Goal: Task Accomplishment & Management: Use online tool/utility

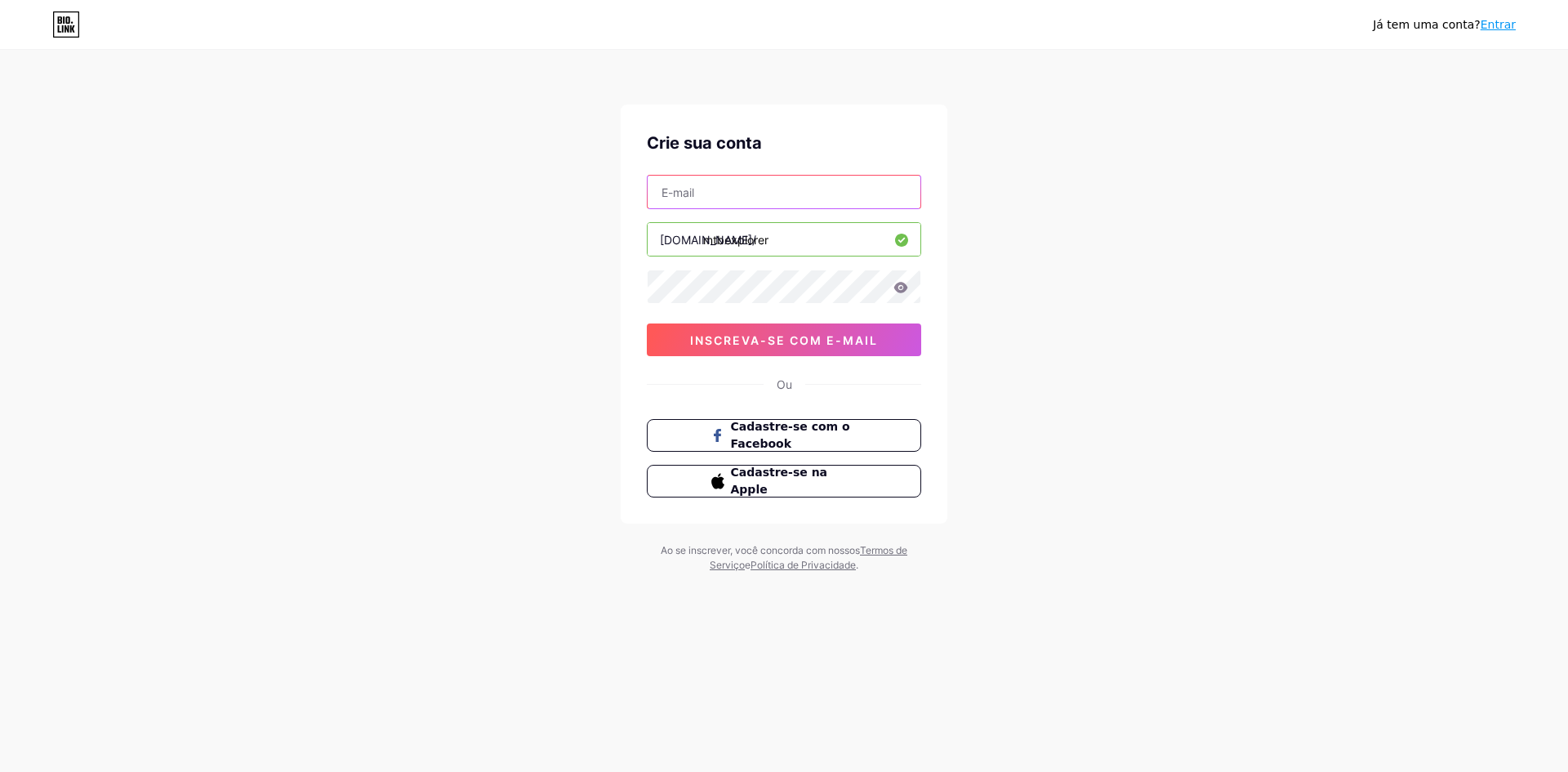
click at [748, 179] on input "text" at bounding box center [784, 192] width 272 height 32
type input "adrianogoes130@gmail.com"
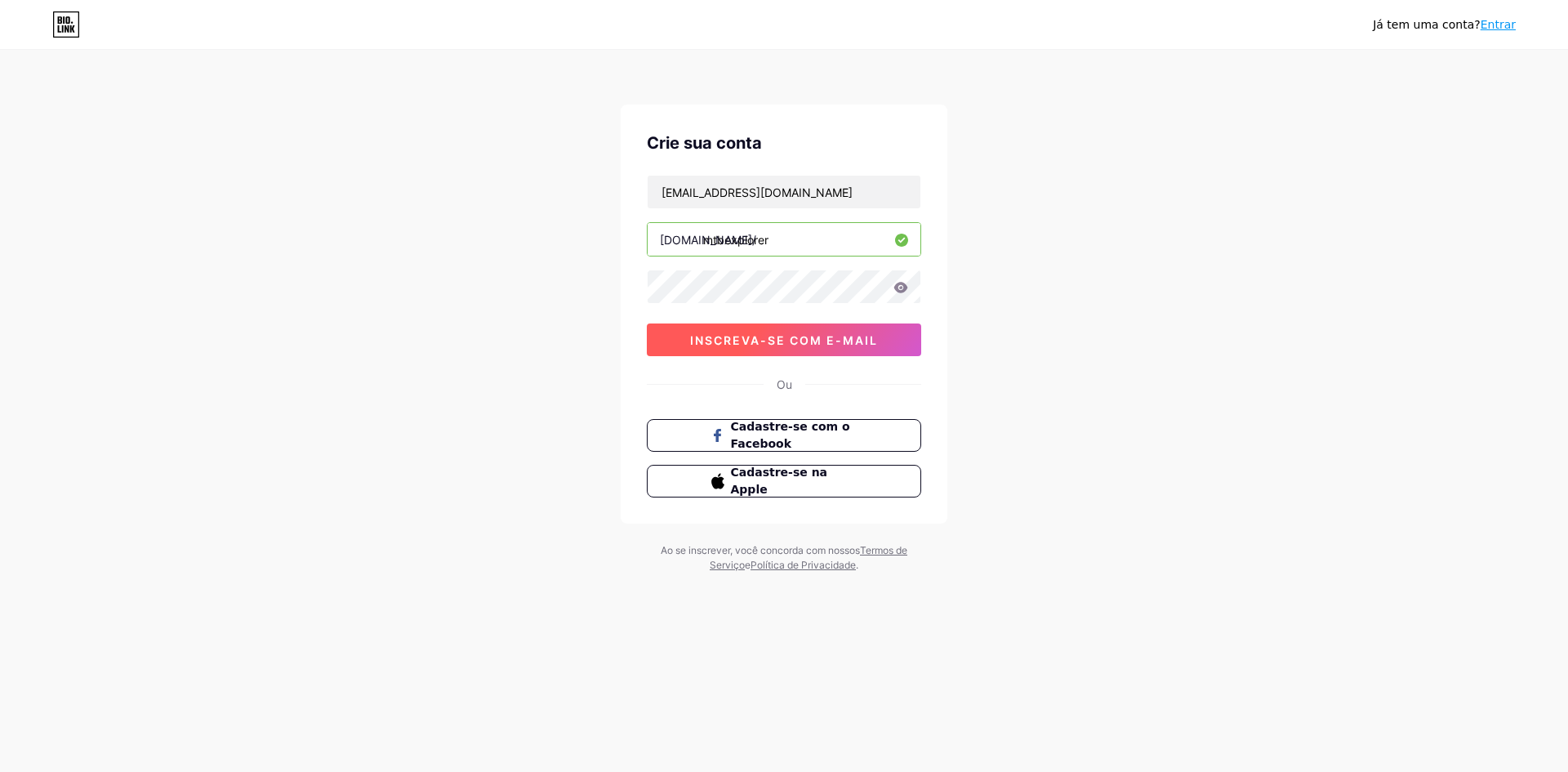
click at [798, 346] on font "inscreva-se com e-mail" at bounding box center [784, 339] width 188 height 14
click at [821, 339] on font "inscreva-se com e-mail" at bounding box center [784, 339] width 188 height 14
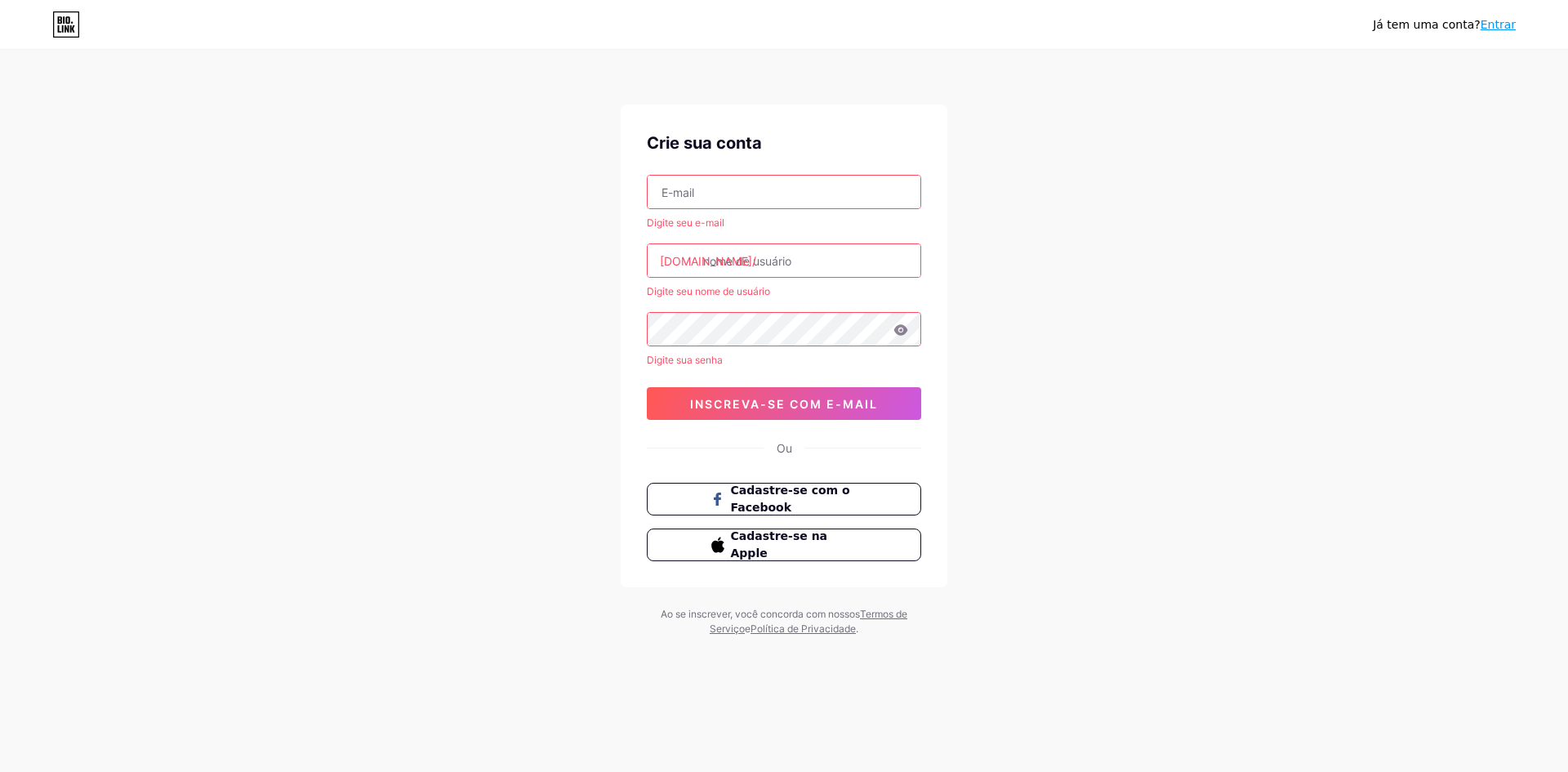
click at [747, 195] on input "text" at bounding box center [784, 192] width 272 height 32
type input "adrianogoes130@gmail.com"
click at [730, 258] on input "text" at bounding box center [784, 261] width 272 height 32
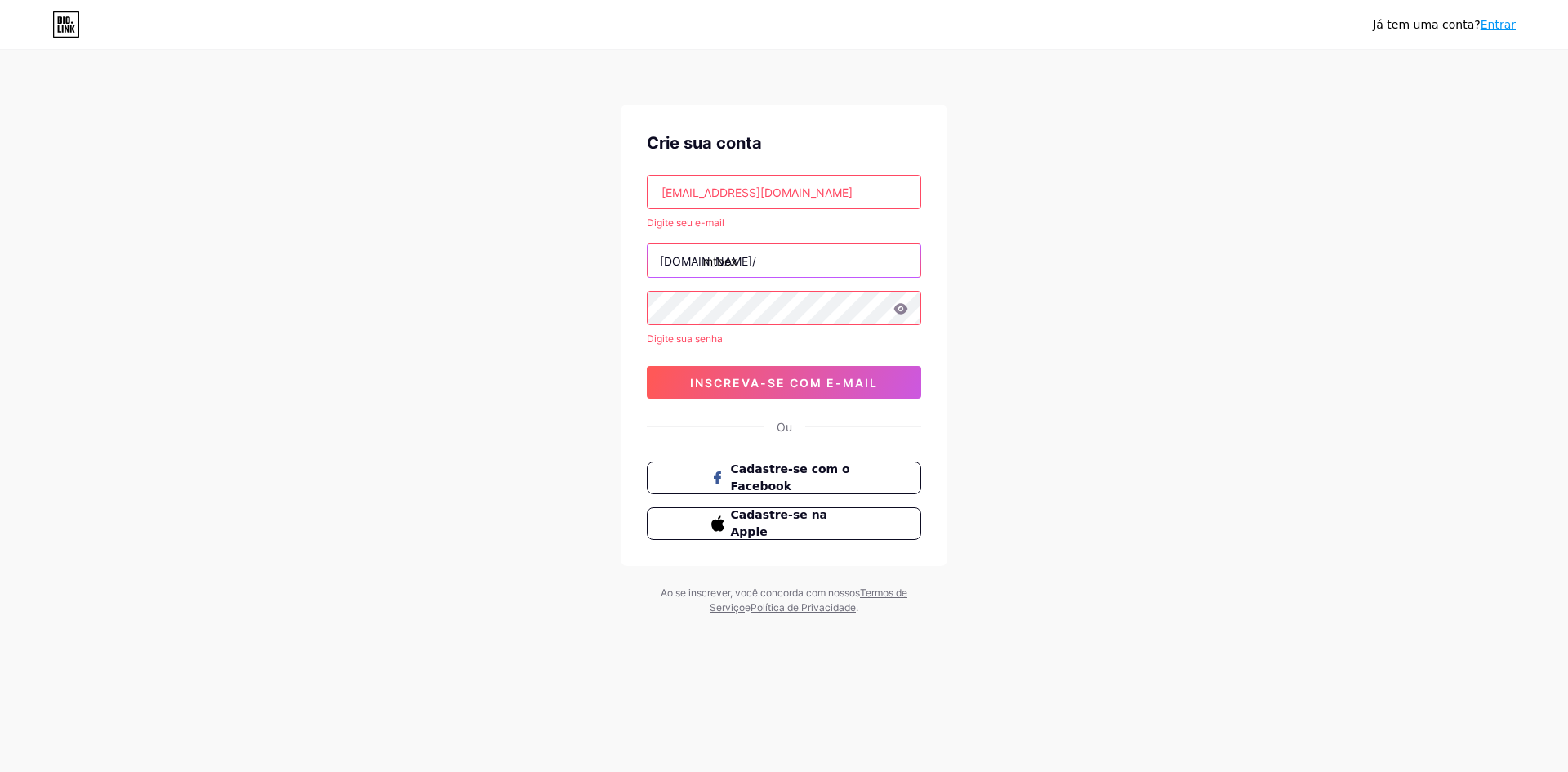
type input "mtbex"
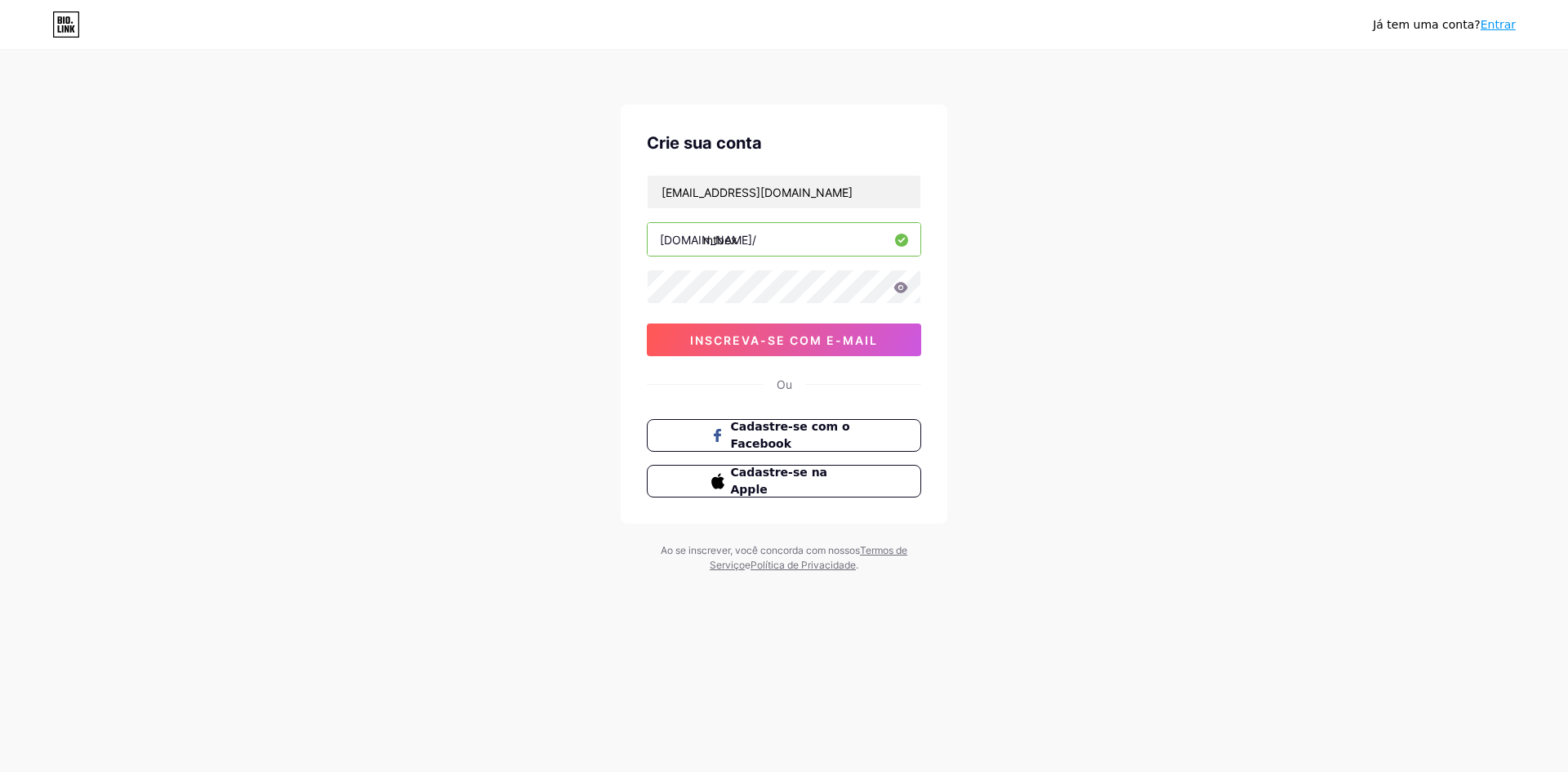
click at [793, 253] on input "mtbex" at bounding box center [784, 239] width 272 height 32
type input "mtbexplorer"
click at [824, 337] on font "inscreva-se com e-mail" at bounding box center [784, 339] width 188 height 14
click at [780, 345] on font "inscreva-se com e-mail" at bounding box center [784, 339] width 188 height 14
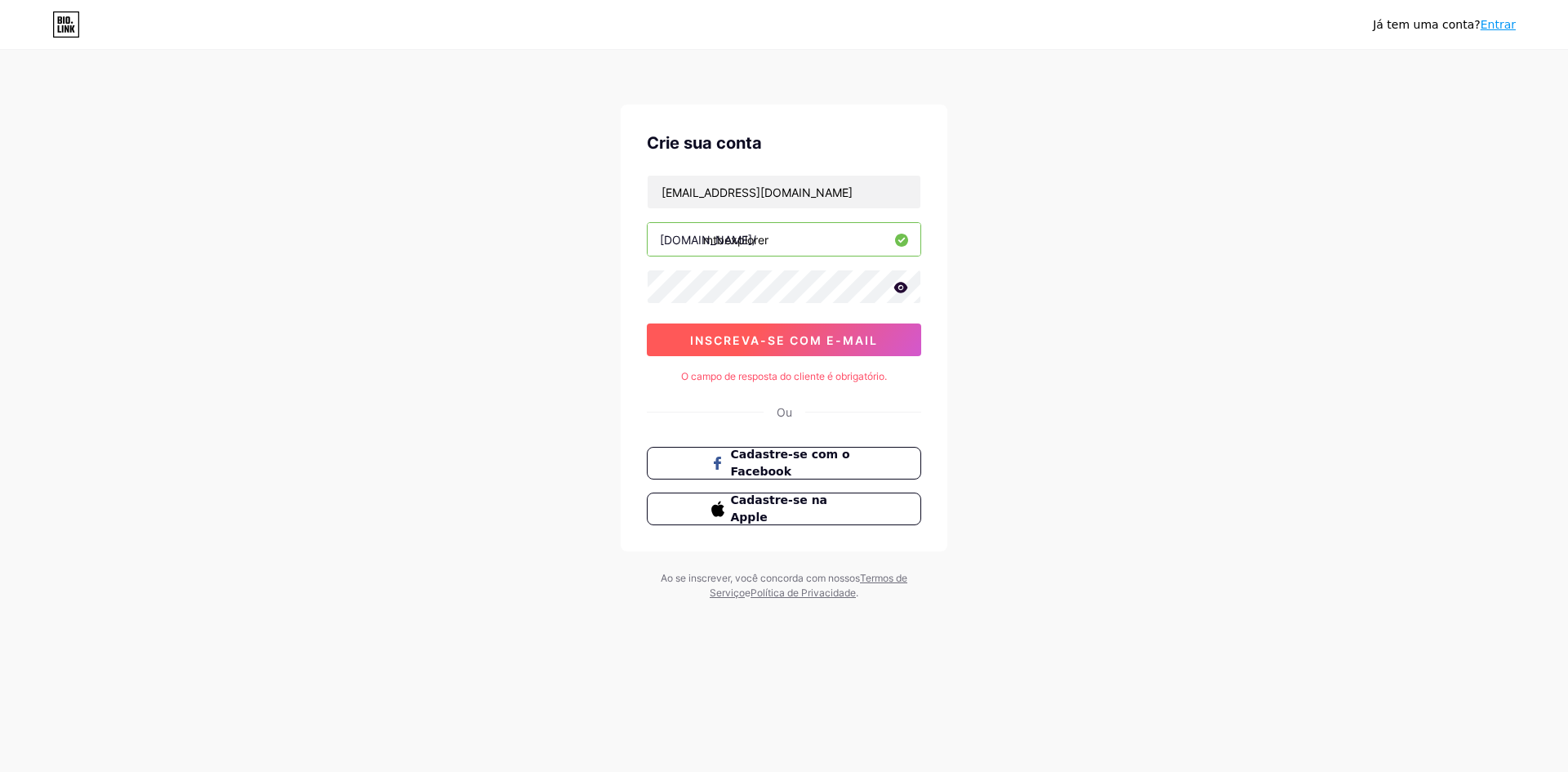
click at [835, 344] on font "inscreva-se com e-mail" at bounding box center [784, 339] width 188 height 14
click at [826, 343] on font "inscreva-se com e-mail" at bounding box center [784, 339] width 188 height 14
click at [828, 189] on input "adrianogoes130@gmail.com" at bounding box center [784, 192] width 272 height 32
click at [1510, 22] on font "Entrar" at bounding box center [1498, 24] width 35 height 13
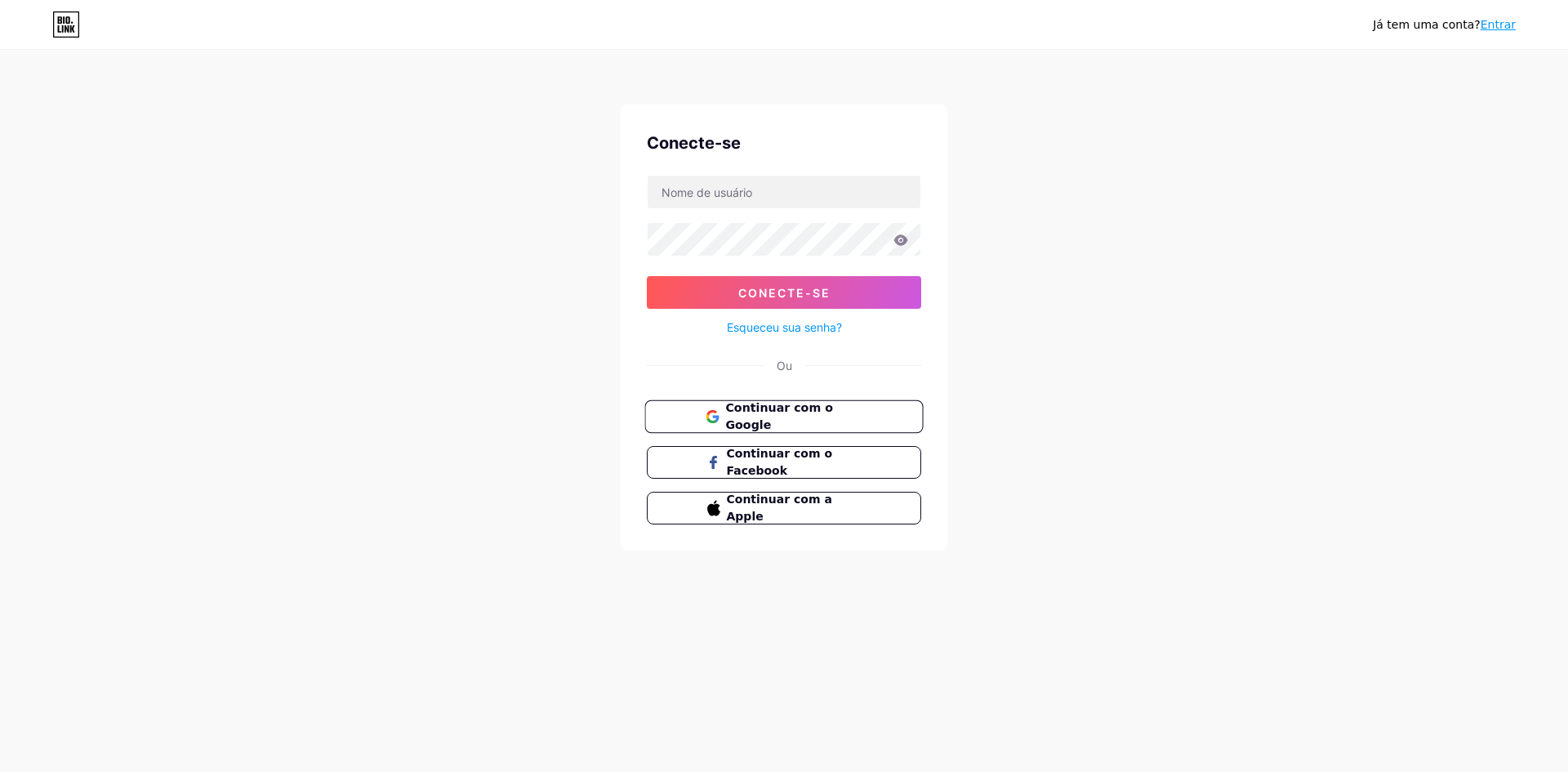
click at [738, 420] on font "Continuar com o Google" at bounding box center [779, 417] width 107 height 31
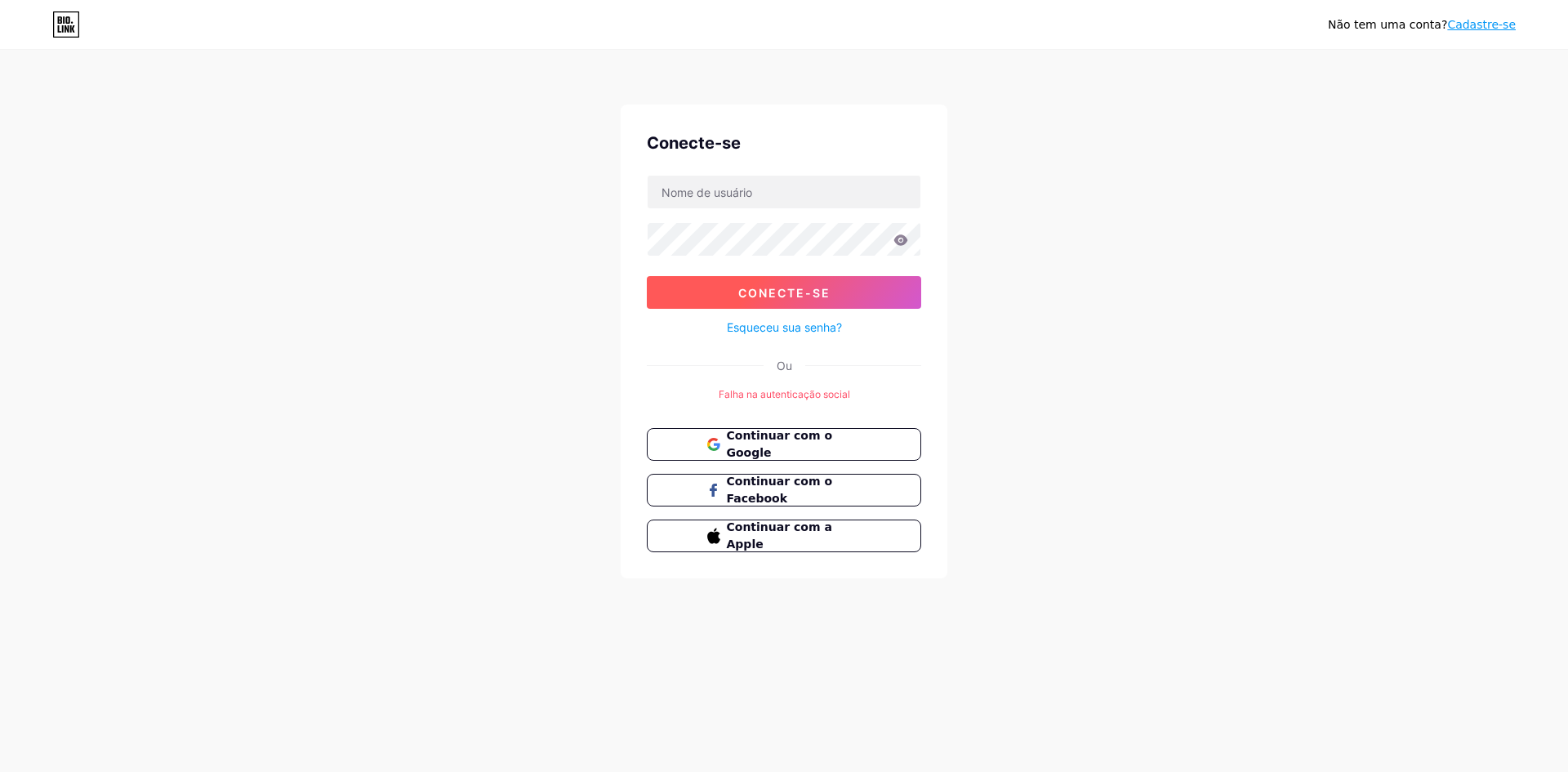
click at [789, 287] on font "Conecte-se" at bounding box center [784, 292] width 92 height 14
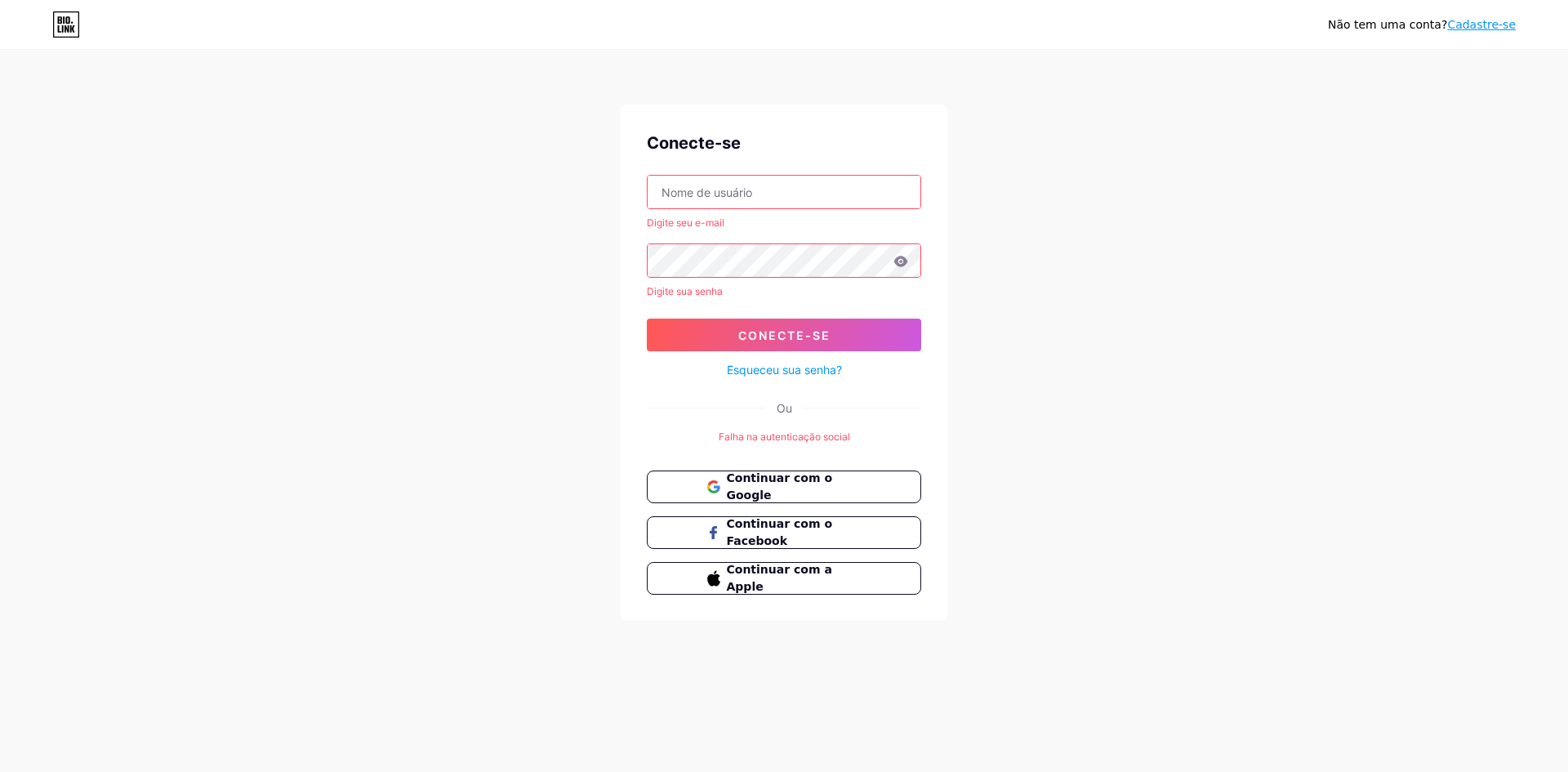
click at [1490, 26] on font "Cadastre-se" at bounding box center [1481, 24] width 69 height 13
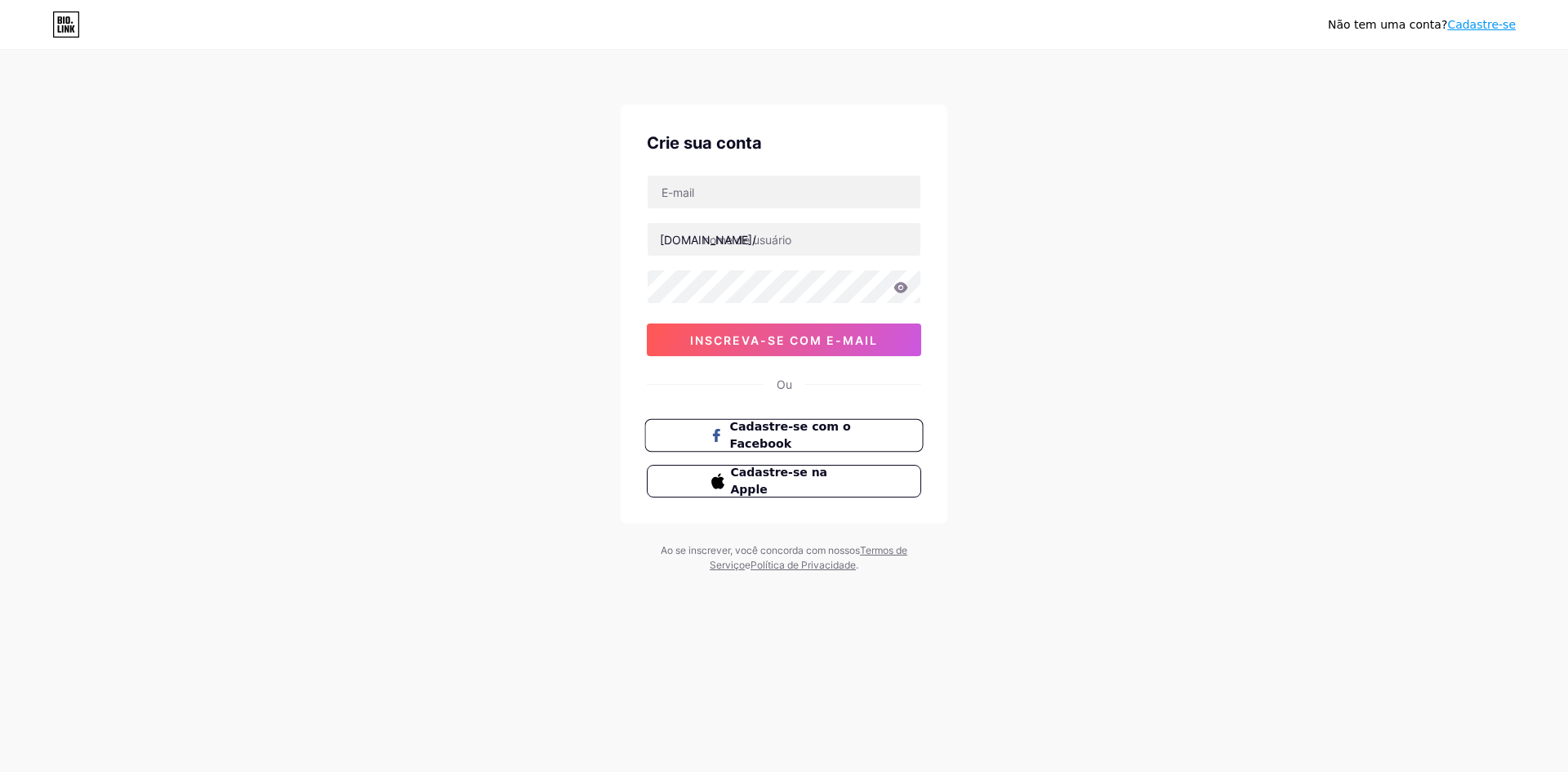
click at [790, 442] on span "Cadastre-se com o Facebook" at bounding box center [794, 436] width 128 height 35
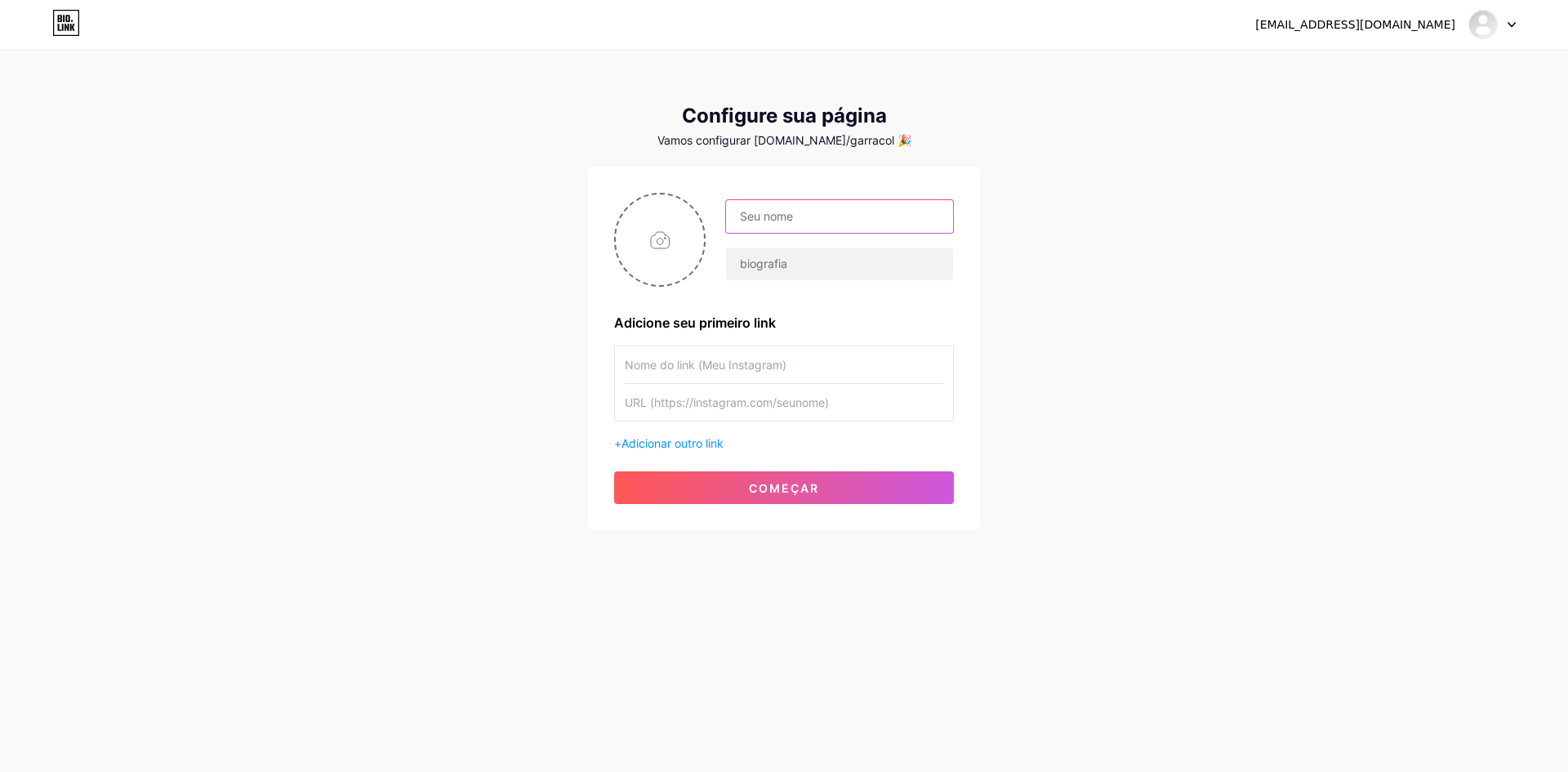
click at [816, 223] on input "text" at bounding box center [840, 216] width 227 height 32
type input "m"
type input "MTB-EXPLORER"
click at [831, 263] on input "text" at bounding box center [840, 263] width 227 height 32
type input "O"
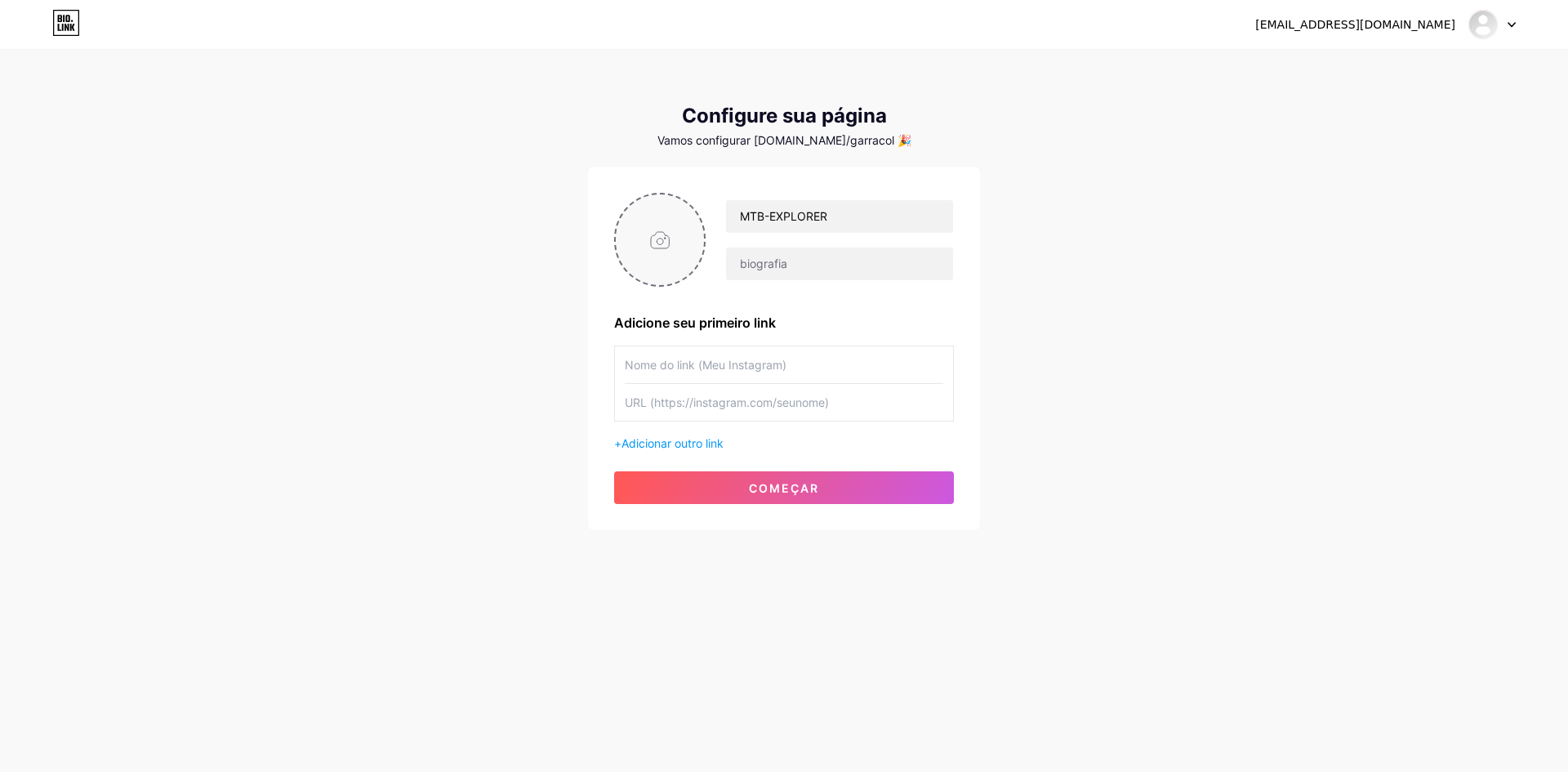
click at [657, 228] on input "file" at bounding box center [660, 239] width 88 height 90
type input "C:\fakepath\1°TORNEIODE PENALTI.png"
click at [794, 375] on input "text" at bounding box center [784, 364] width 318 height 37
click at [703, 405] on input "text" at bounding box center [784, 402] width 318 height 37
paste input "[URL][DOMAIN_NAME]"
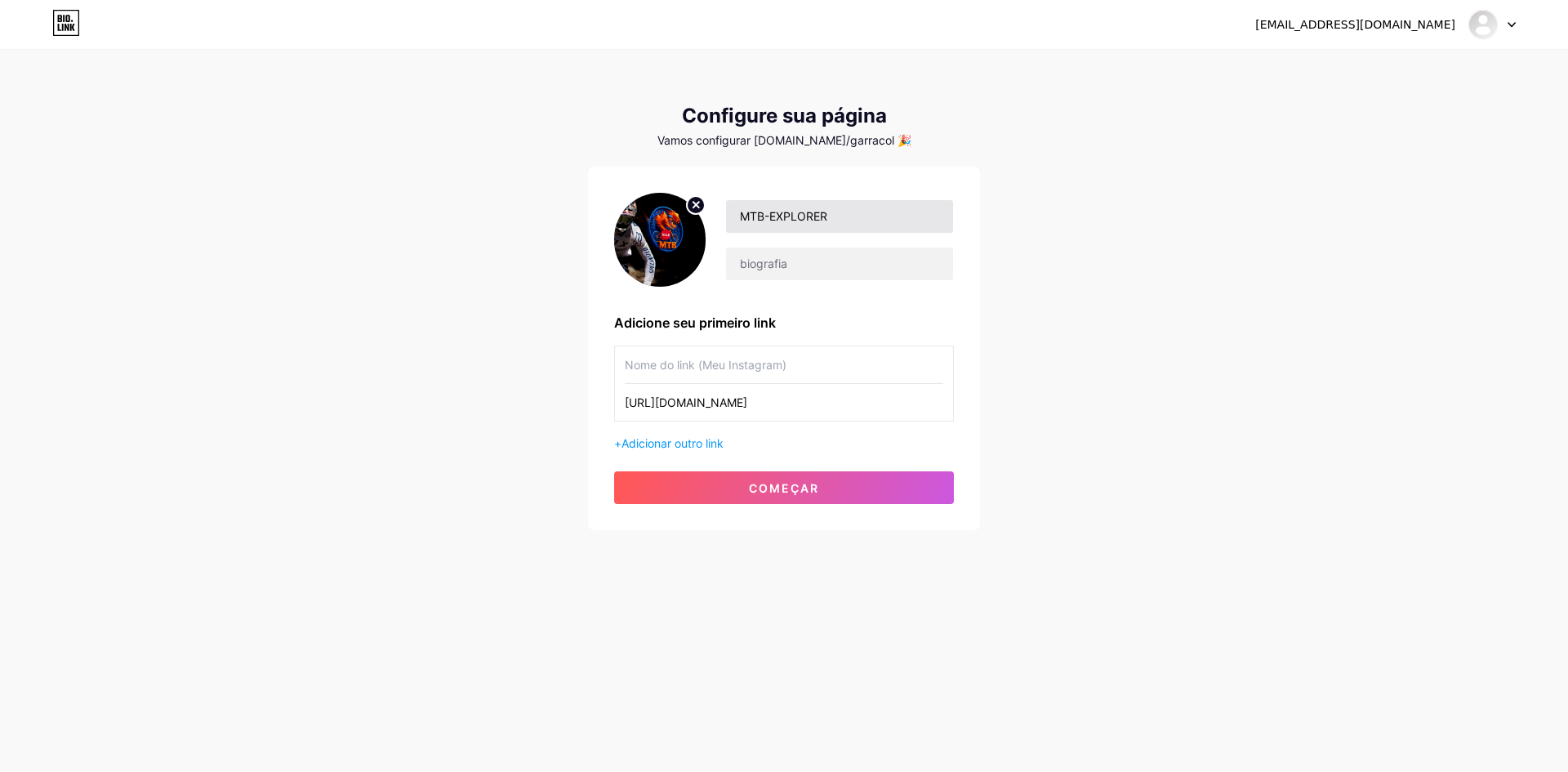
scroll to position [0, 169]
type input "[URL][DOMAIN_NAME]"
click at [816, 359] on input "text" at bounding box center [784, 364] width 318 height 37
click at [686, 370] on input "text" at bounding box center [784, 364] width 318 height 37
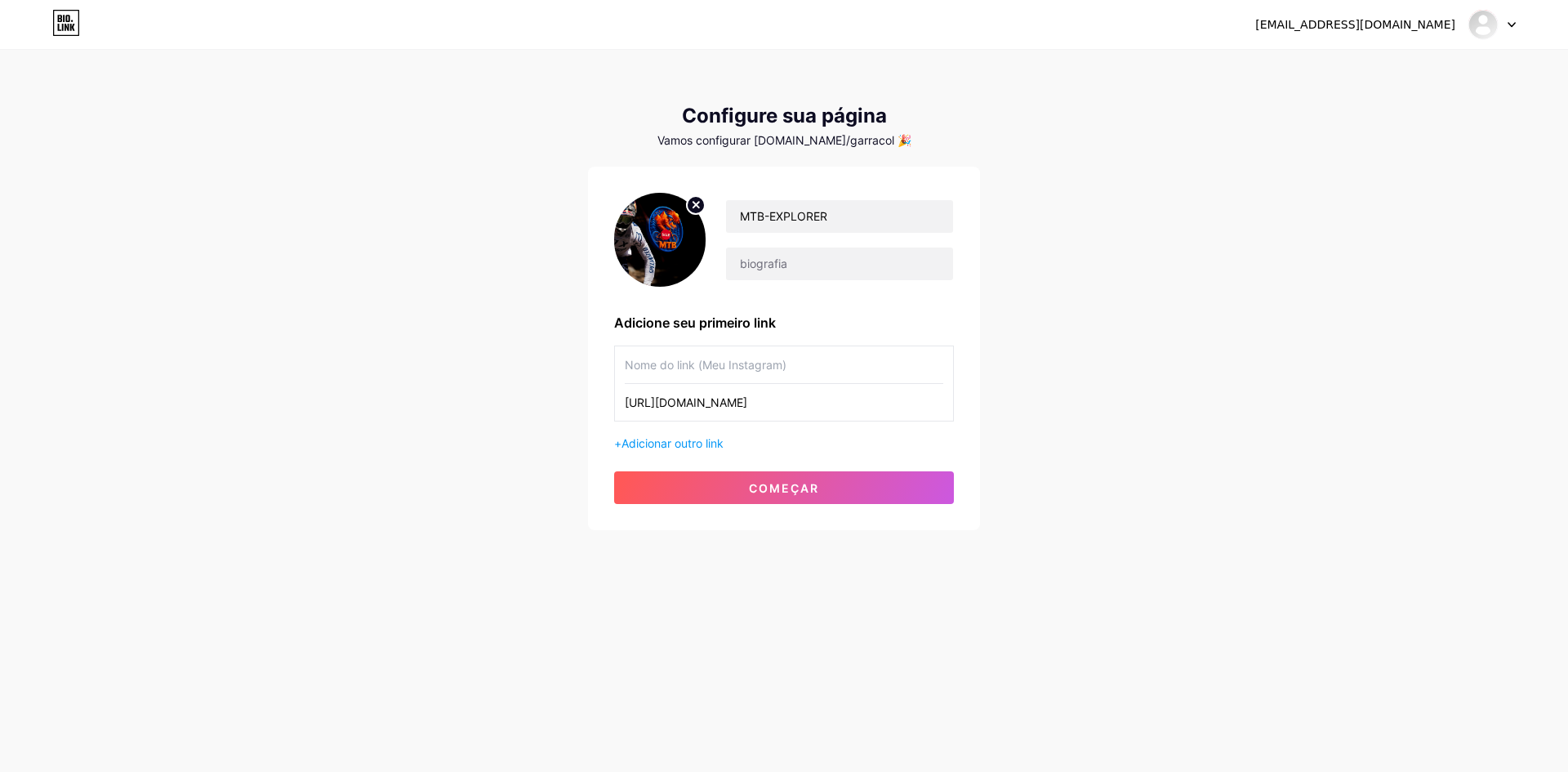
paste input "_mtb_explorer"
type input "_mtb_explorer"
click at [795, 493] on font "começar" at bounding box center [784, 487] width 70 height 14
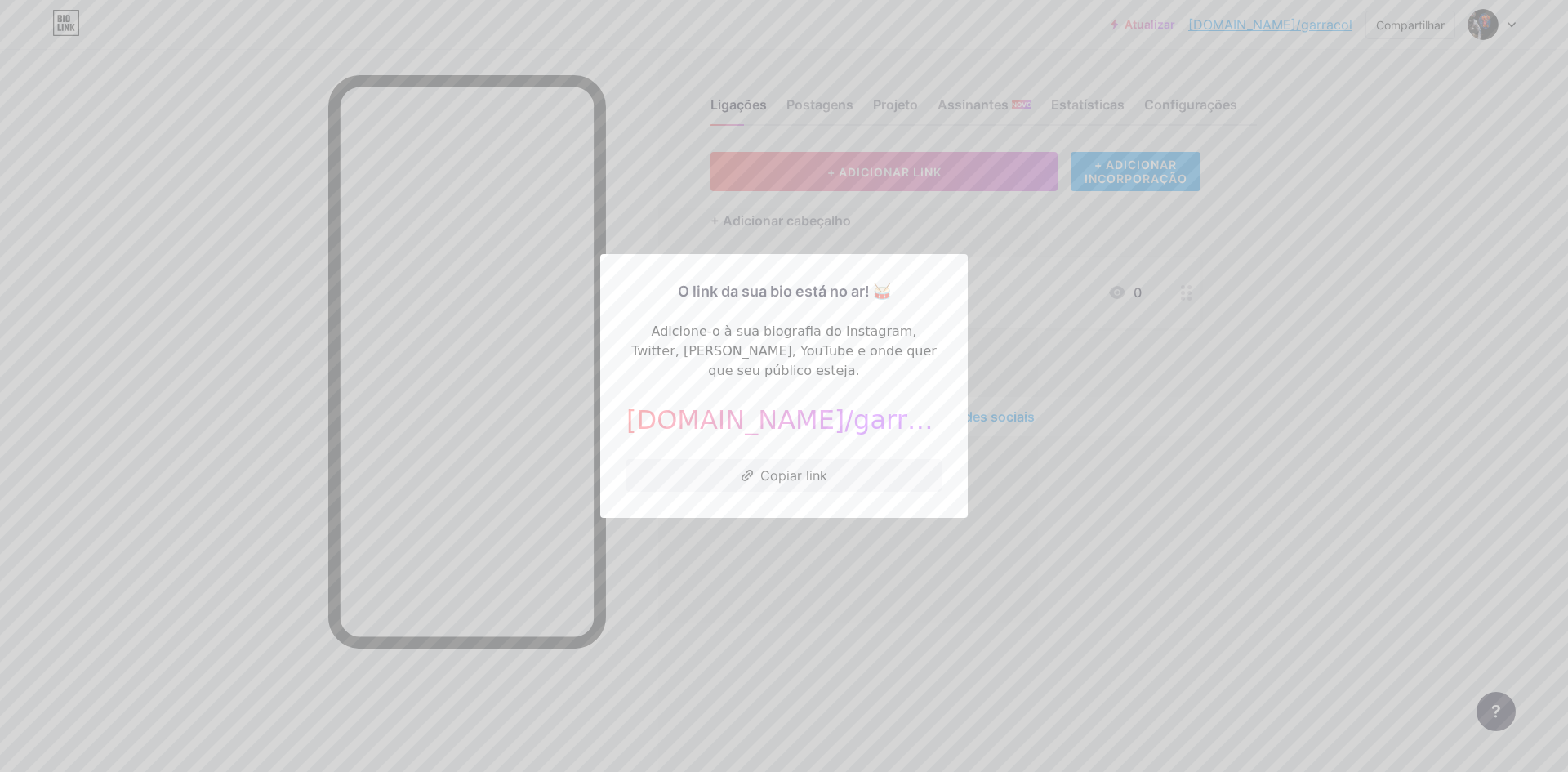
click at [1370, 462] on div at bounding box center [784, 386] width 1568 height 772
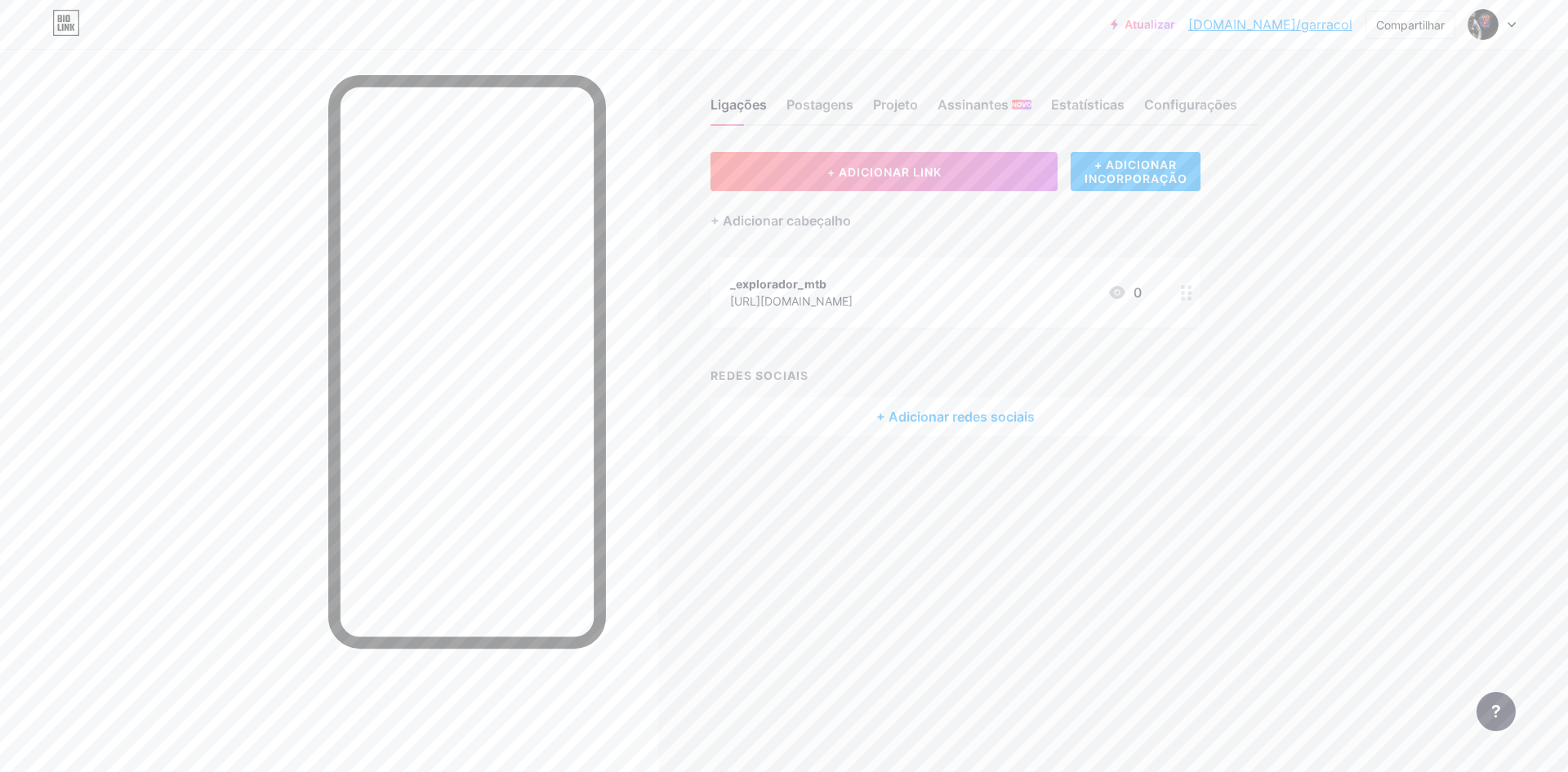
click at [1511, 22] on icon at bounding box center [1511, 24] width 8 height 5
click at [1480, 381] on div "Atualizar [DOMAIN_NAME]/garrac... [DOMAIN_NAME]/garracol Compartilhar Trocar de…" at bounding box center [784, 386] width 1568 height 772
click at [982, 416] on font "+ Adicionar redes sociais" at bounding box center [955, 417] width 159 height 16
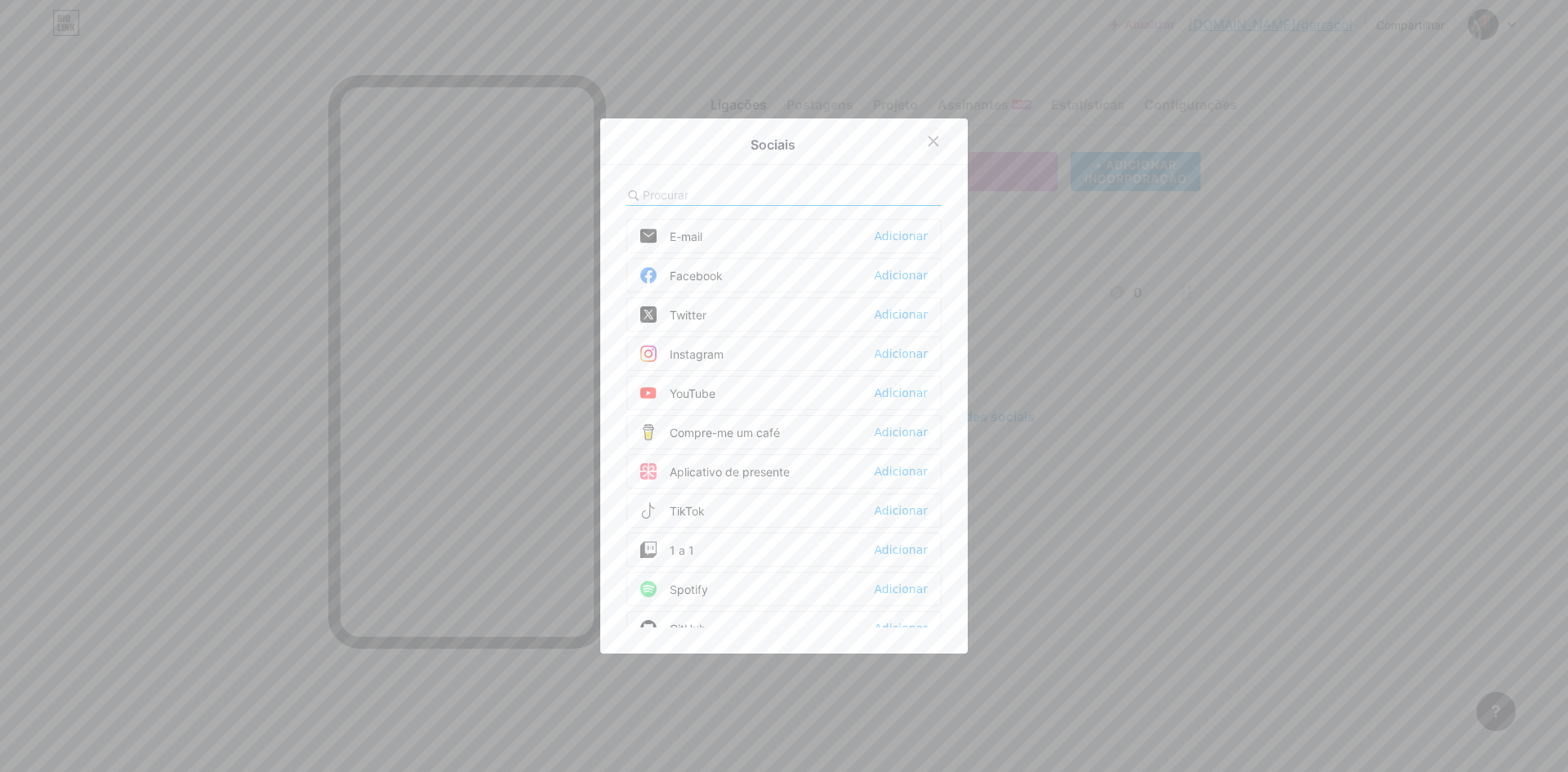
click at [928, 144] on icon at bounding box center [934, 141] width 13 height 13
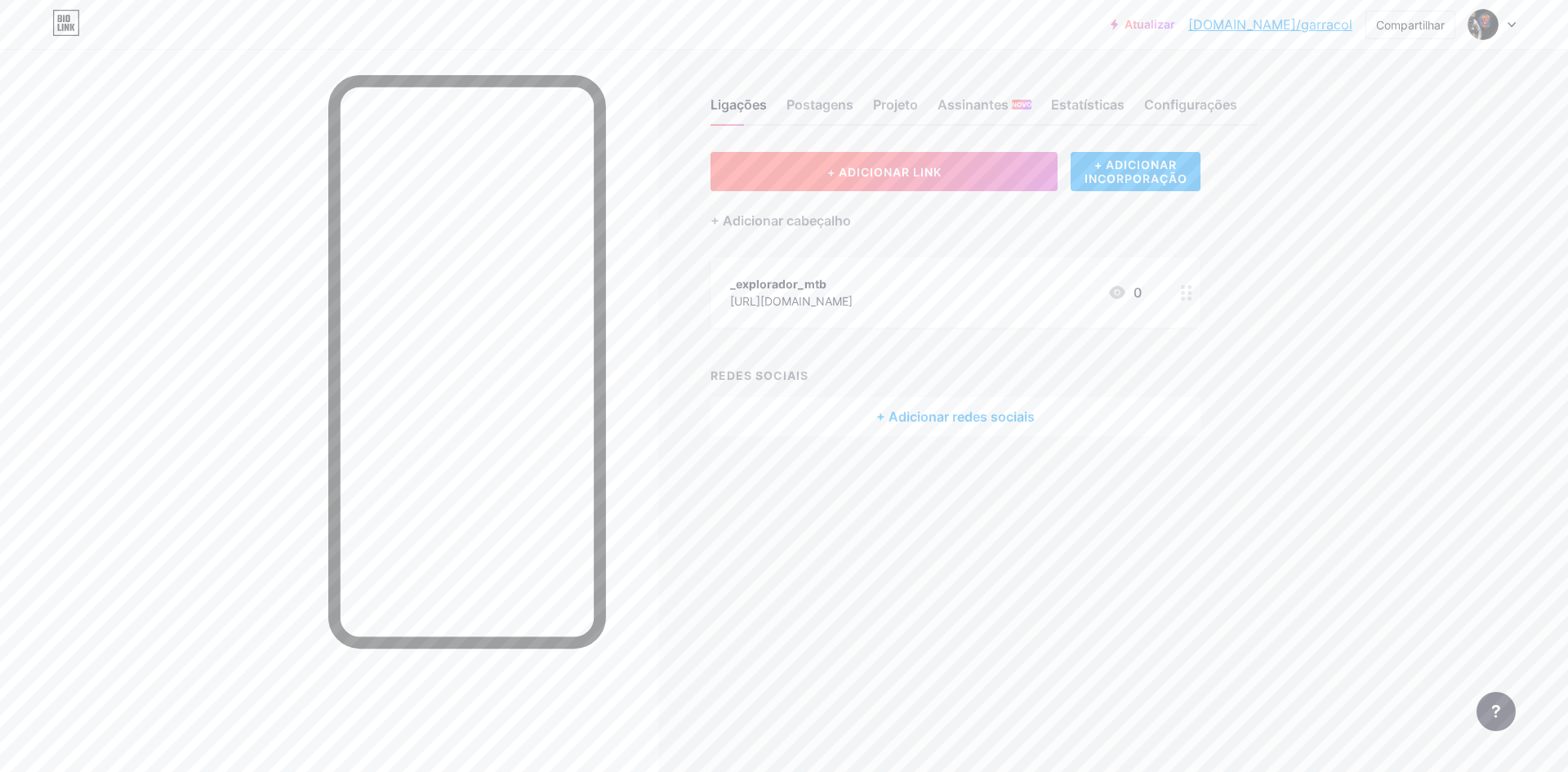
click at [930, 167] on font "+ ADICIONAR LINK" at bounding box center [884, 171] width 115 height 14
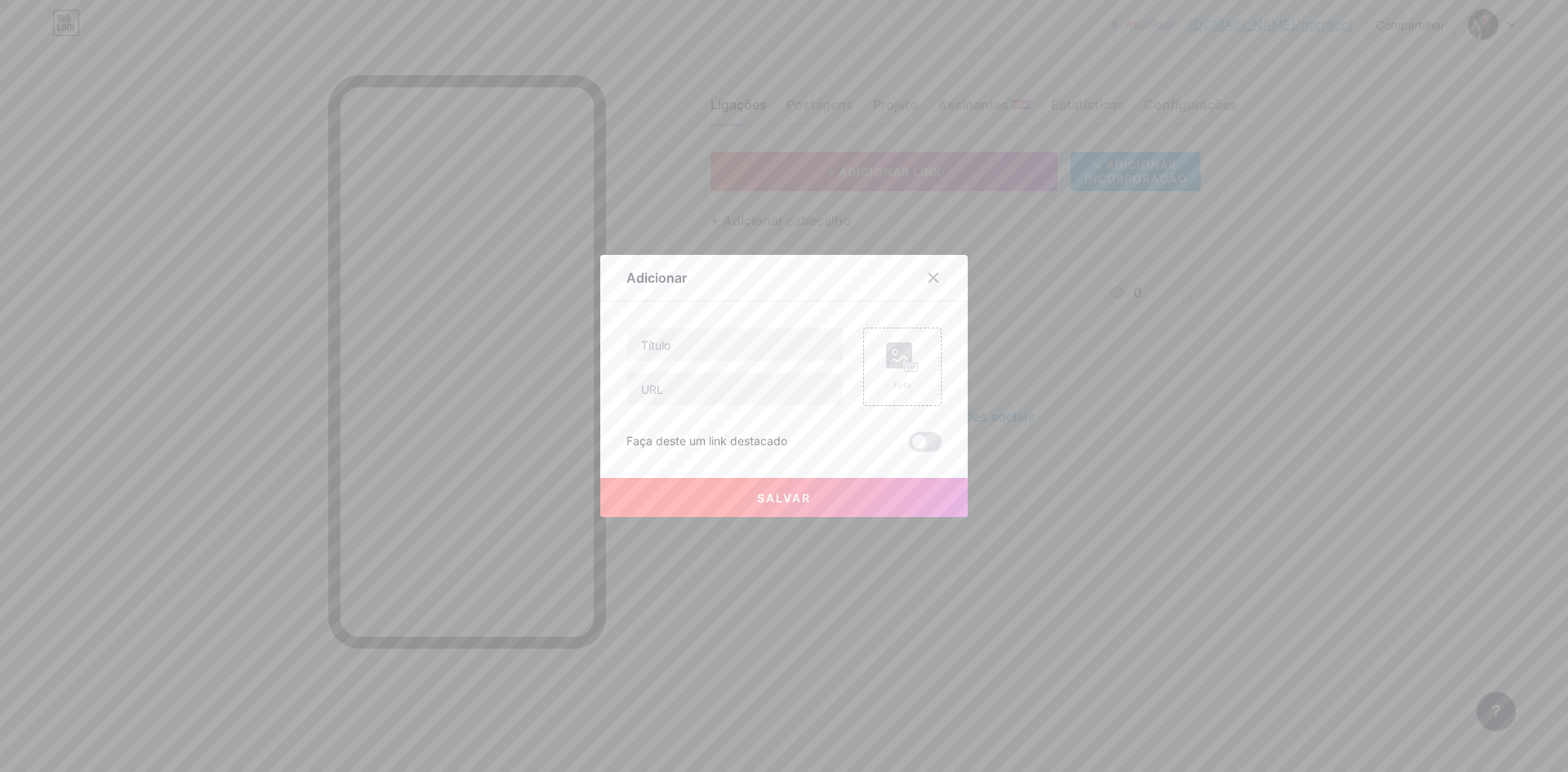
click at [929, 275] on icon at bounding box center [934, 278] width 9 height 9
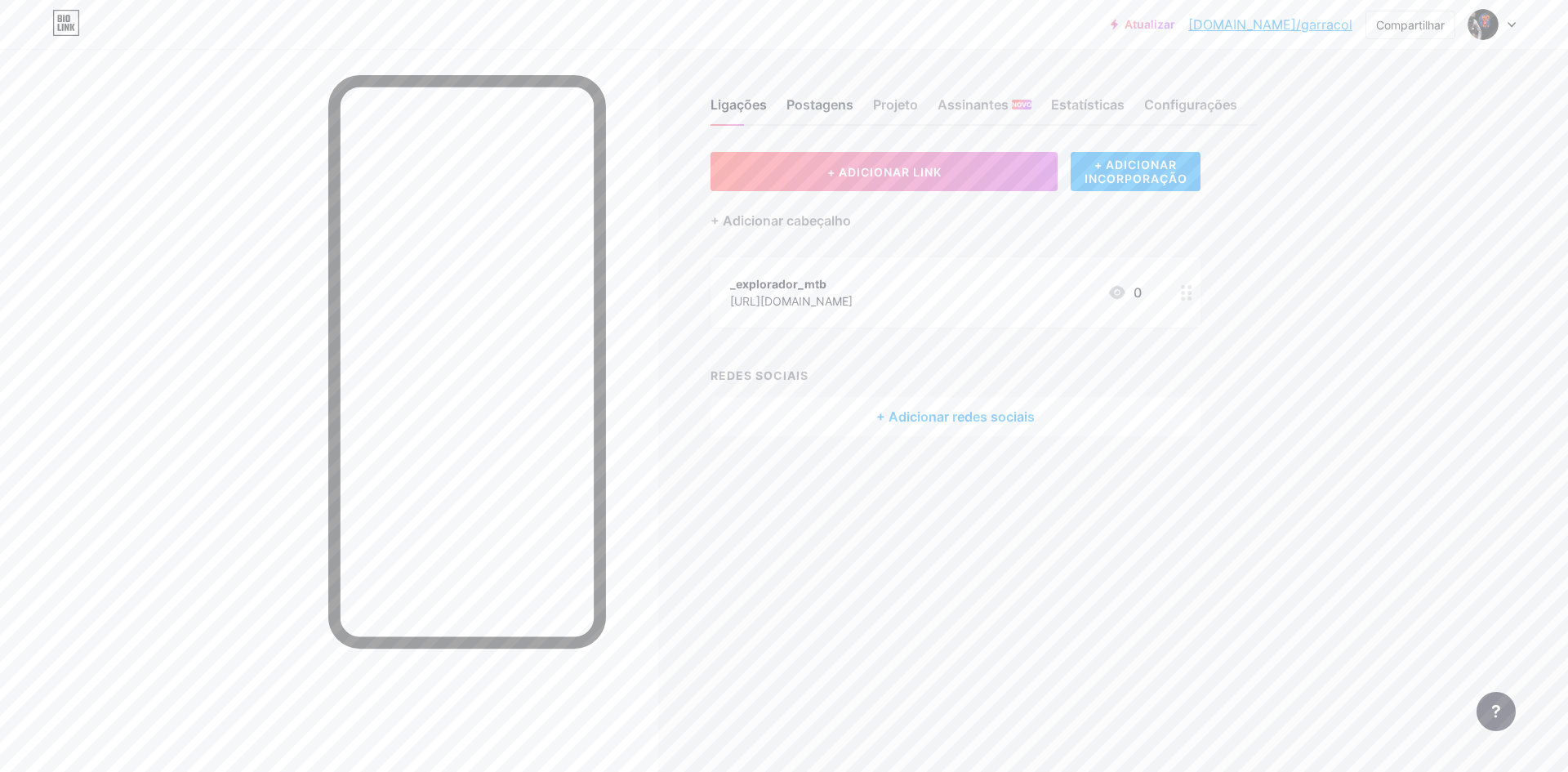
click at [847, 101] on font "Postagens" at bounding box center [820, 105] width 67 height 16
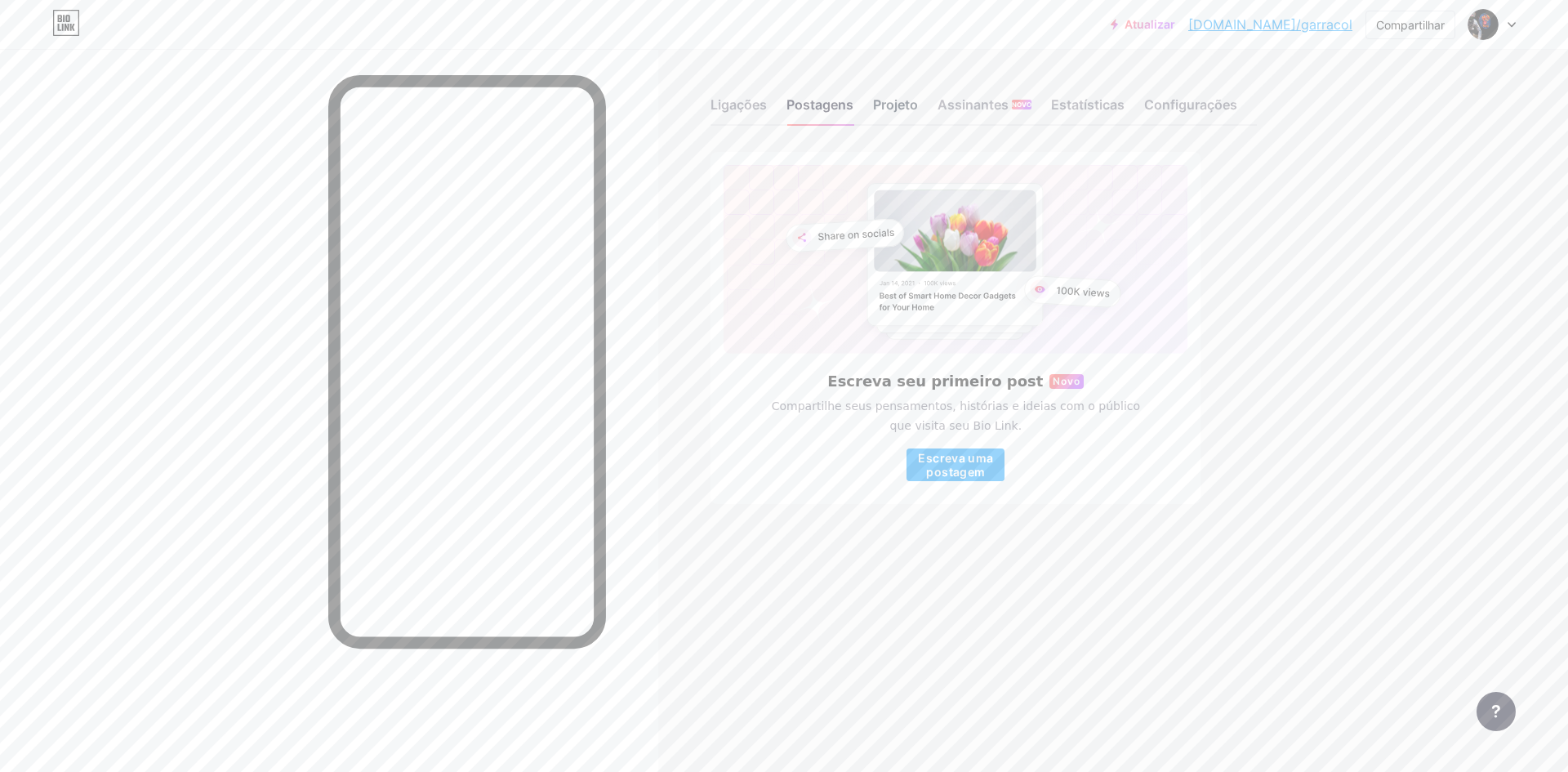
click at [911, 110] on font "Projeto" at bounding box center [896, 105] width 45 height 16
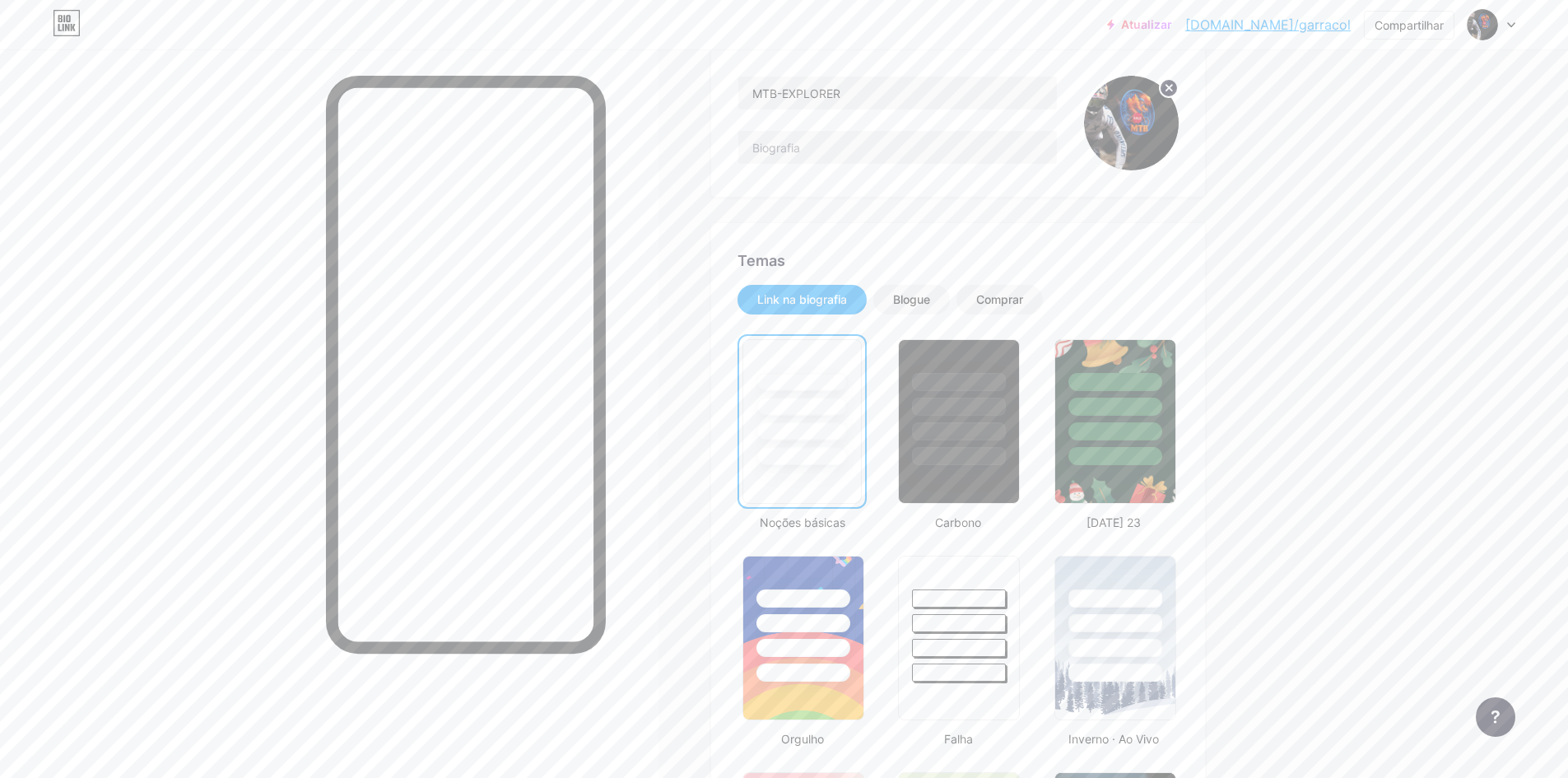
scroll to position [165, 0]
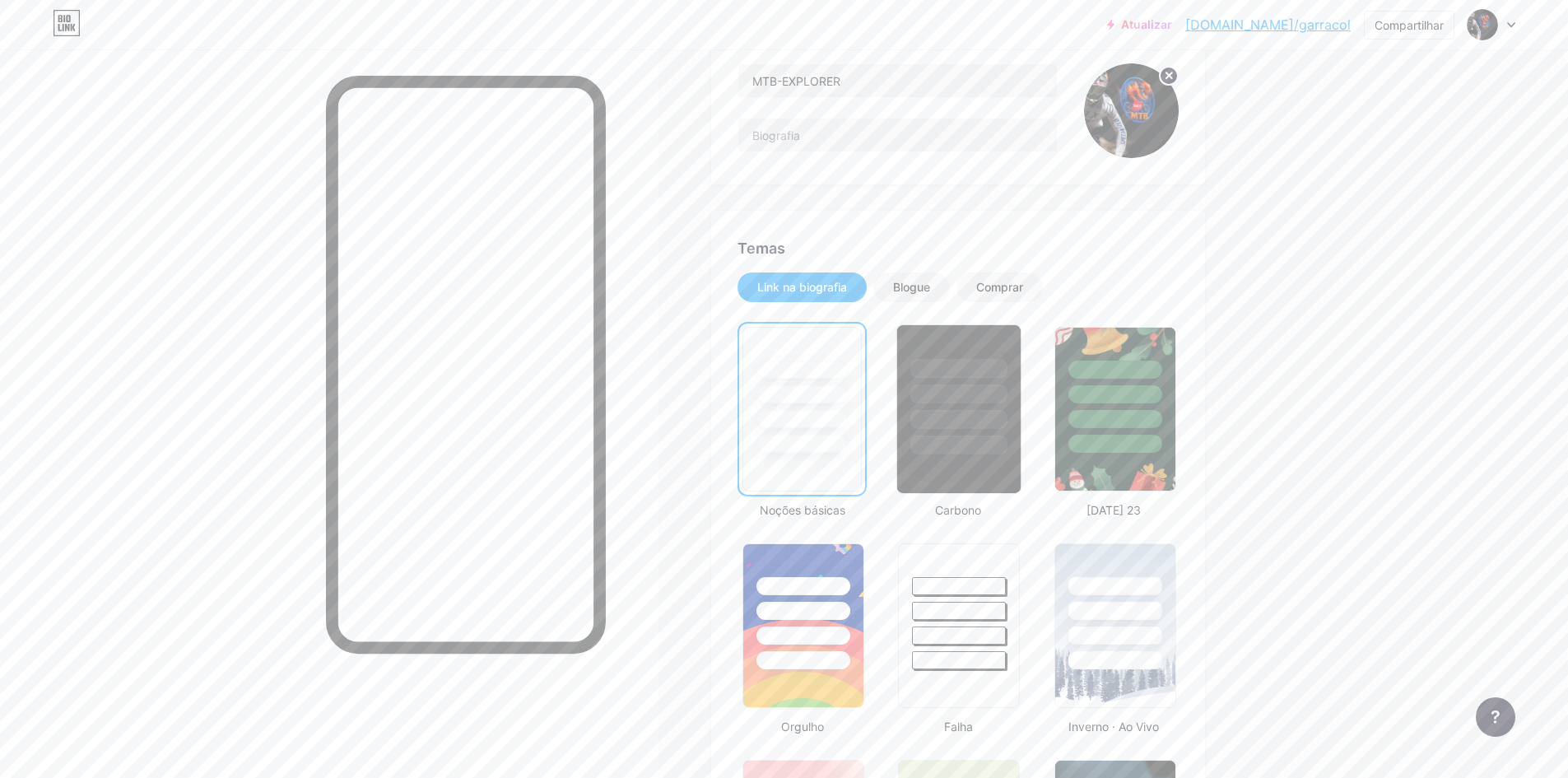
click at [979, 425] on div at bounding box center [959, 419] width 96 height 19
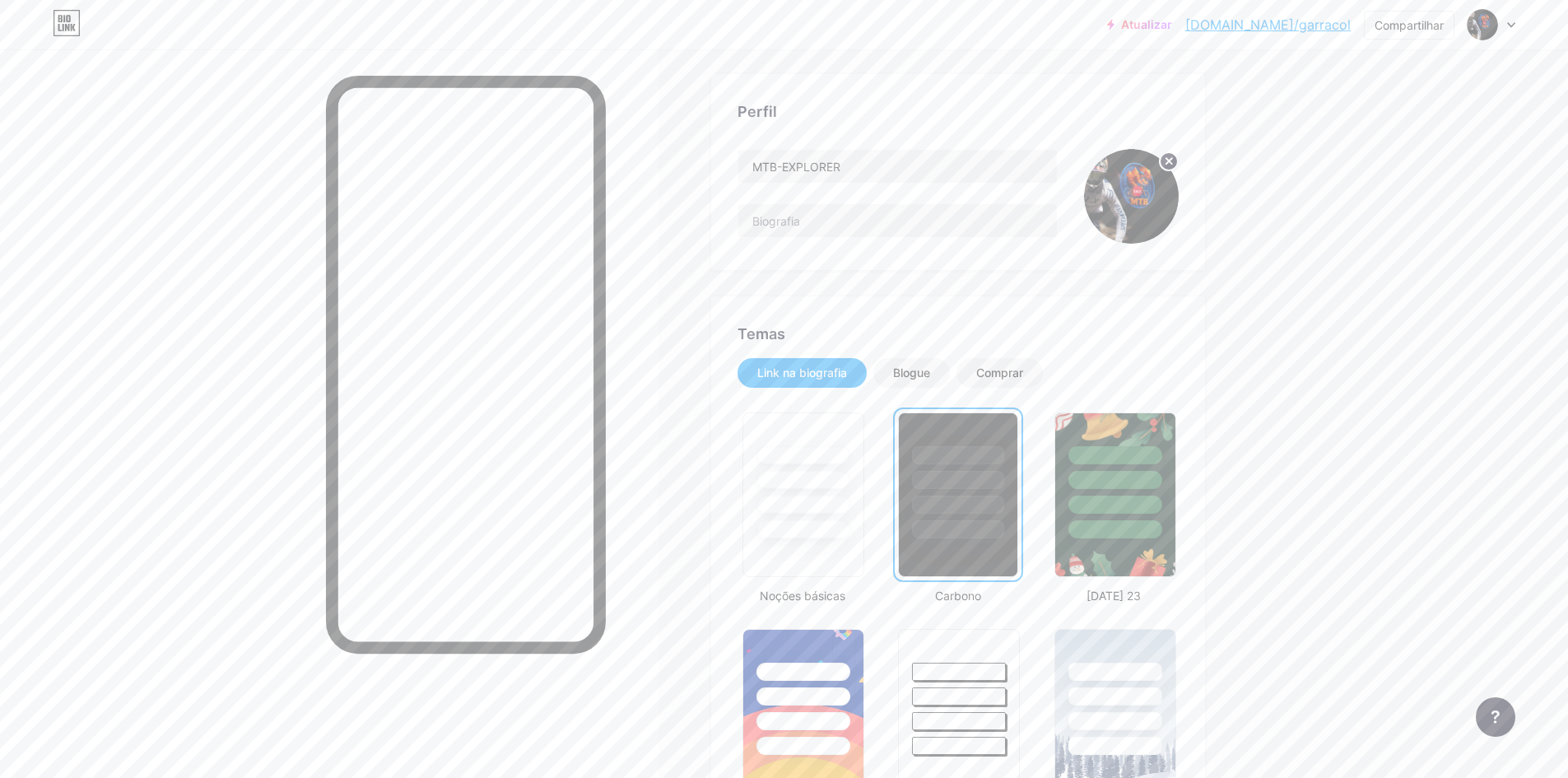
scroll to position [0, 0]
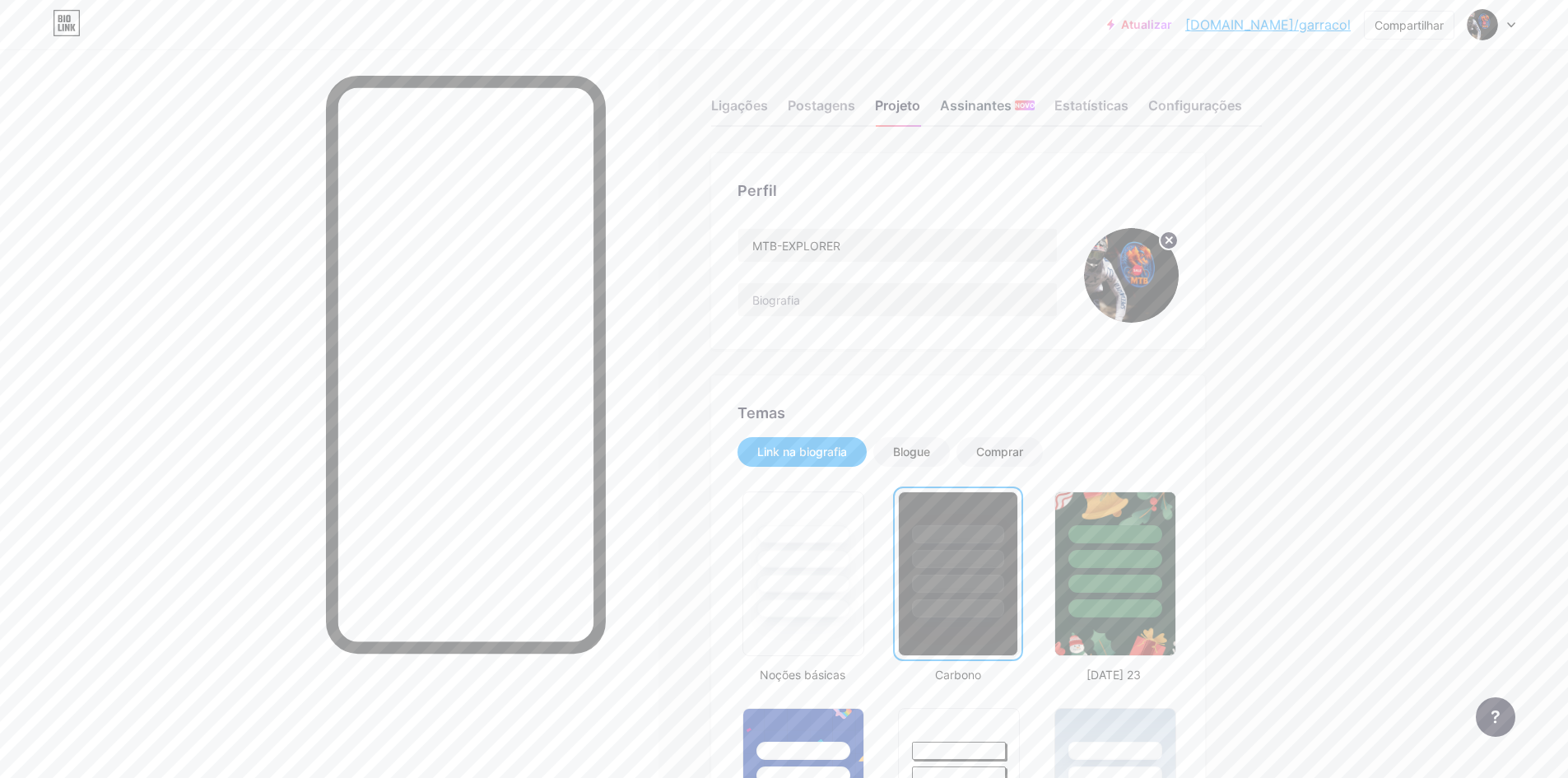
click at [1012, 102] on font "Assinantes" at bounding box center [975, 105] width 72 height 16
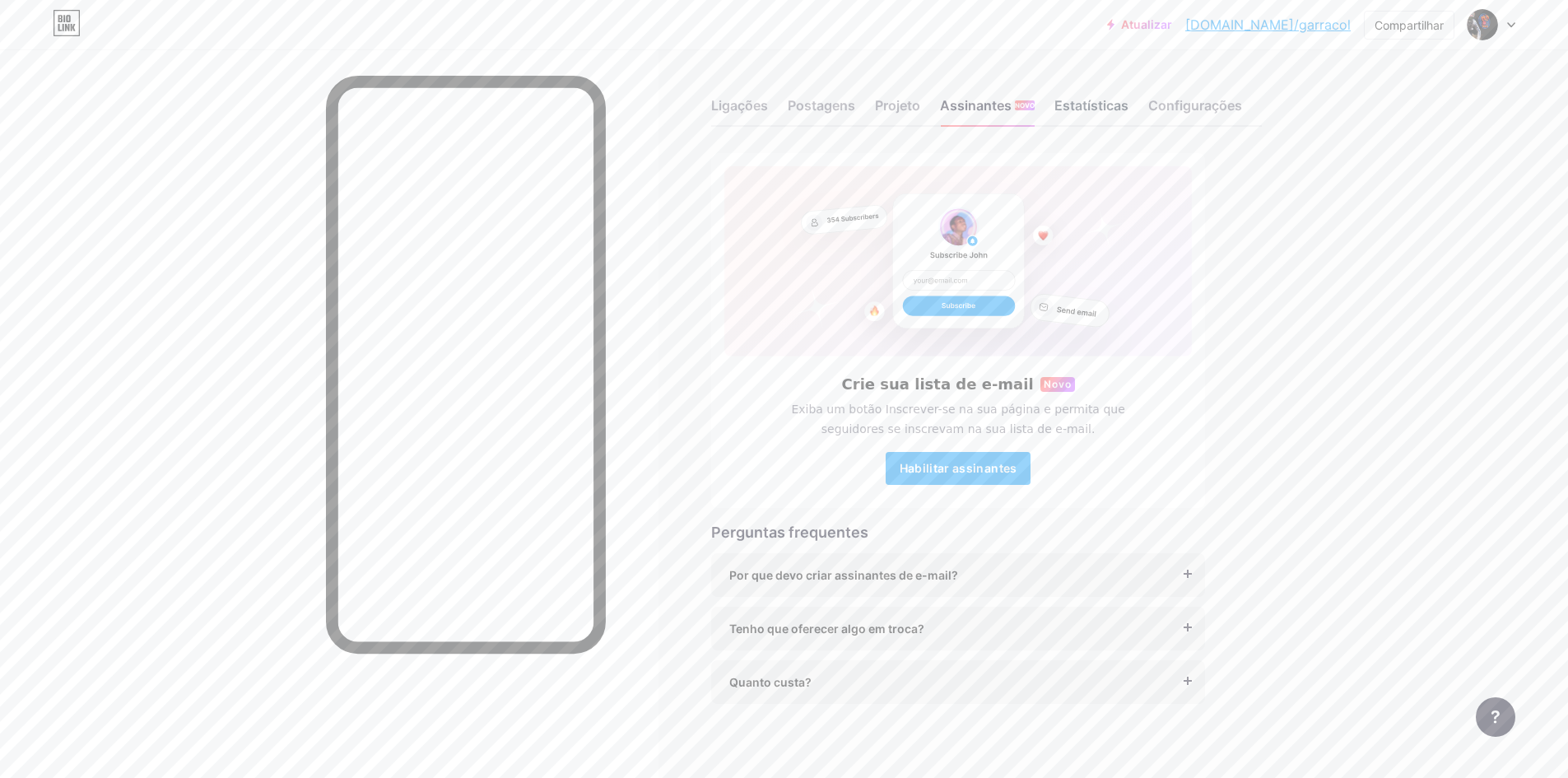
click at [1090, 107] on font "Estatísticas" at bounding box center [1091, 105] width 74 height 16
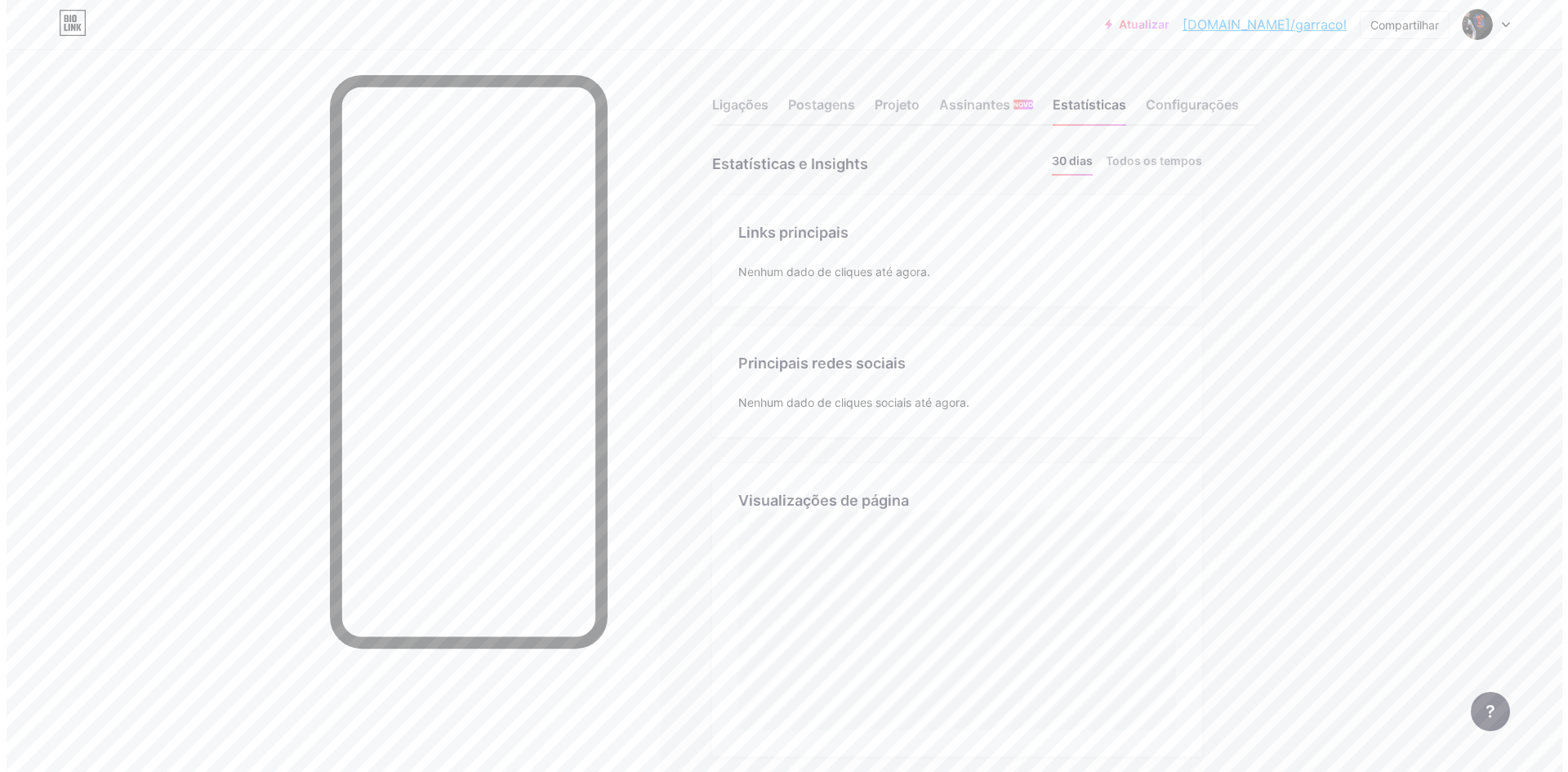
scroll to position [772, 1556]
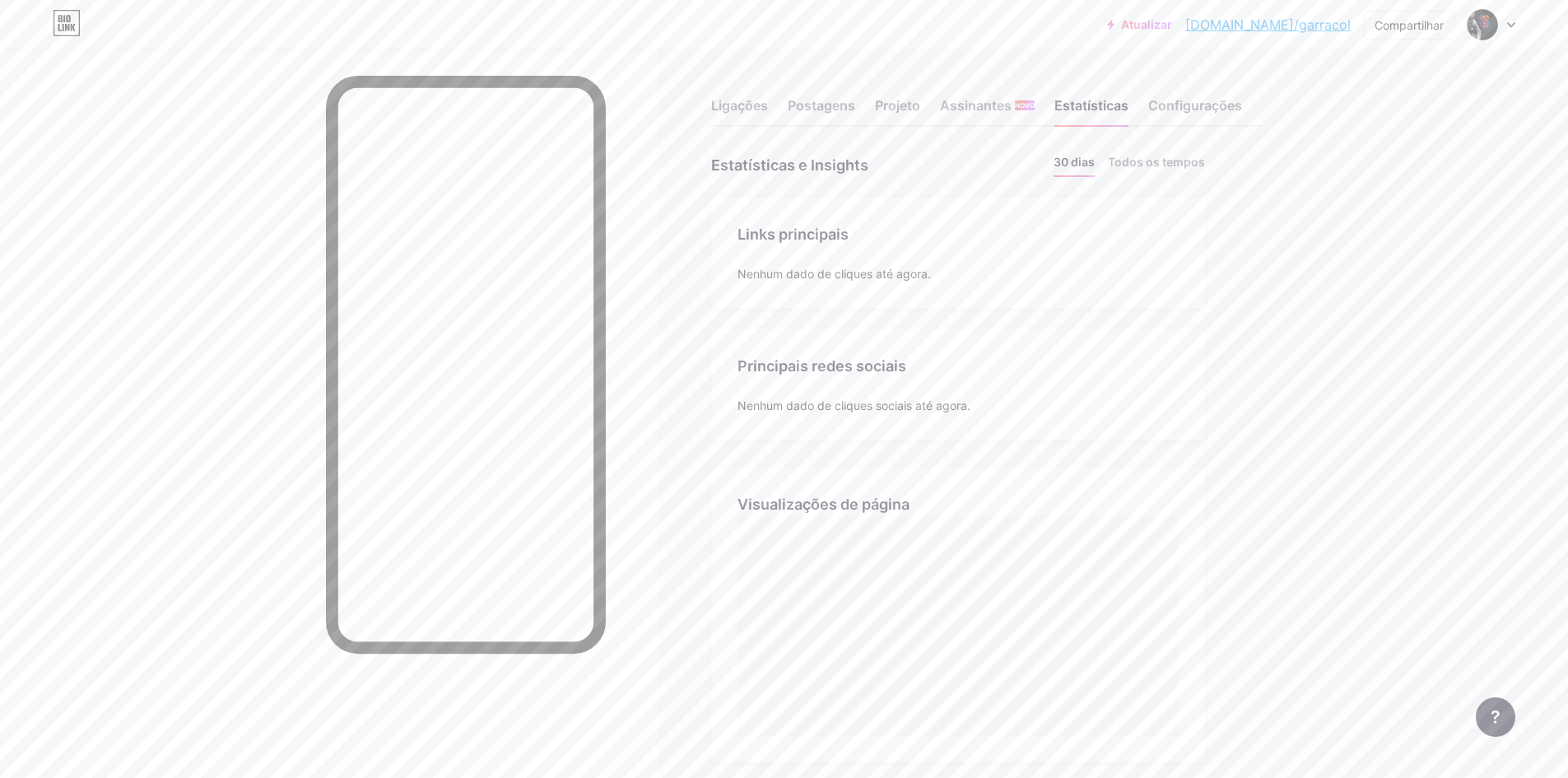
click at [762, 95] on div "Ligações Postagens Projeto Assinantes NOVO Estatísticas Configurações" at bounding box center [986, 97] width 551 height 57
click at [747, 109] on font "Ligações" at bounding box center [739, 105] width 56 height 16
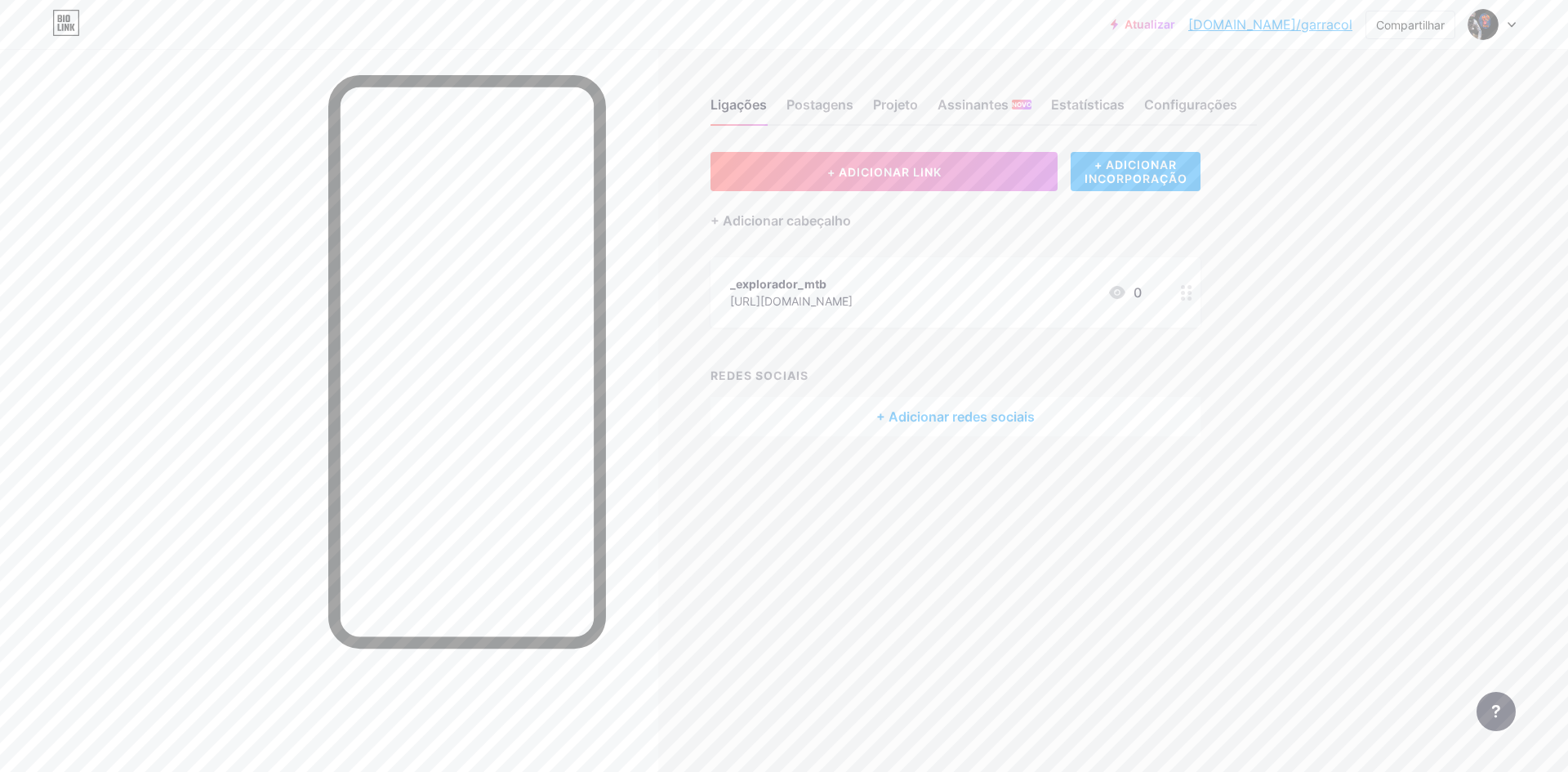
click at [853, 290] on div "_explorador_mtb" at bounding box center [791, 283] width 123 height 17
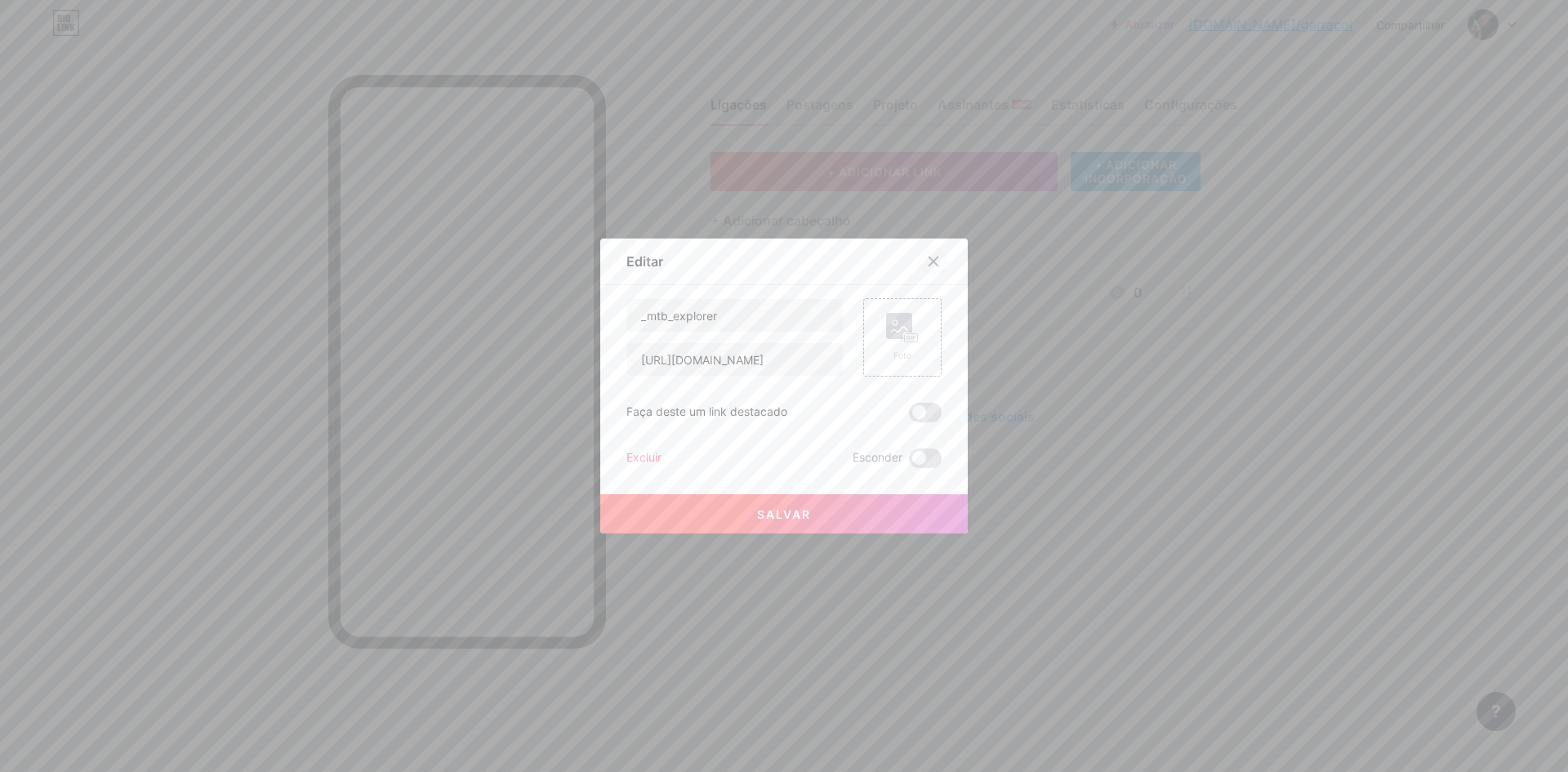
click at [931, 254] on icon at bounding box center [934, 261] width 13 height 13
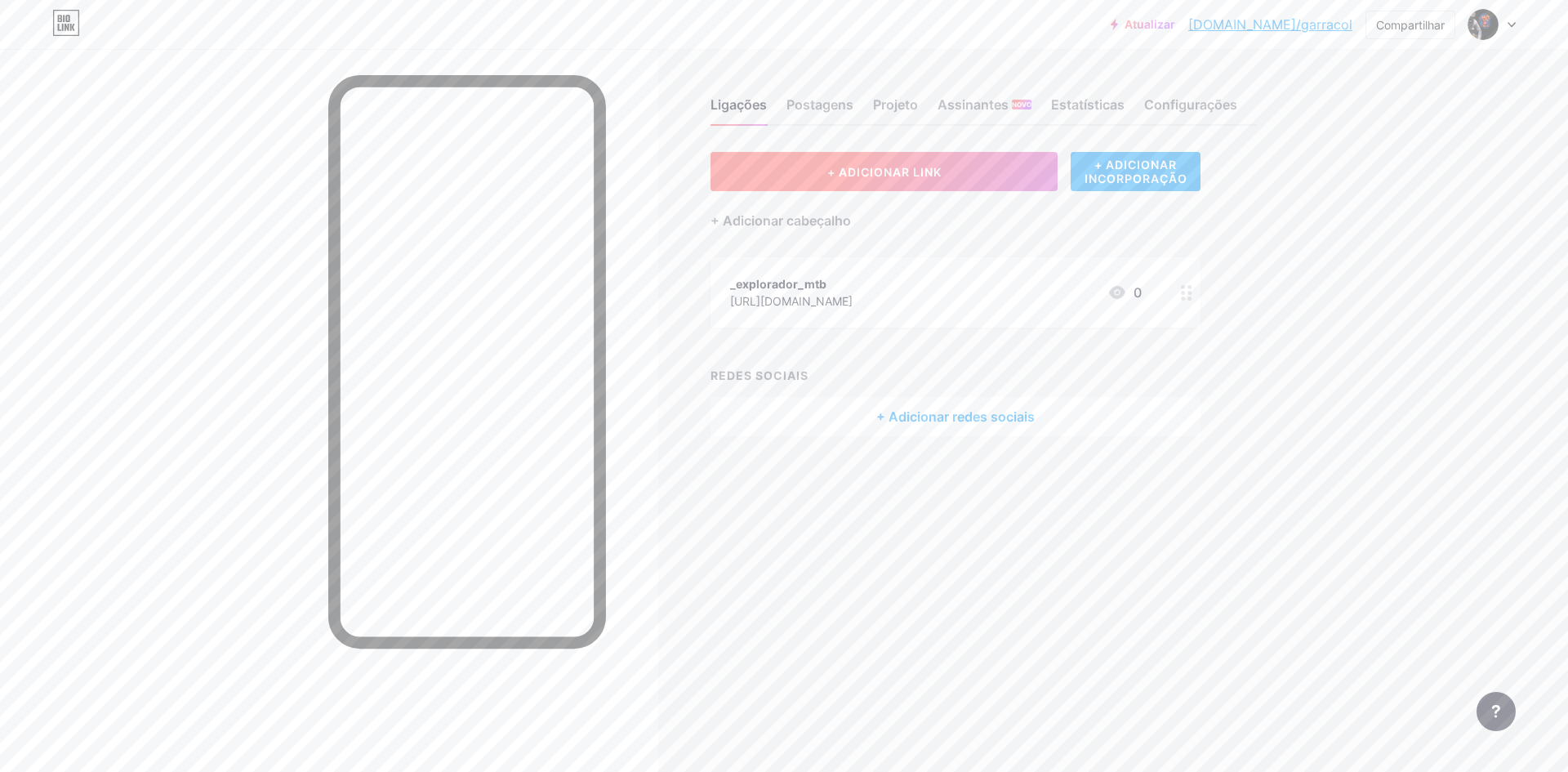
click at [933, 182] on button "+ ADICIONAR LINK" at bounding box center [884, 170] width 347 height 39
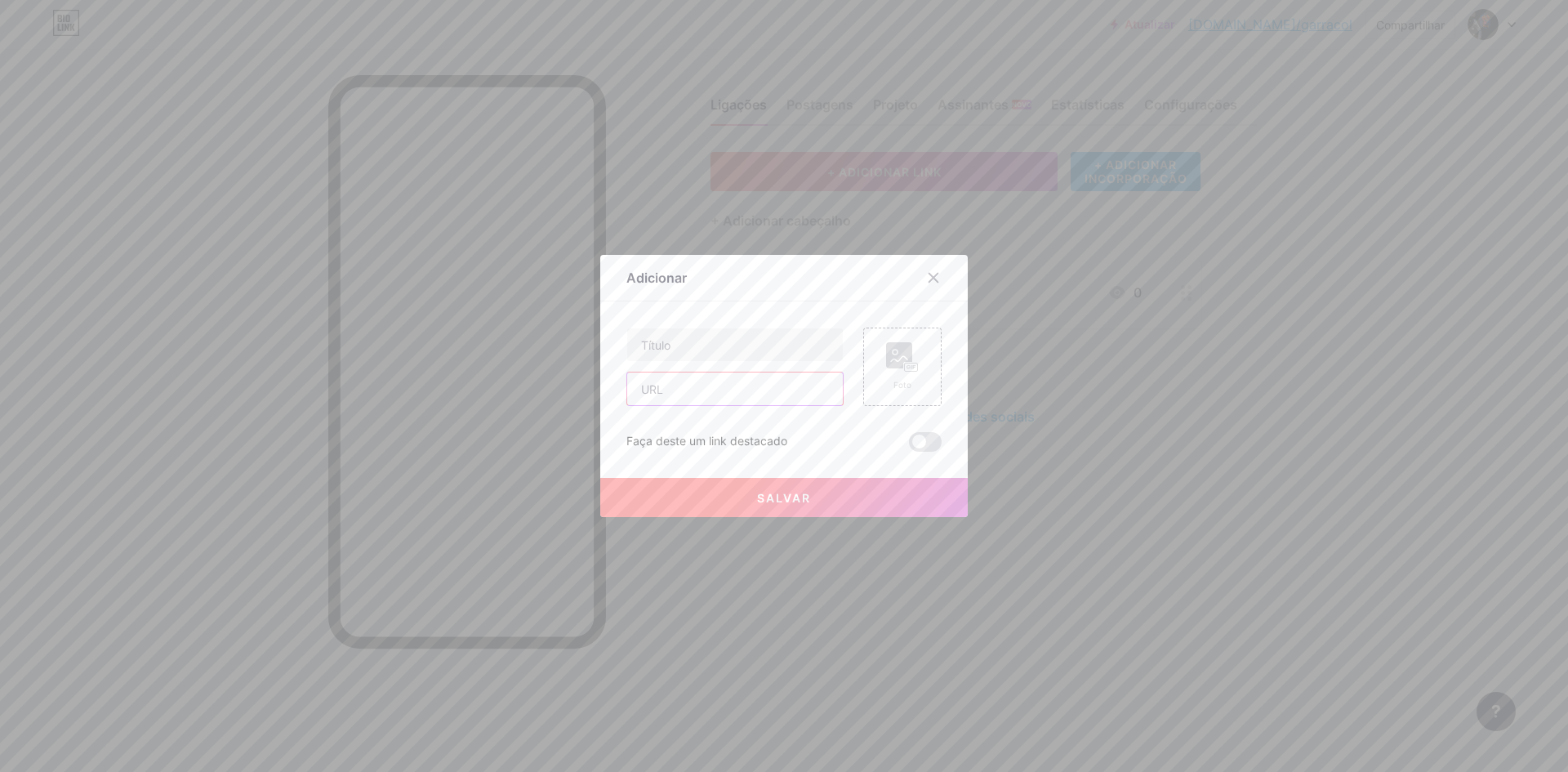
click at [676, 400] on input "text" at bounding box center [734, 389] width 216 height 32
paste input "[URL][DOMAIN_NAME]"
type input "[URL][DOMAIN_NAME]"
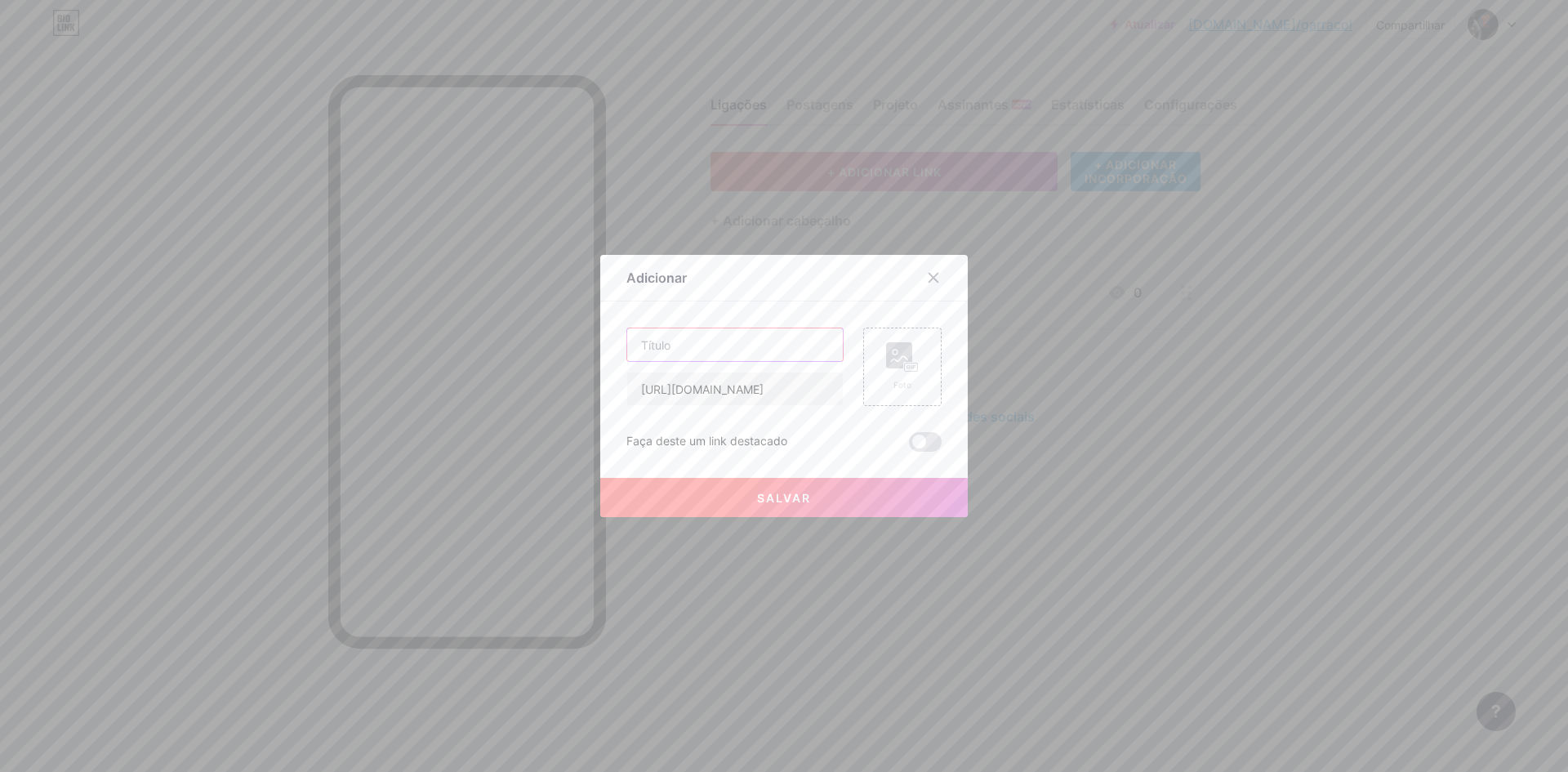
click at [706, 345] on input "text" at bounding box center [734, 345] width 216 height 32
click at [693, 348] on input "text" at bounding box center [734, 345] width 216 height 32
paste input "Lanterna Farol De Bicicleta Bike 2 Led Cree T6 Recarregável Usb"
type input "Lanterna Farol De Bicicleta Bike 2 Led Cree T6 Recarregável Usb"
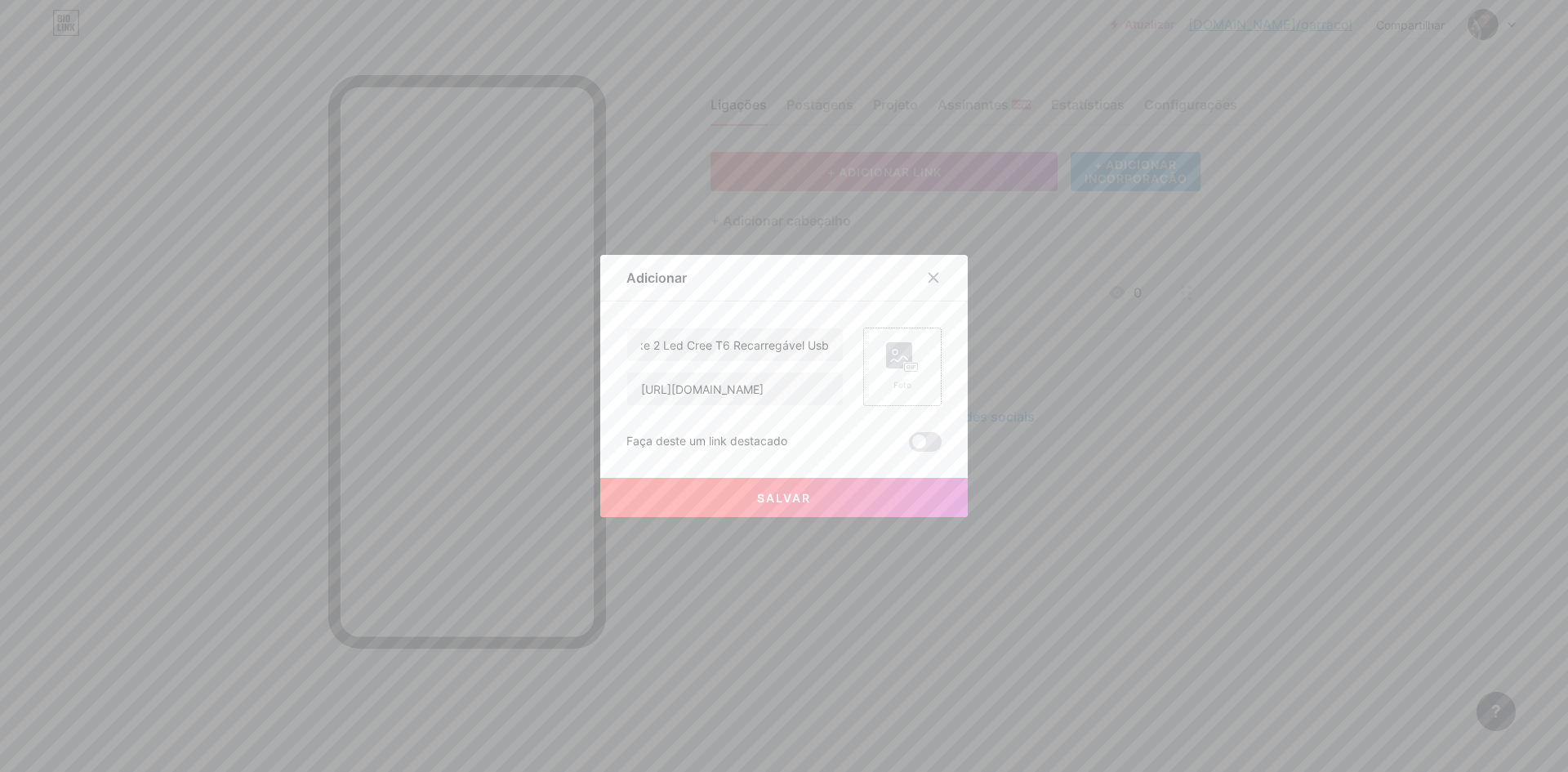
click at [904, 363] on rect at bounding box center [911, 367] width 14 height 10
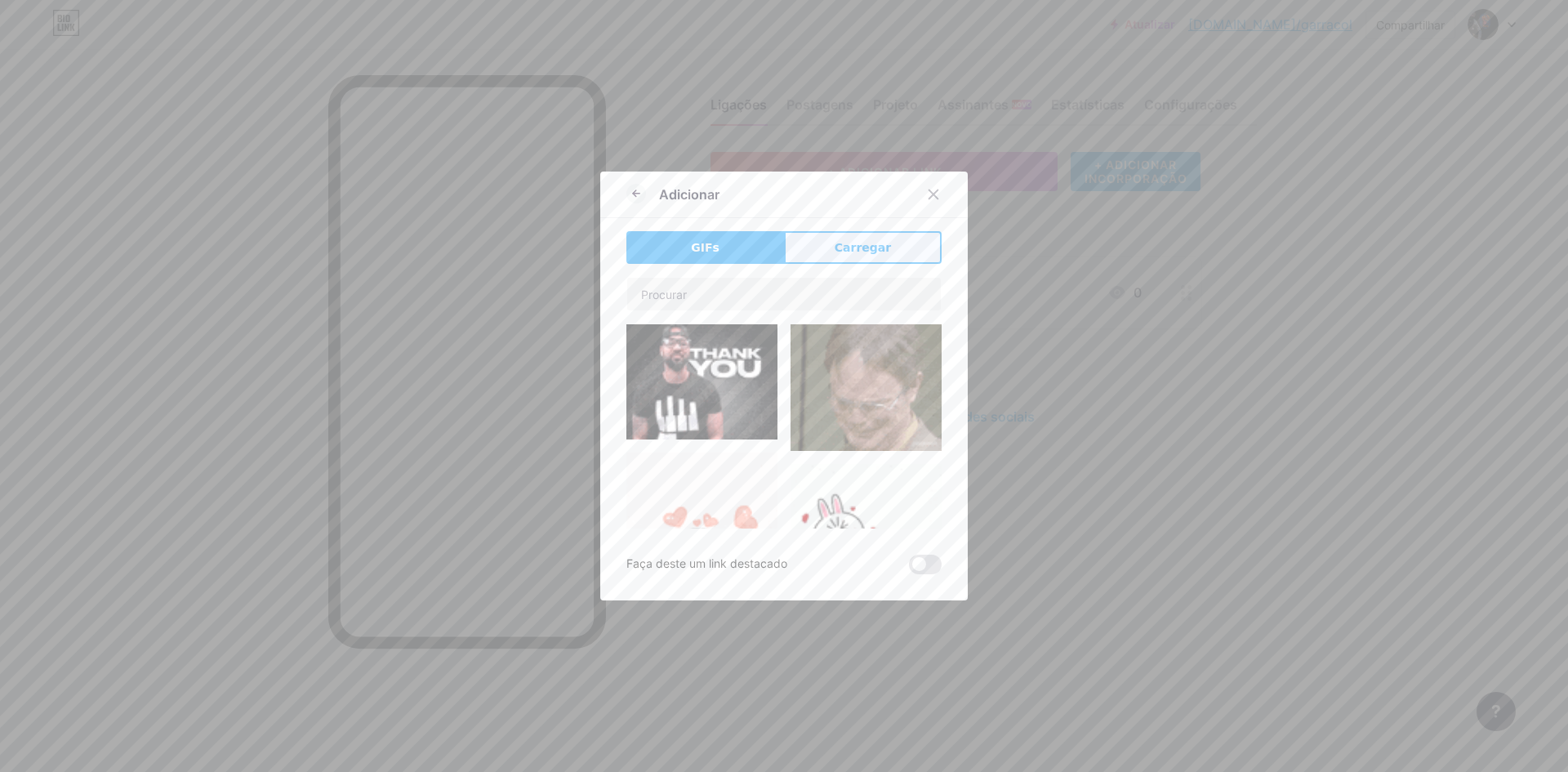
click at [852, 246] on font "Carregar" at bounding box center [862, 247] width 56 height 13
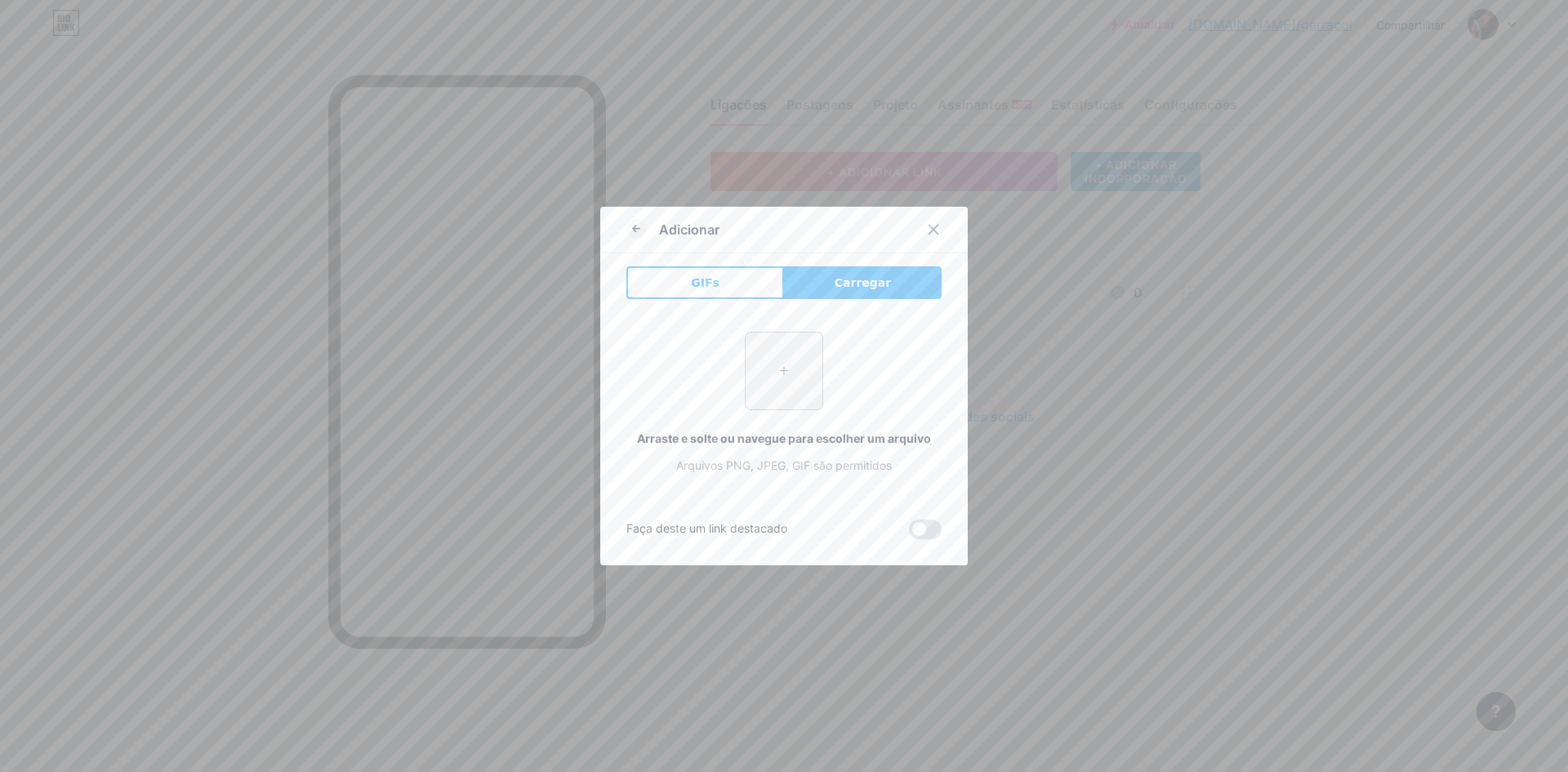
click at [783, 376] on input "file" at bounding box center [784, 370] width 77 height 77
type input "C:\fakepath\1°TORNEIODE PENALTI (3).png"
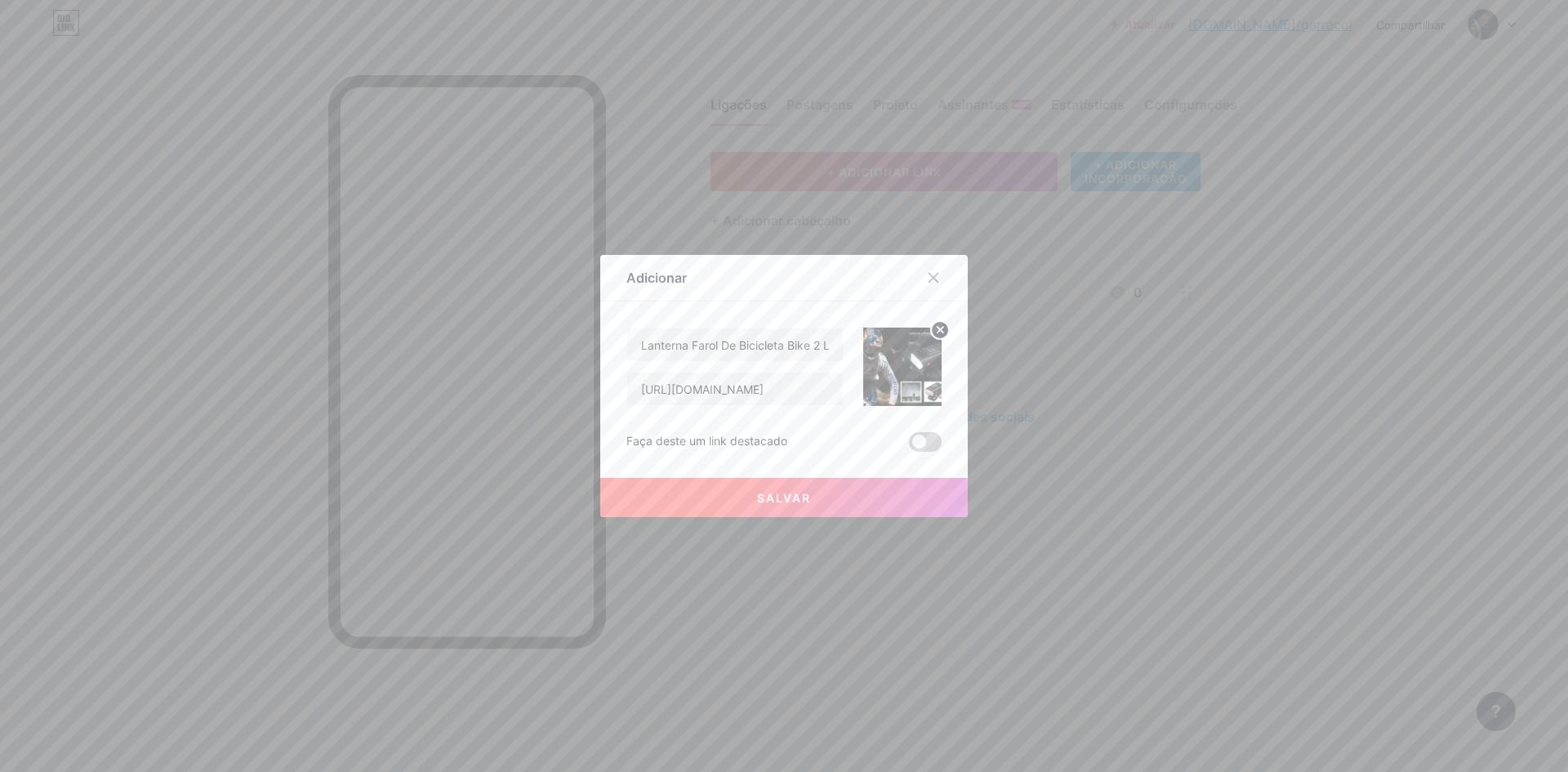
click at [929, 445] on span at bounding box center [926, 442] width 32 height 20
click at [909, 446] on input "checkbox" at bounding box center [909, 446] width 0 height 0
click at [792, 501] on font "Salvar" at bounding box center [784, 497] width 54 height 14
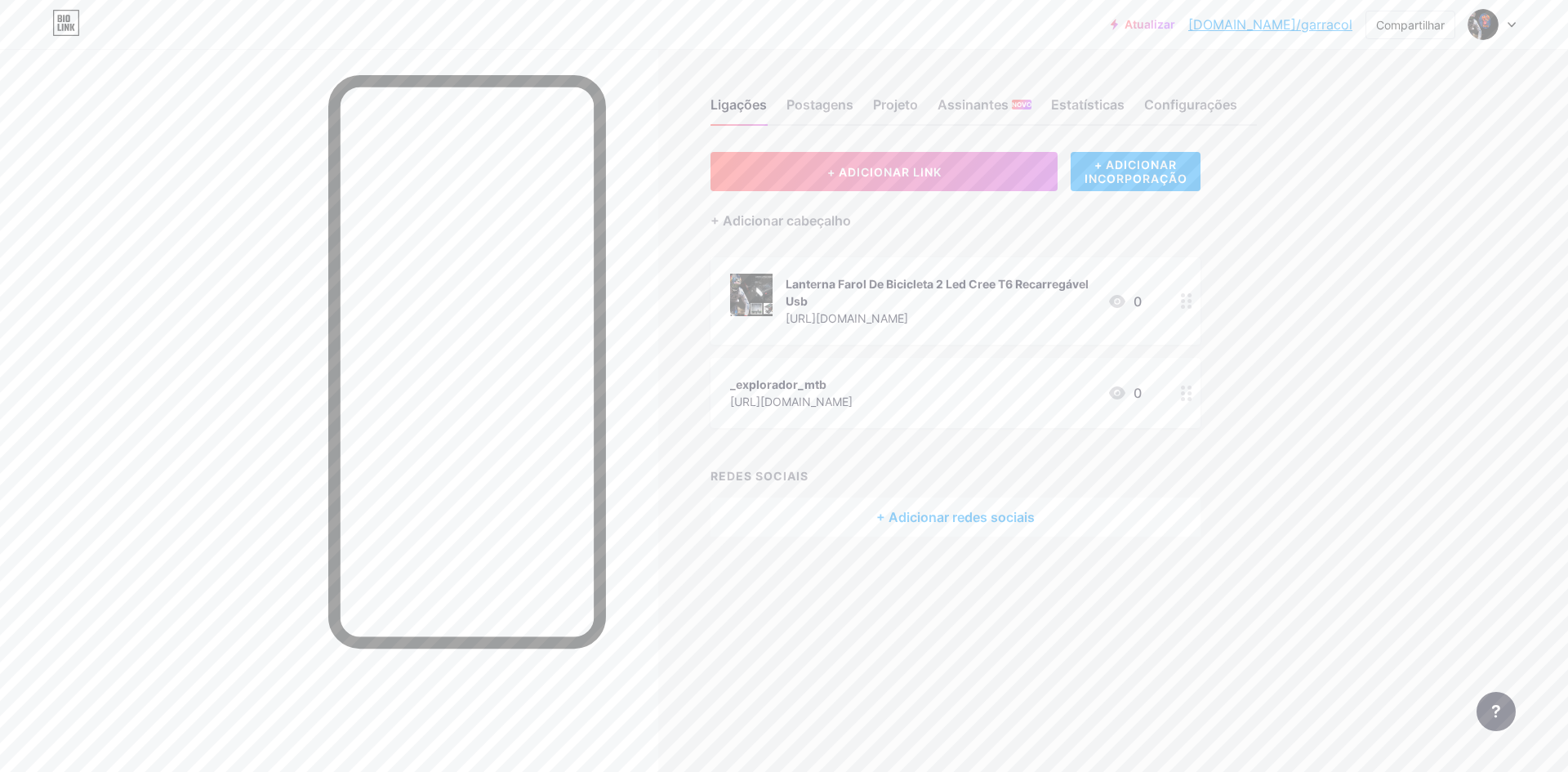
click at [1516, 27] on div "Atualizar [DOMAIN_NAME]/garrac... [DOMAIN_NAME]/garracol Compartilhar Trocar de…" at bounding box center [784, 24] width 1568 height 30
click at [1510, 23] on icon at bounding box center [1511, 24] width 8 height 5
click at [1245, 73] on div "Ligações Postagens Projeto Assinantes NOVO Estatísticas Configurações" at bounding box center [984, 96] width 547 height 57
click at [1307, 25] on font "[DOMAIN_NAME]/garracol" at bounding box center [1270, 24] width 164 height 16
click at [954, 170] on button "+ ADICIONAR LINK" at bounding box center [884, 170] width 347 height 39
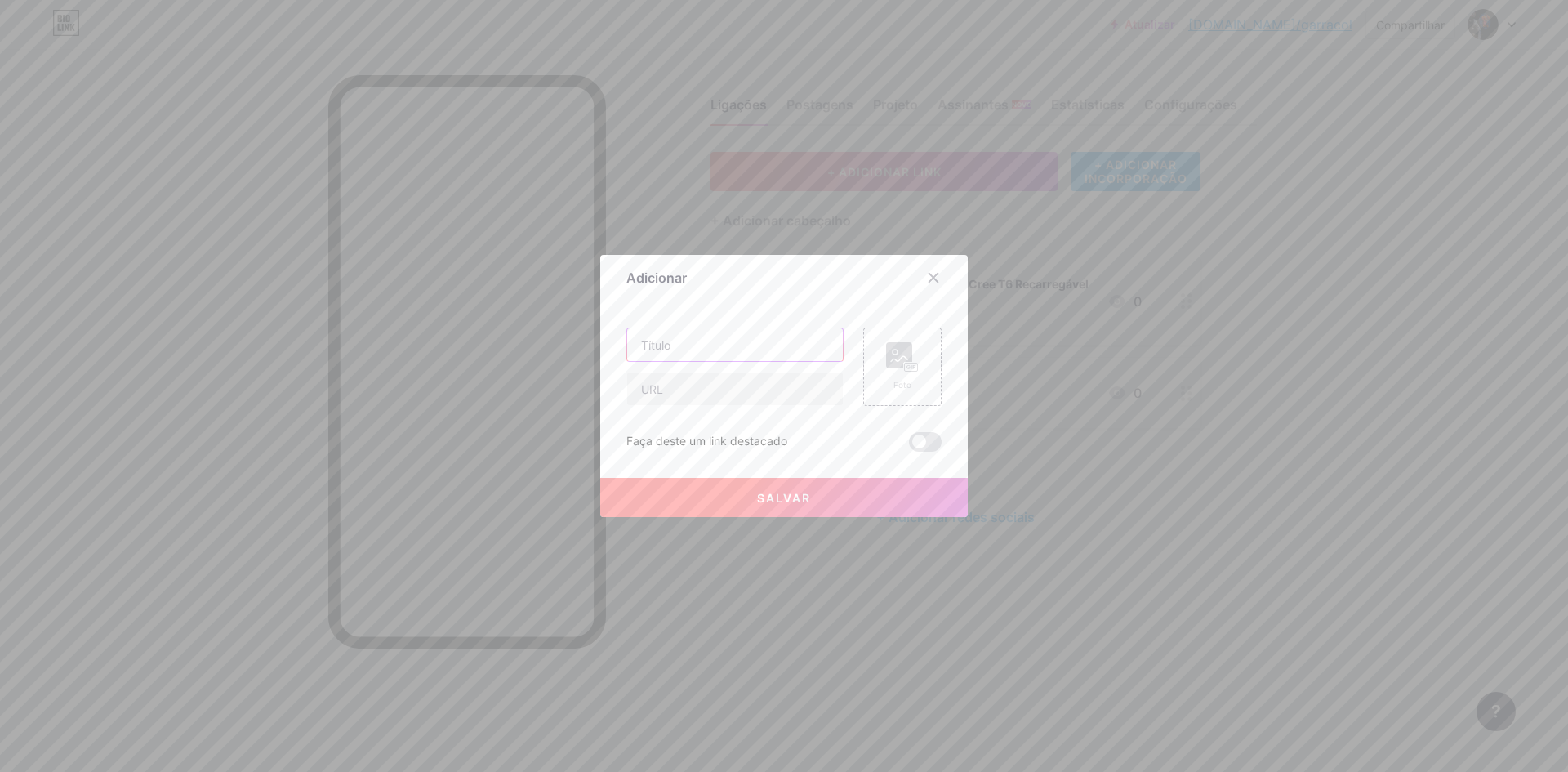
click at [696, 345] on input "text" at bounding box center [734, 345] width 216 height 32
click at [703, 344] on input "text" at bounding box center [734, 345] width 216 height 32
paste input "Bomba de pneu Car Air Pump sem fio 150 PSI luz de emergência LED"
type input "Bomba de pneu Car Air Pump sem fio 150 PSI luz de emergência LED"
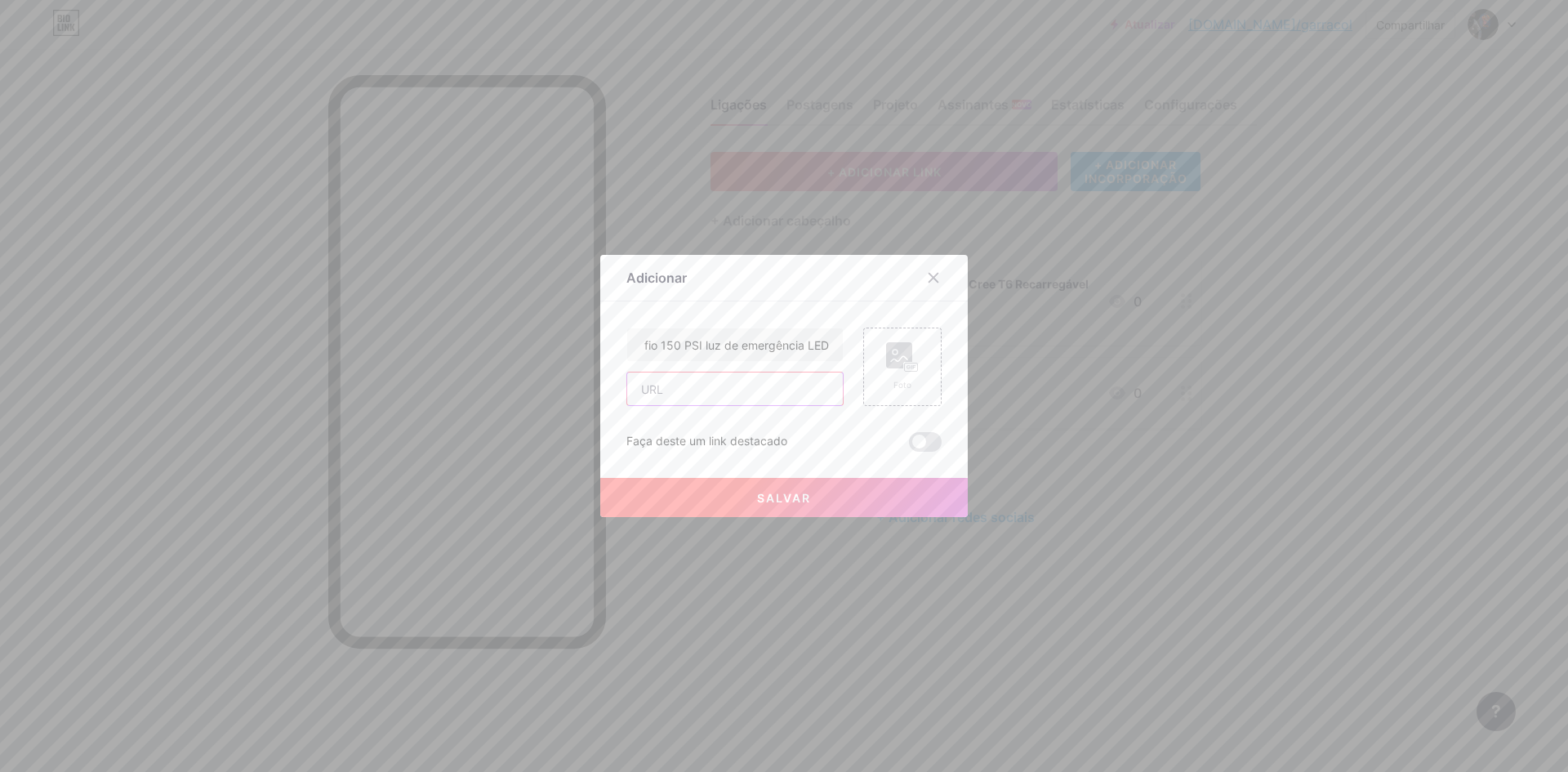
click at [738, 395] on input "text" at bounding box center [734, 389] width 216 height 32
paste input "[URL][DOMAIN_NAME]"
type input "[URL][DOMAIN_NAME]"
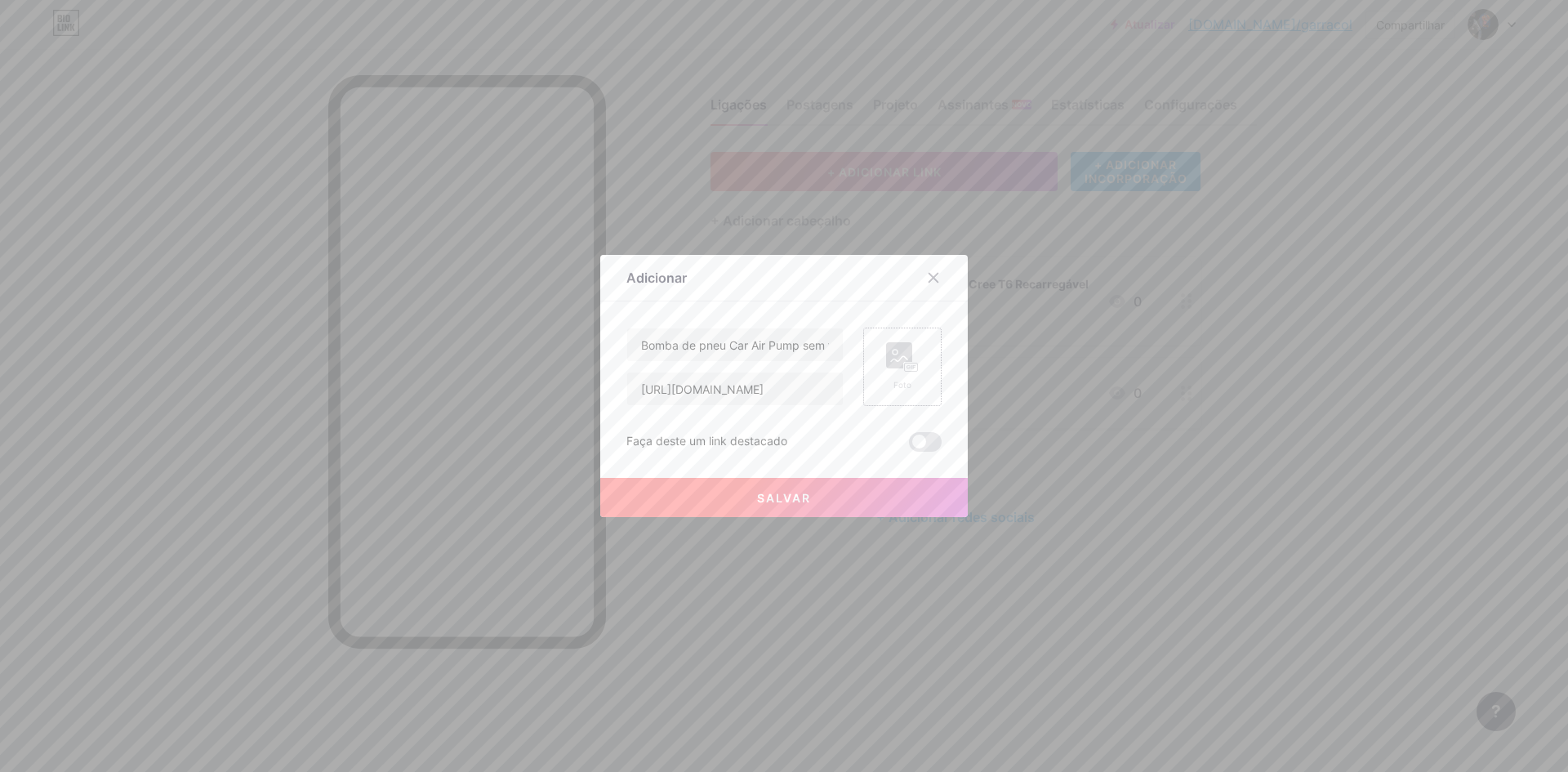
scroll to position [0, 0]
click at [886, 371] on icon at bounding box center [902, 356] width 32 height 30
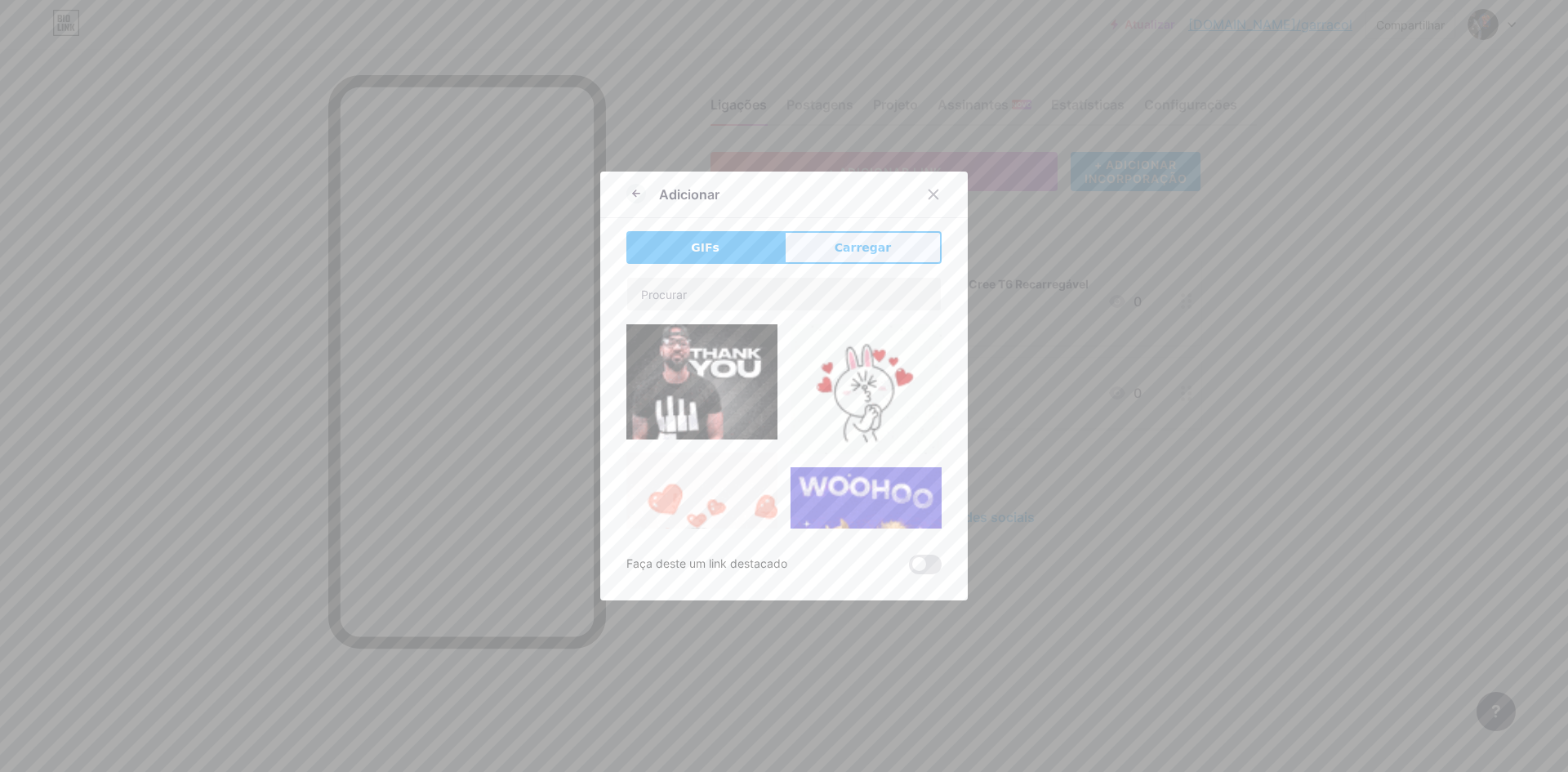
click at [867, 253] on font "Carregar" at bounding box center [862, 247] width 56 height 13
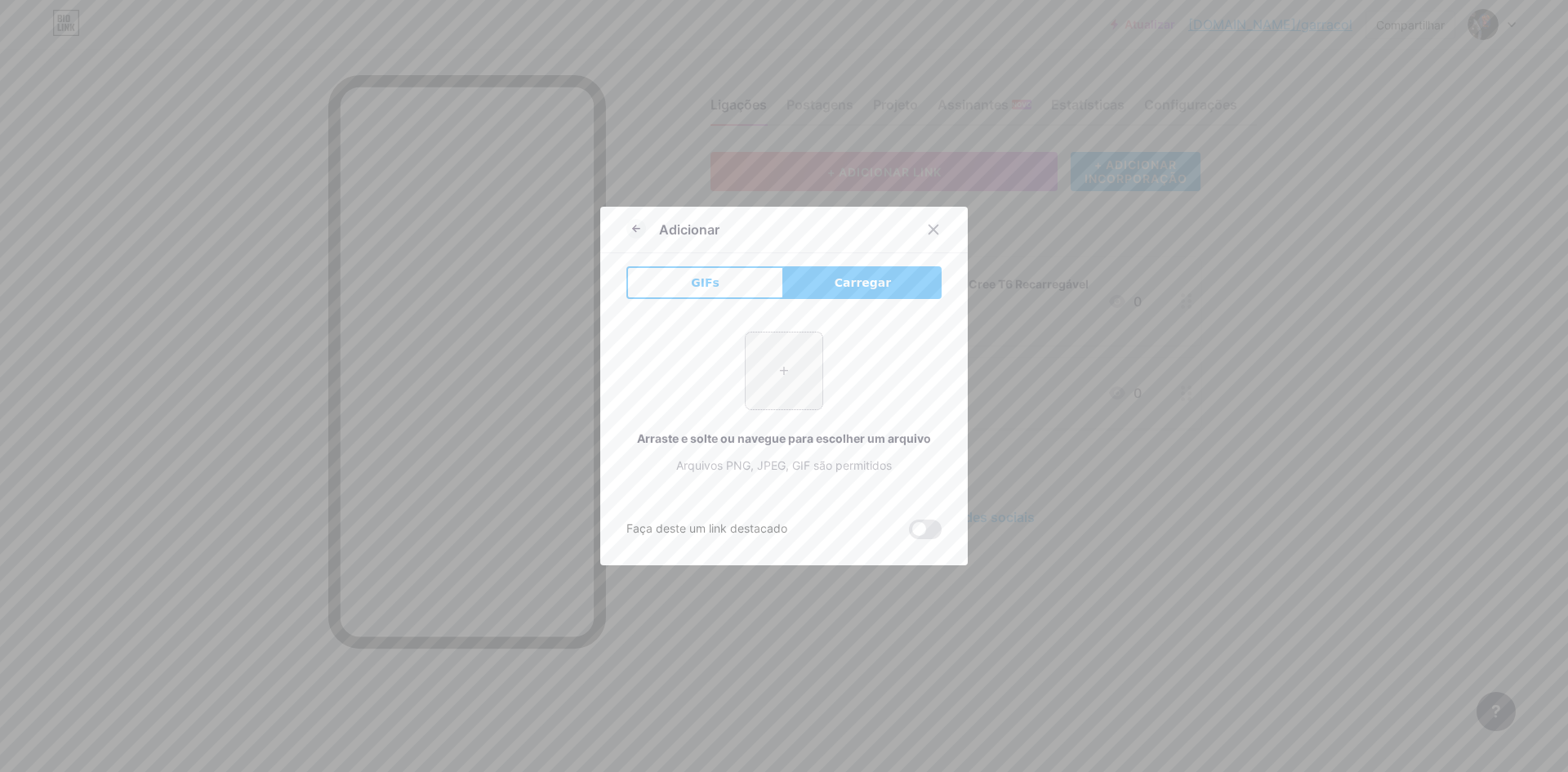
click at [776, 381] on input "file" at bounding box center [784, 370] width 77 height 77
type input "C:\fakepath\1°TORNEIODE PENALTI (5).png"
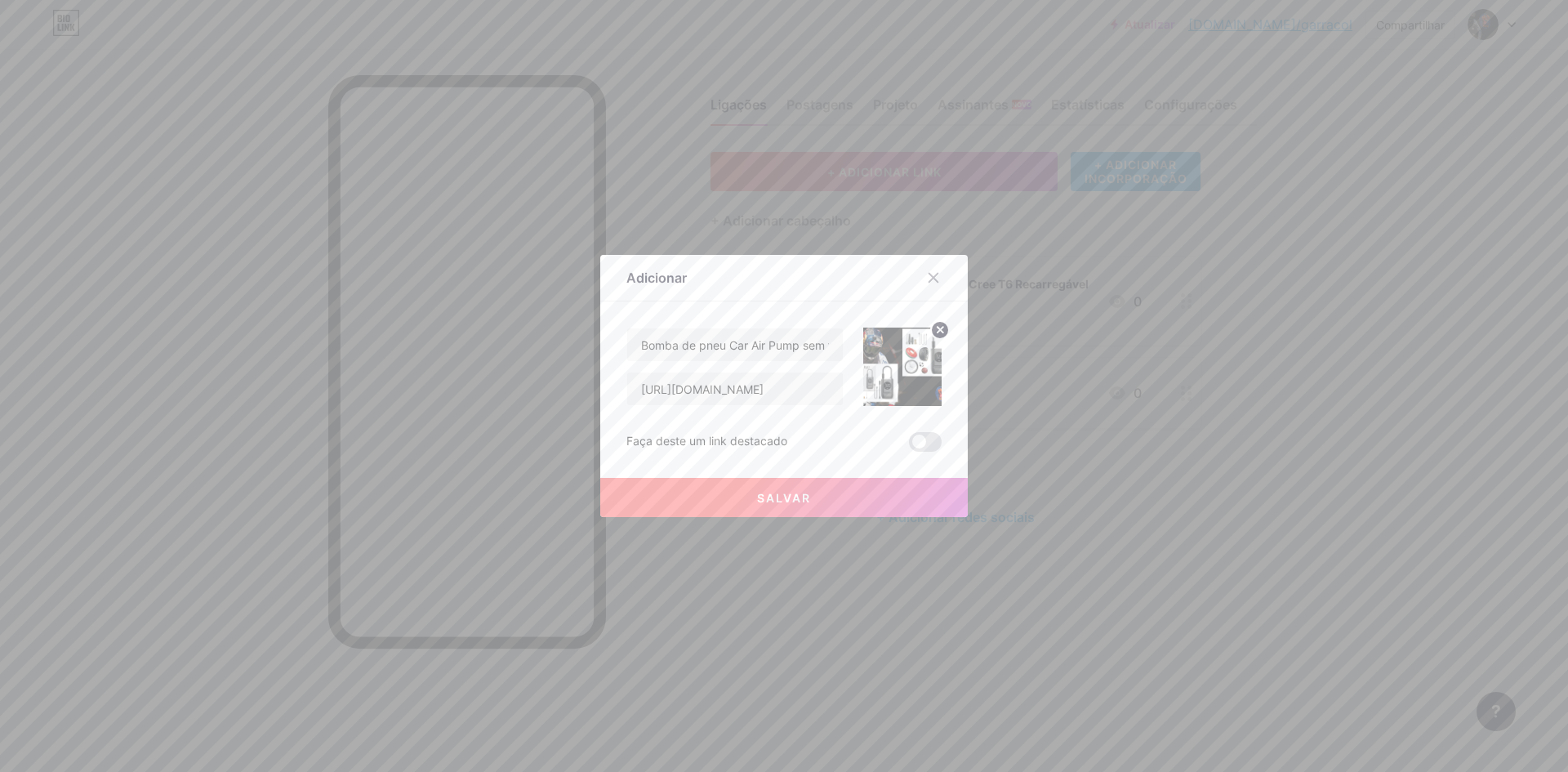
click at [927, 444] on span at bounding box center [926, 442] width 32 height 20
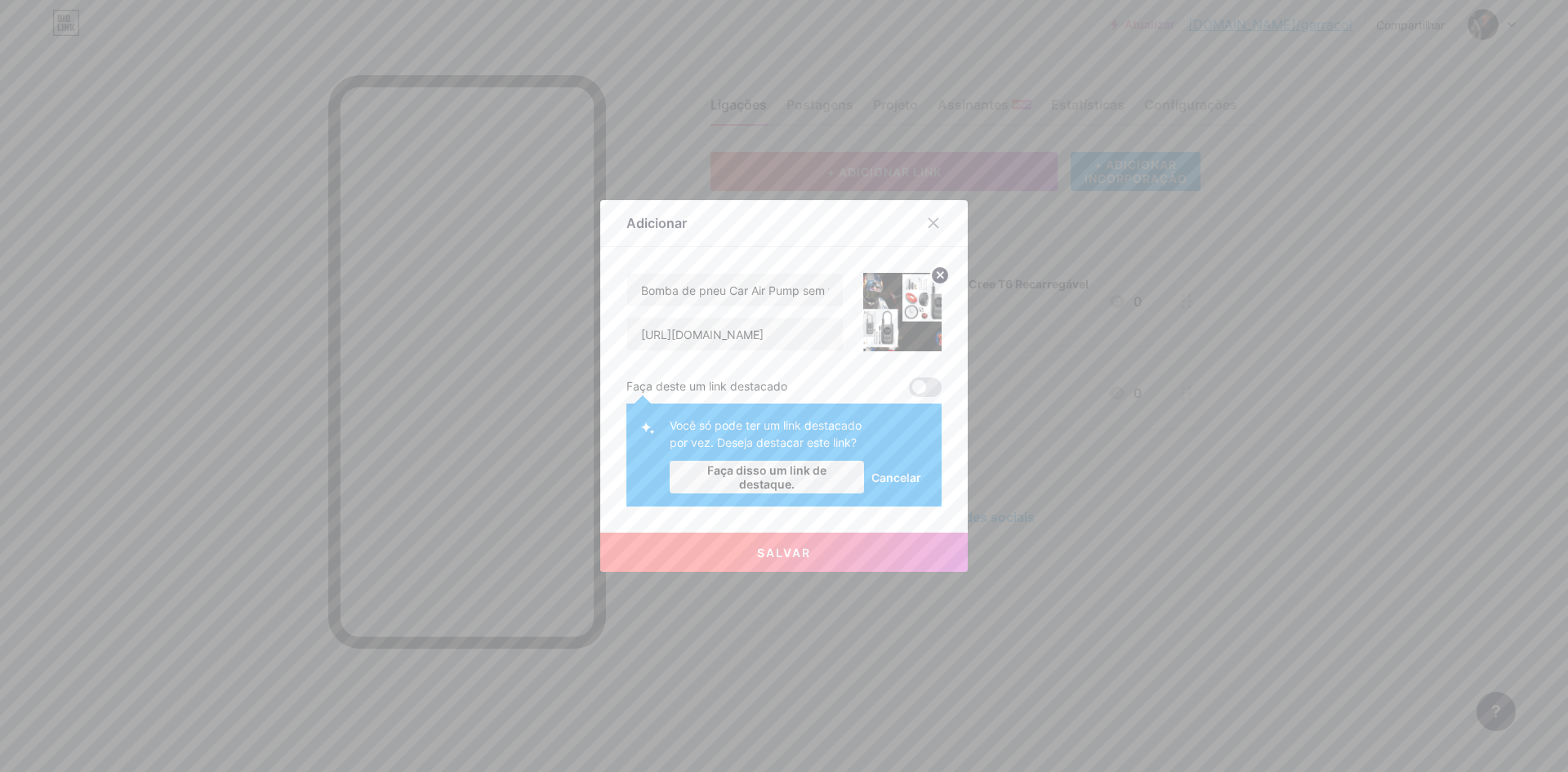
click at [884, 477] on font "Cancelar" at bounding box center [896, 476] width 50 height 14
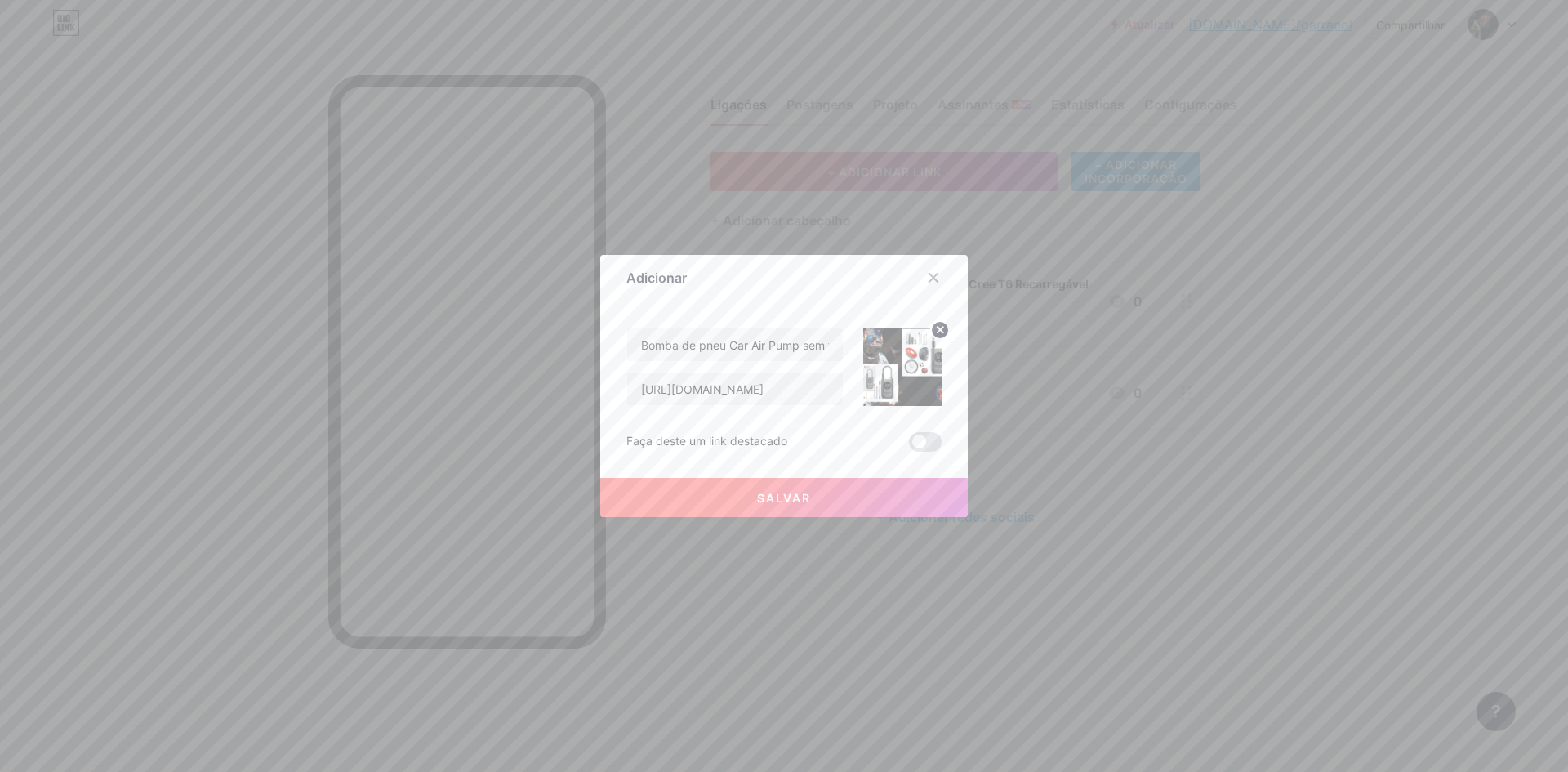
click at [844, 496] on button "Salvar" at bounding box center [783, 497] width 367 height 39
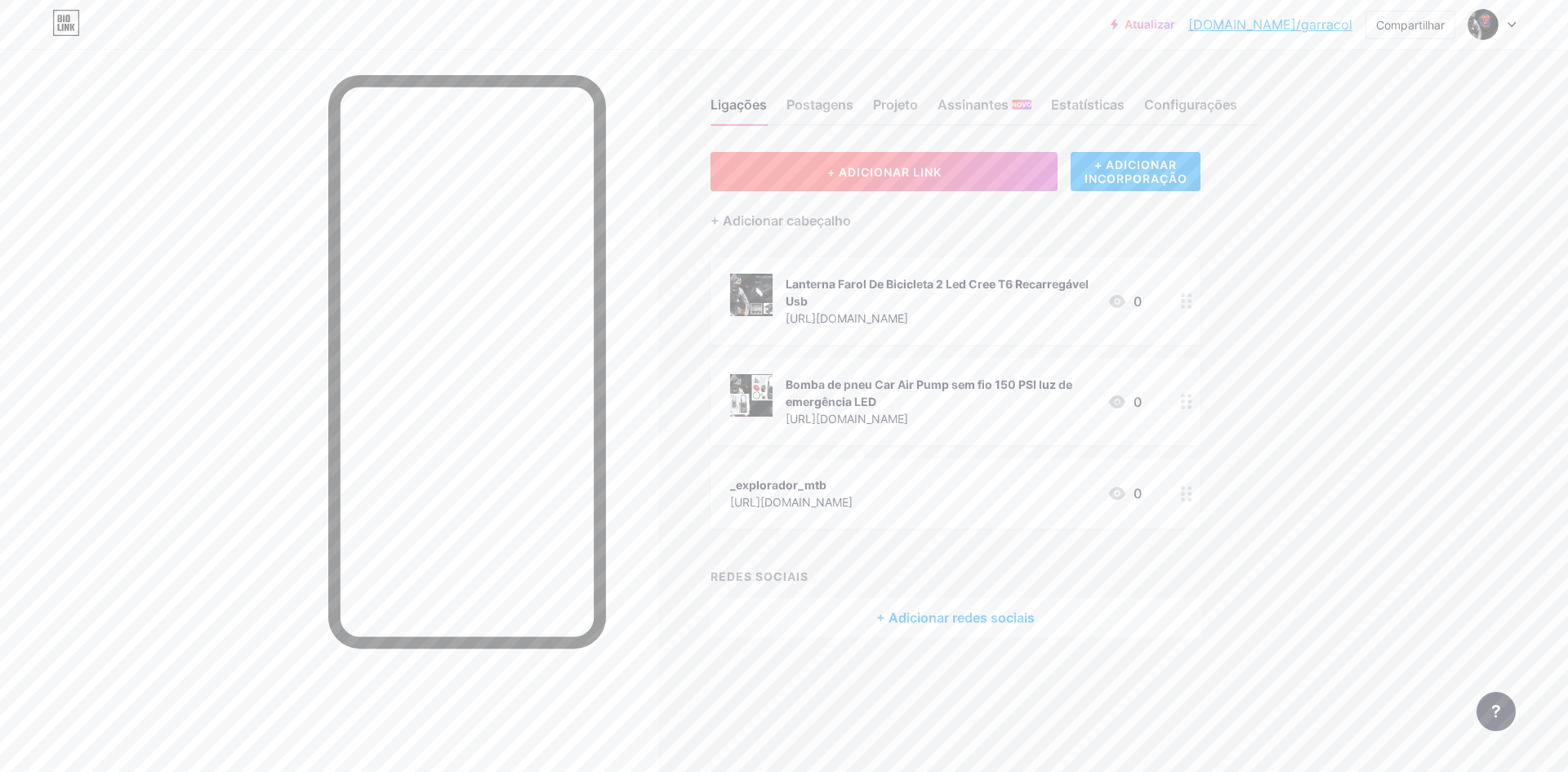
click at [901, 179] on button "+ ADICIONAR LINK" at bounding box center [884, 170] width 347 height 39
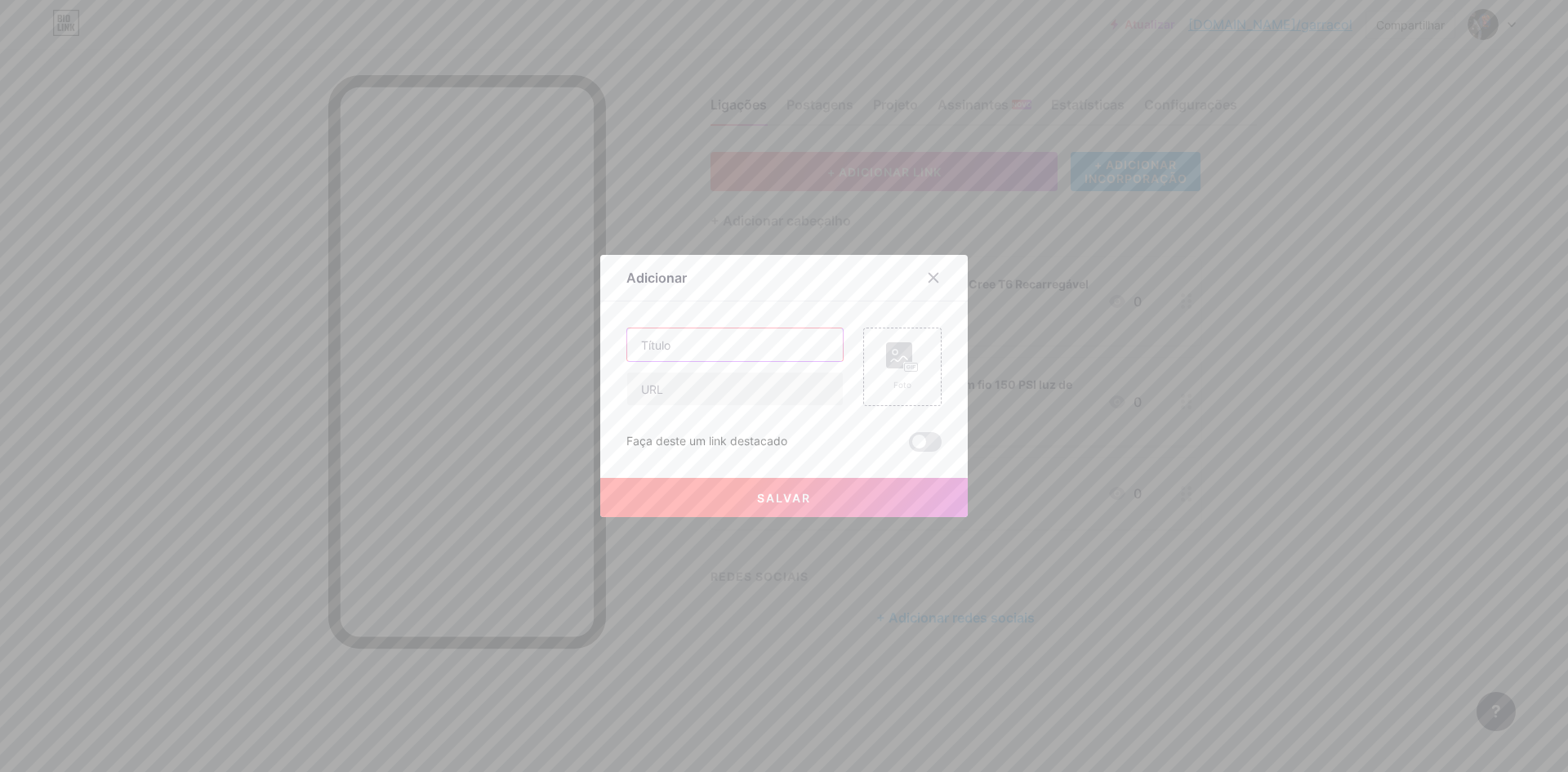
click at [724, 346] on input "text" at bounding box center [734, 345] width 216 height 32
drag, startPoint x: 727, startPoint y: 346, endPoint x: 664, endPoint y: 394, distance: 79.2
click at [664, 394] on input "text" at bounding box center [734, 389] width 216 height 32
paste input "[URL][DOMAIN_NAME]"
type input "[URL][DOMAIN_NAME]"
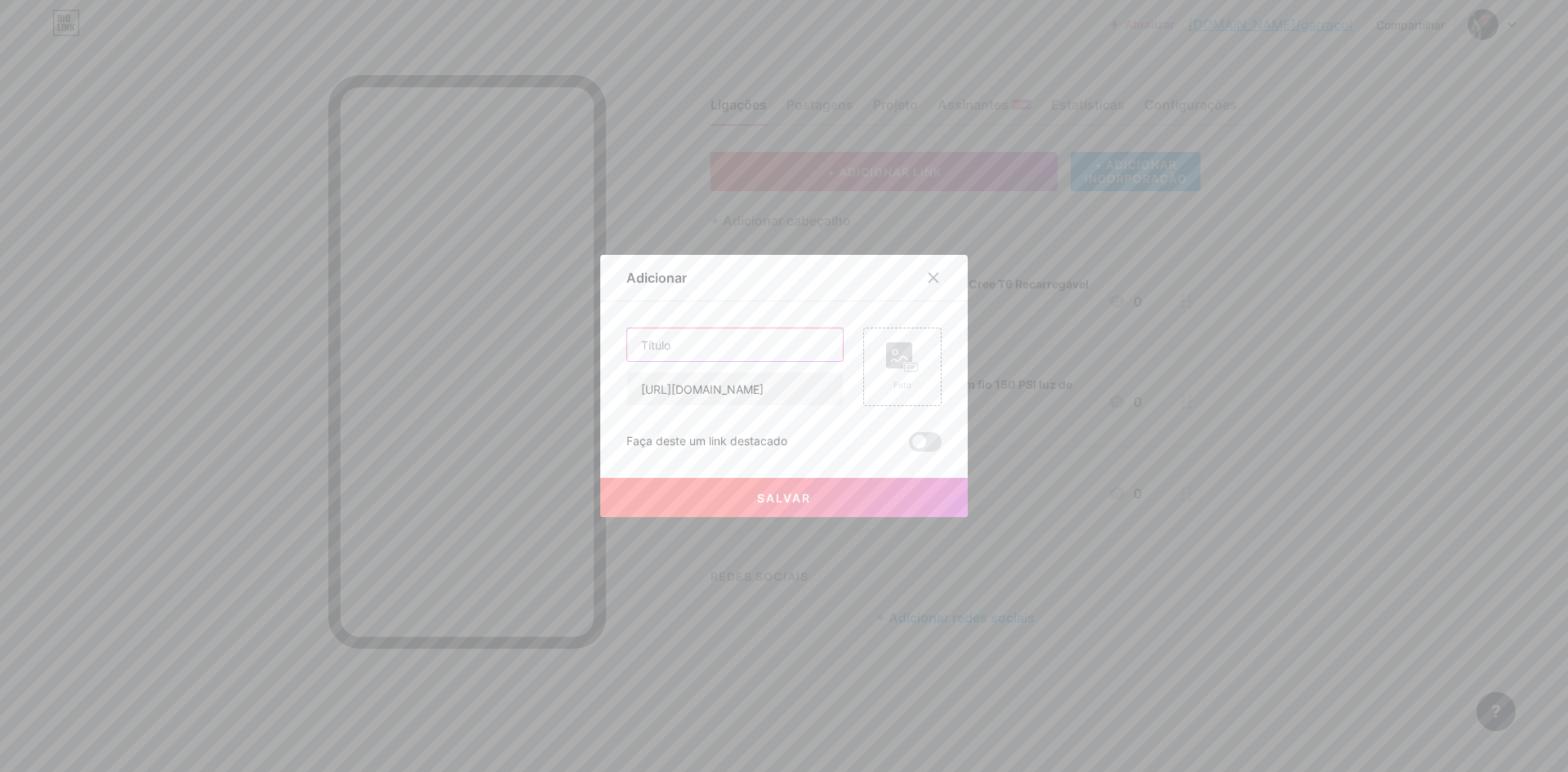
click at [711, 342] on input "text" at bounding box center [734, 345] width 216 height 32
paste input "Luva de ciclismo de montanha com dedos curtos de gel Ranger"
type input "Luva de ciclismo FOX de montanha com dedos curtos de gel"
click at [876, 363] on div "Foto" at bounding box center [902, 366] width 78 height 78
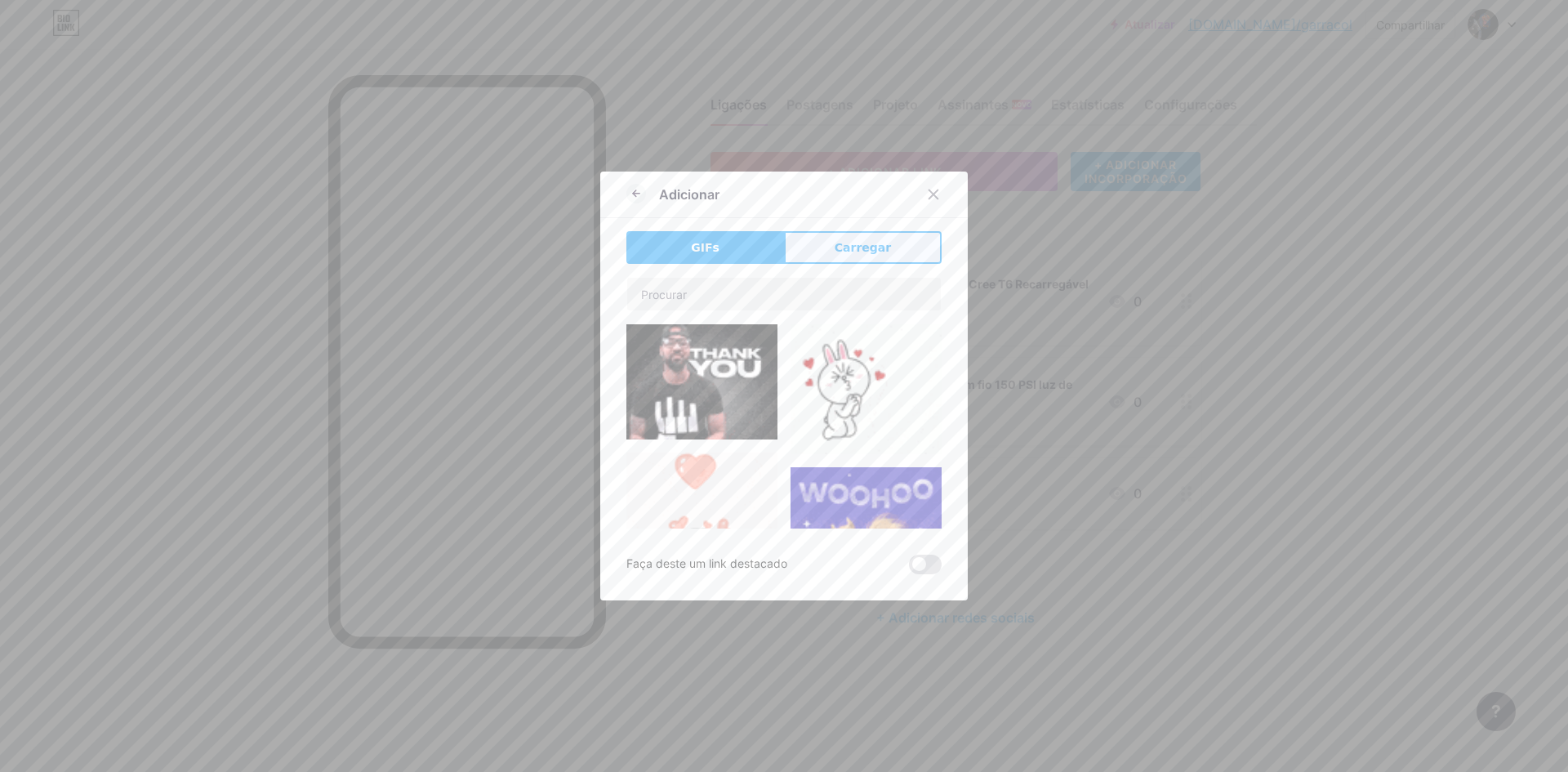
click at [867, 247] on font "Carregar" at bounding box center [862, 247] width 56 height 13
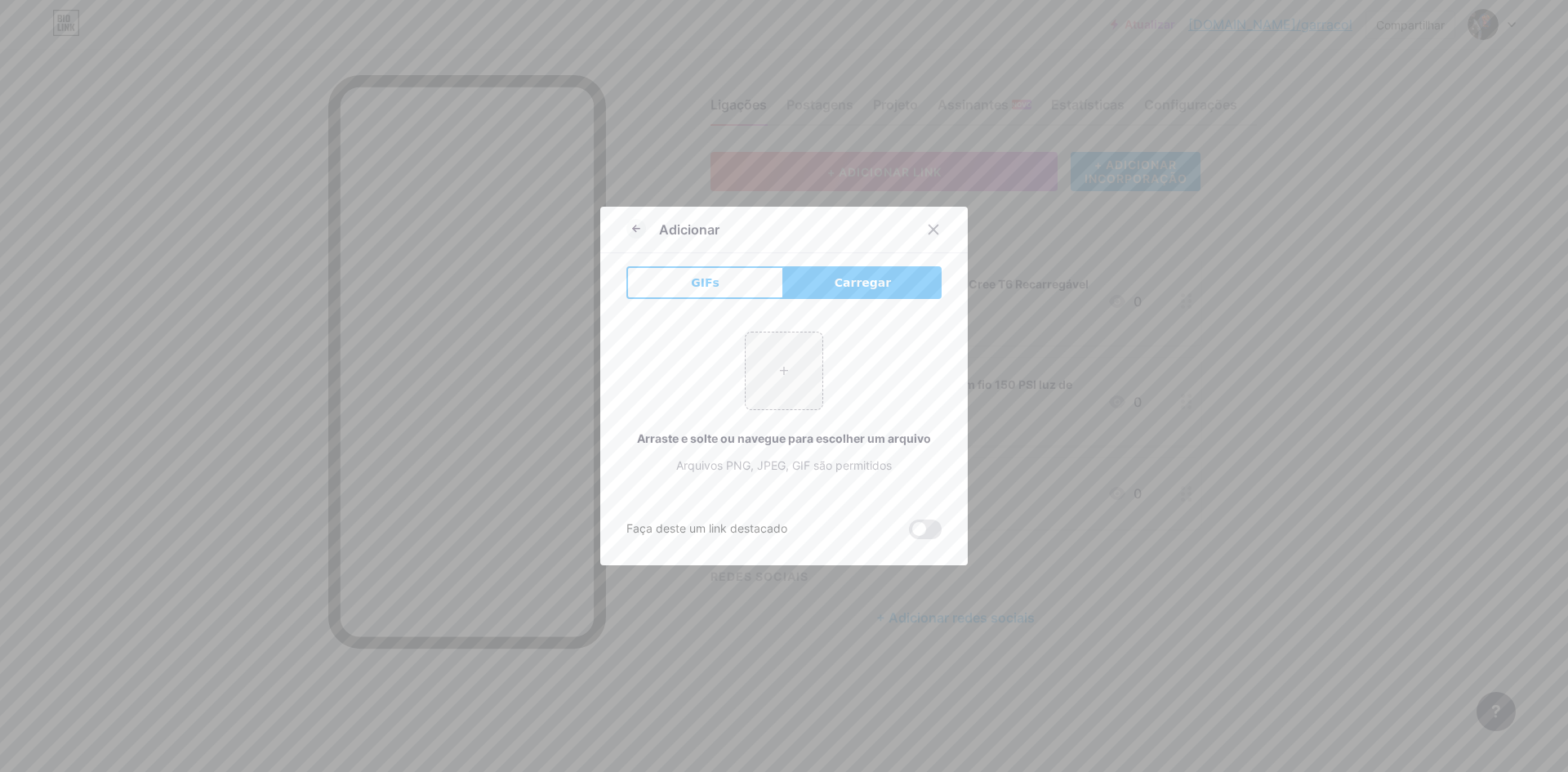
click at [869, 287] on font "Carregar" at bounding box center [862, 282] width 56 height 13
click at [797, 366] on input "file" at bounding box center [784, 370] width 77 height 77
type input "C:\fakepath\1°TORNEIODE PENALTI (6).png"
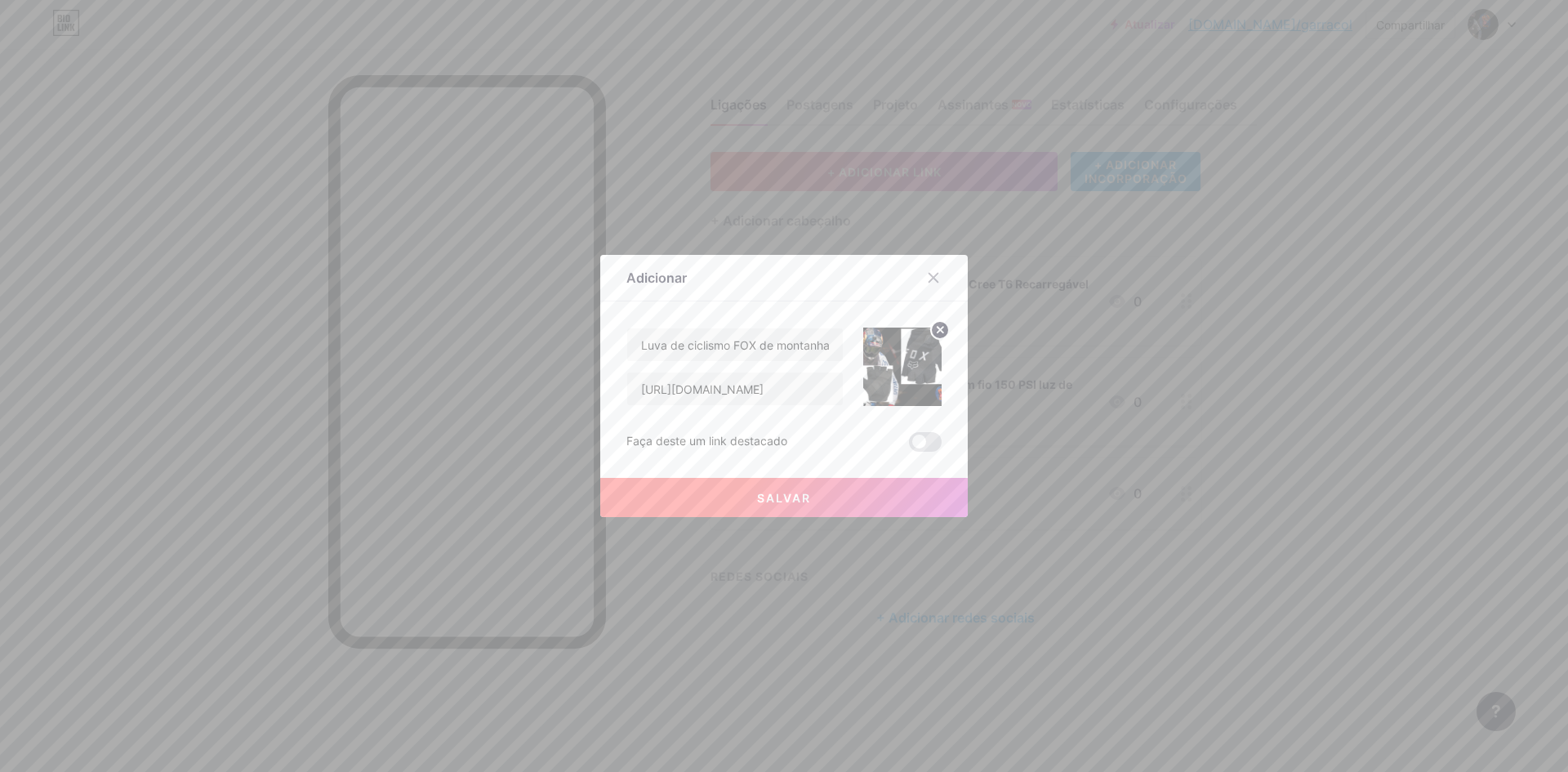
click at [807, 505] on button "Salvar" at bounding box center [783, 497] width 367 height 39
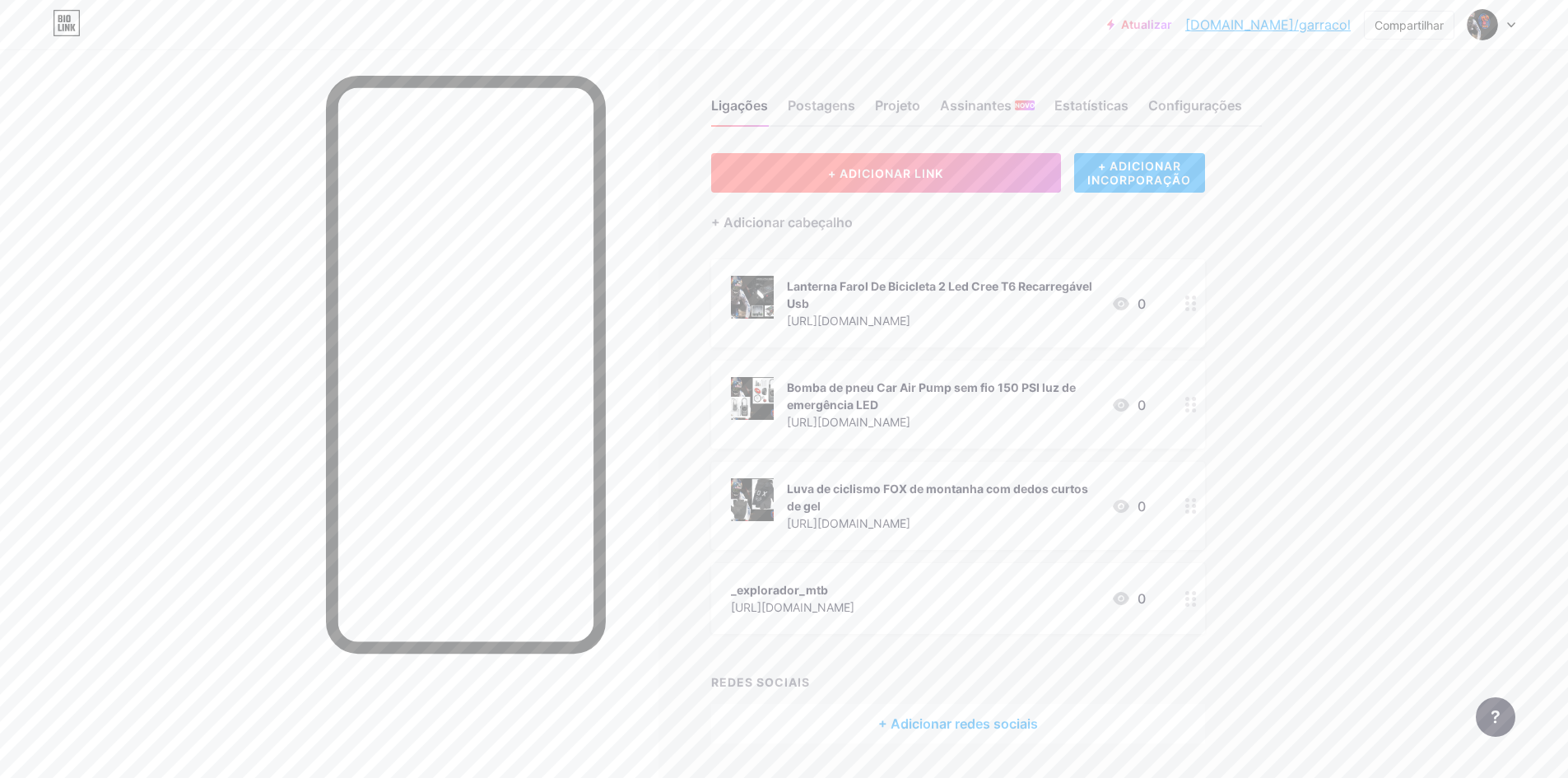
click at [892, 176] on font "+ ADICIONAR LINK" at bounding box center [885, 173] width 115 height 14
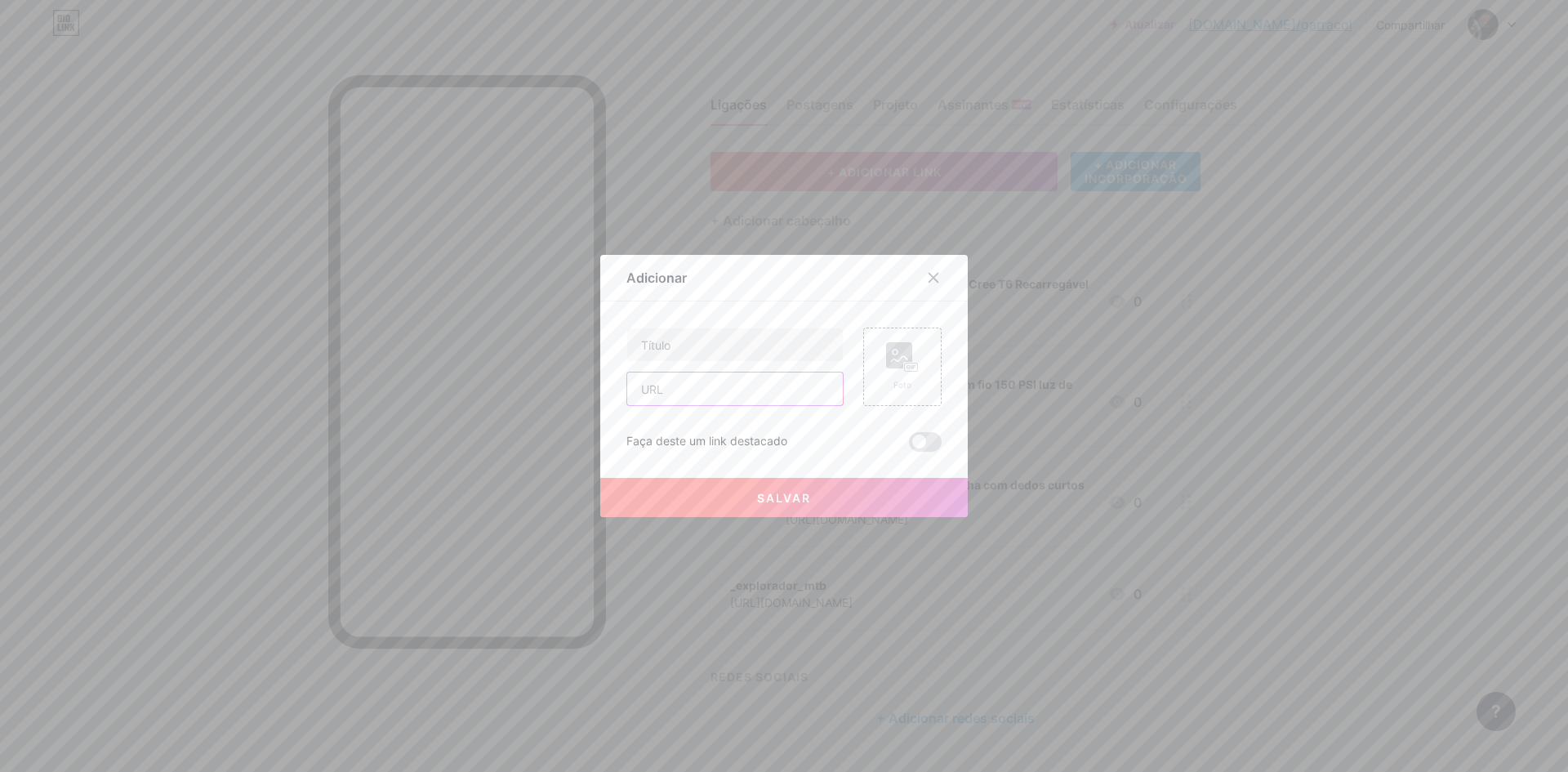
click at [681, 391] on input "text" at bounding box center [734, 389] width 216 height 32
paste input "[URL][DOMAIN_NAME]"
type input "[URL][DOMAIN_NAME]"
click at [707, 335] on input "text" at bounding box center [734, 345] width 216 height 32
click at [716, 343] on input "text" at bounding box center [734, 345] width 216 height 32
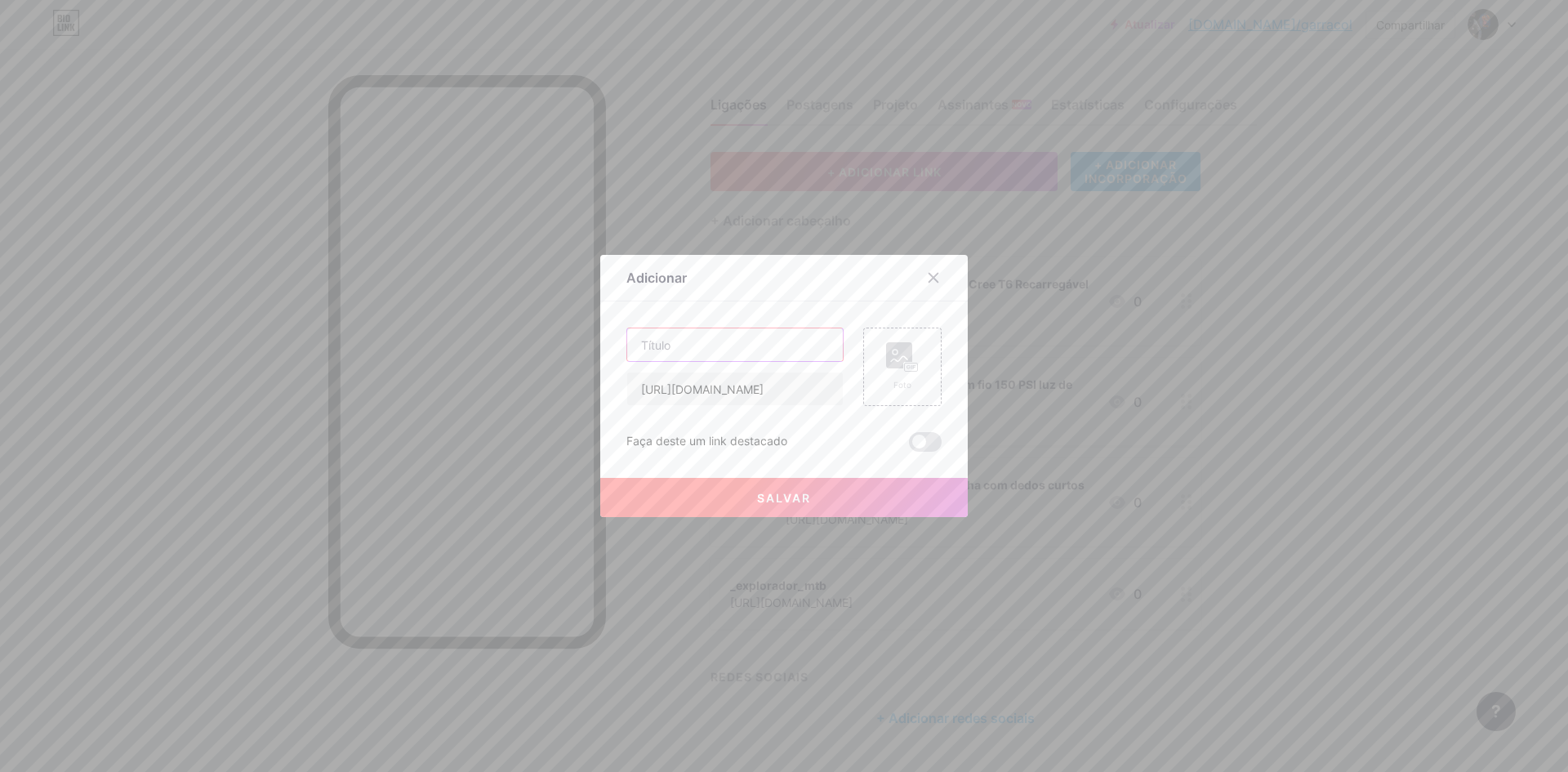
paste input "Capacete Ajustável de Mountain Bike para Adultos - Leve (0,38 kg), 18 Aberturas…"
type input "Capacete Ajustável de Mountain Bike para Adultos - Leve (0,38 kg), 18 Aberturas…"
click at [867, 377] on div "Foto" at bounding box center [902, 366] width 78 height 78
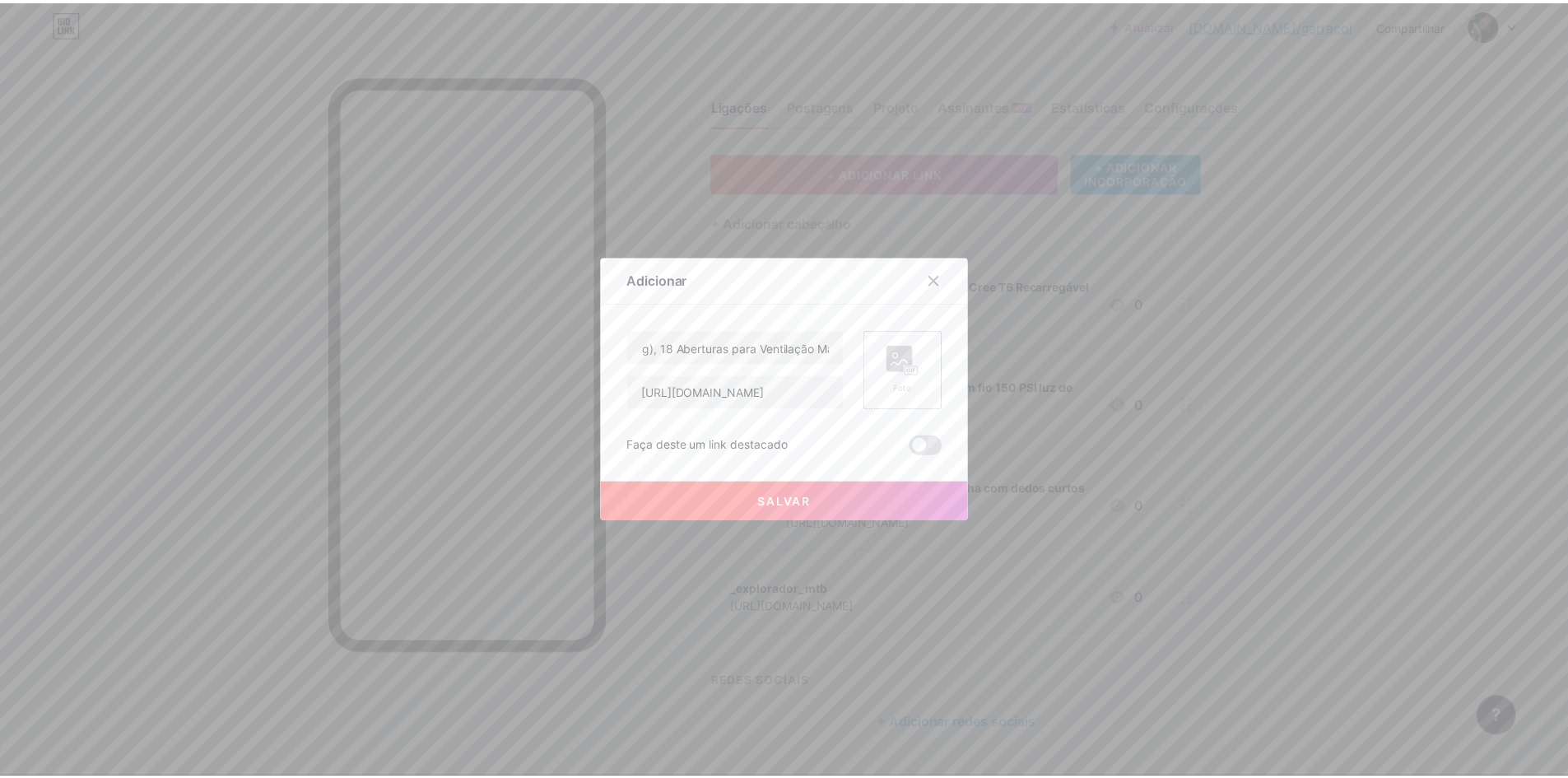
scroll to position [0, 0]
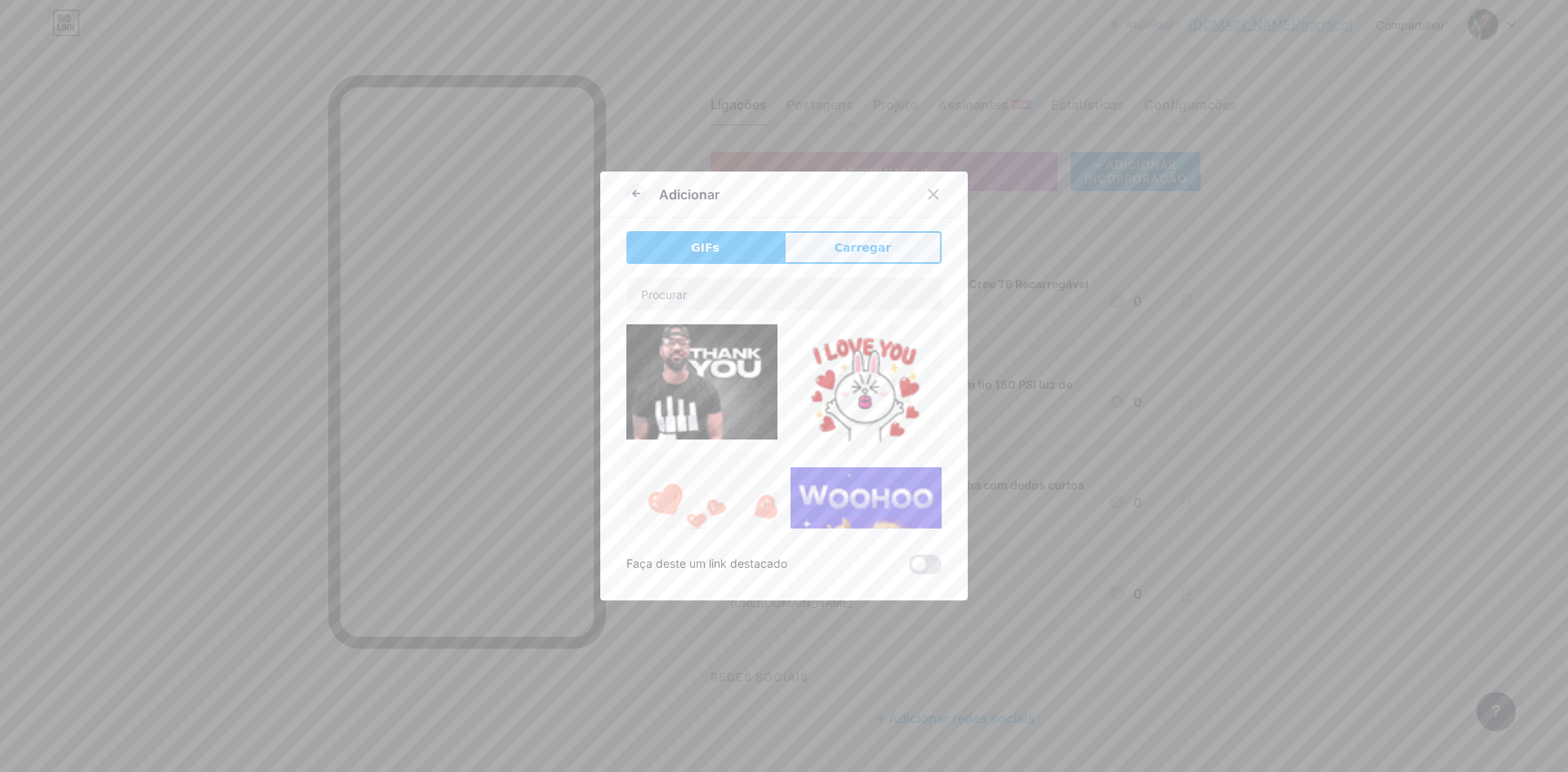
click at [843, 246] on font "Carregar" at bounding box center [862, 247] width 56 height 13
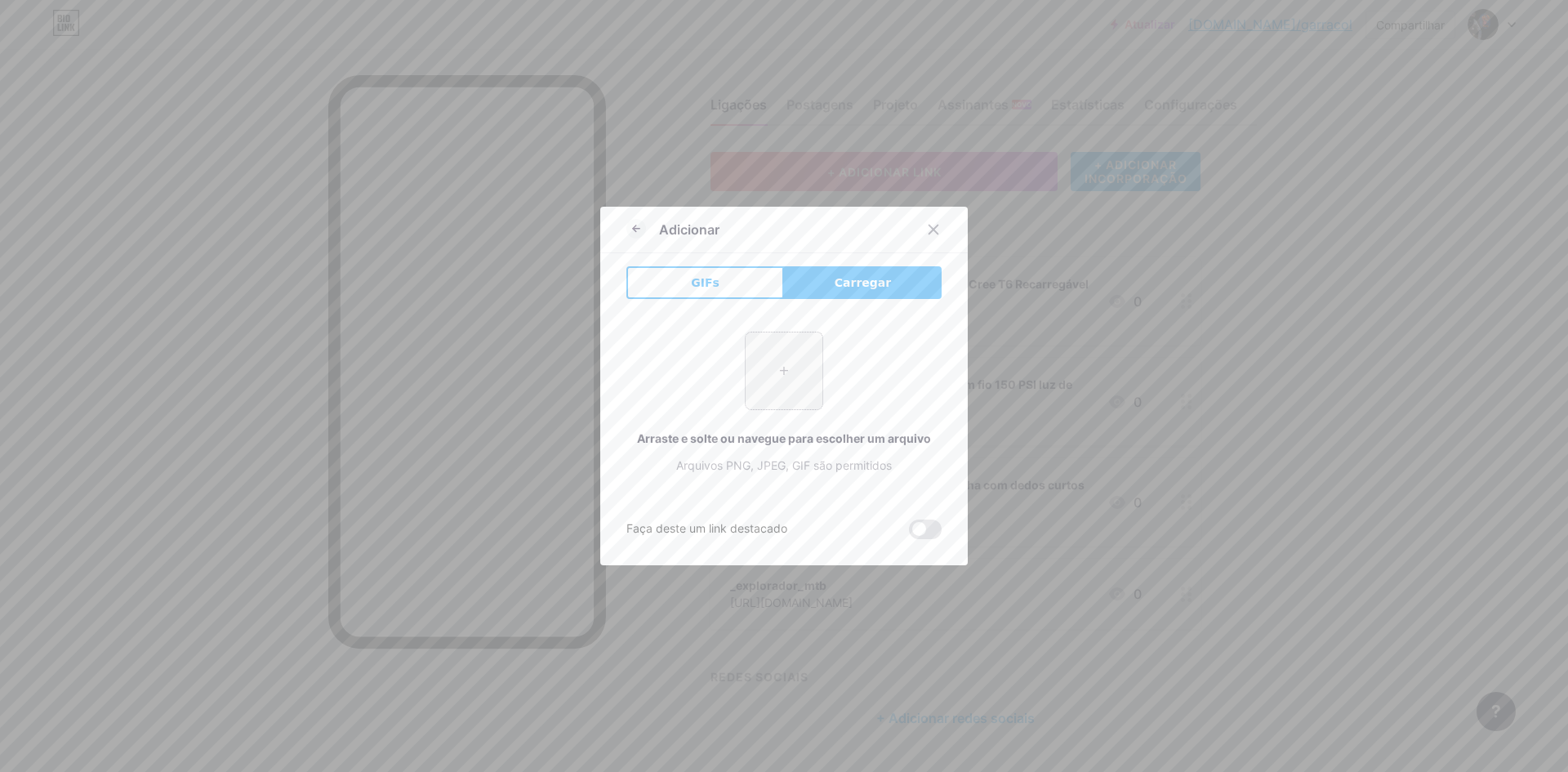
click at [771, 369] on input "file" at bounding box center [784, 370] width 77 height 77
type input "C:\fakepath\1°TORNEIODE PENALTI (7).png"
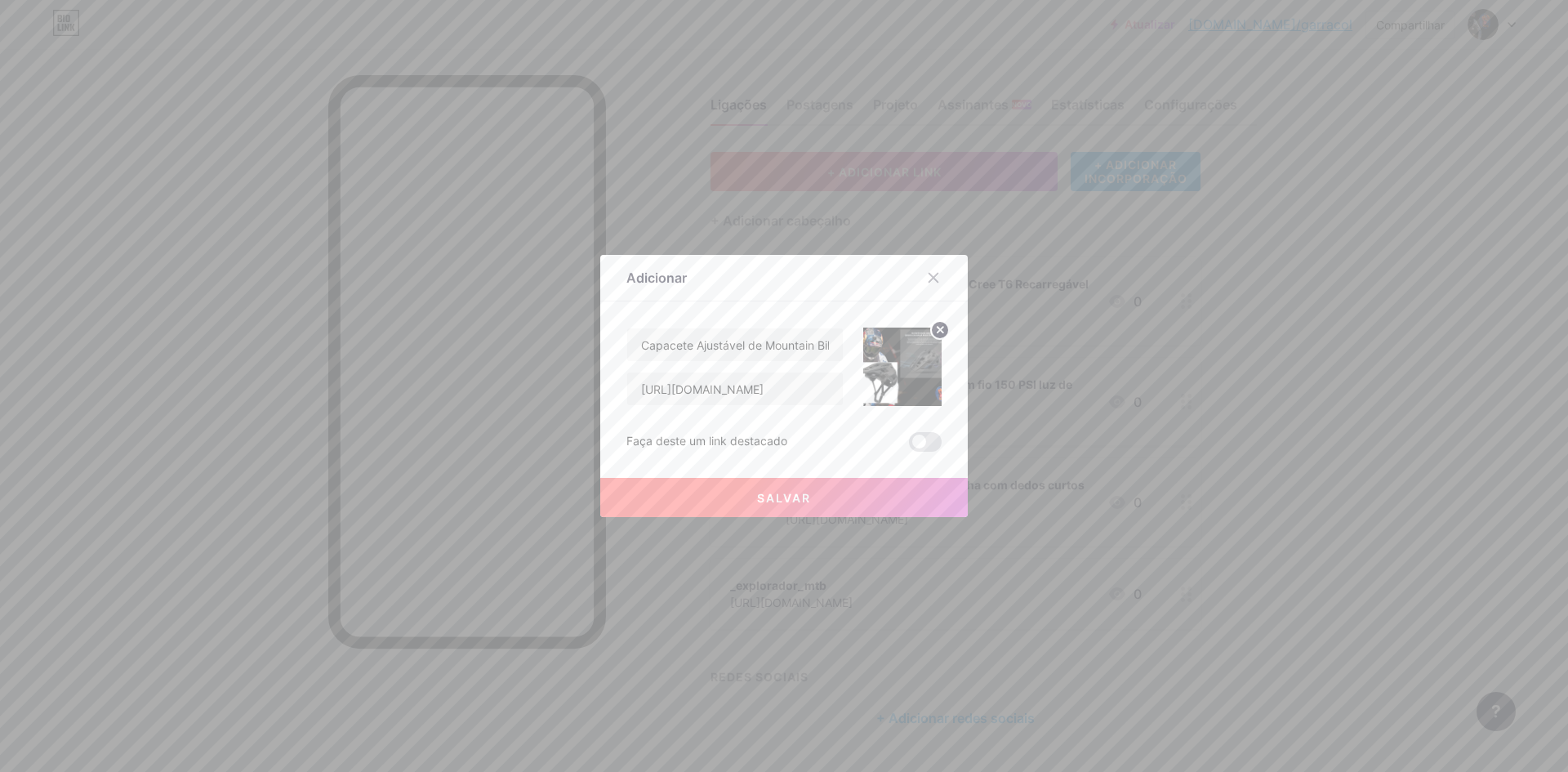
click at [797, 496] on font "Salvar" at bounding box center [784, 497] width 54 height 14
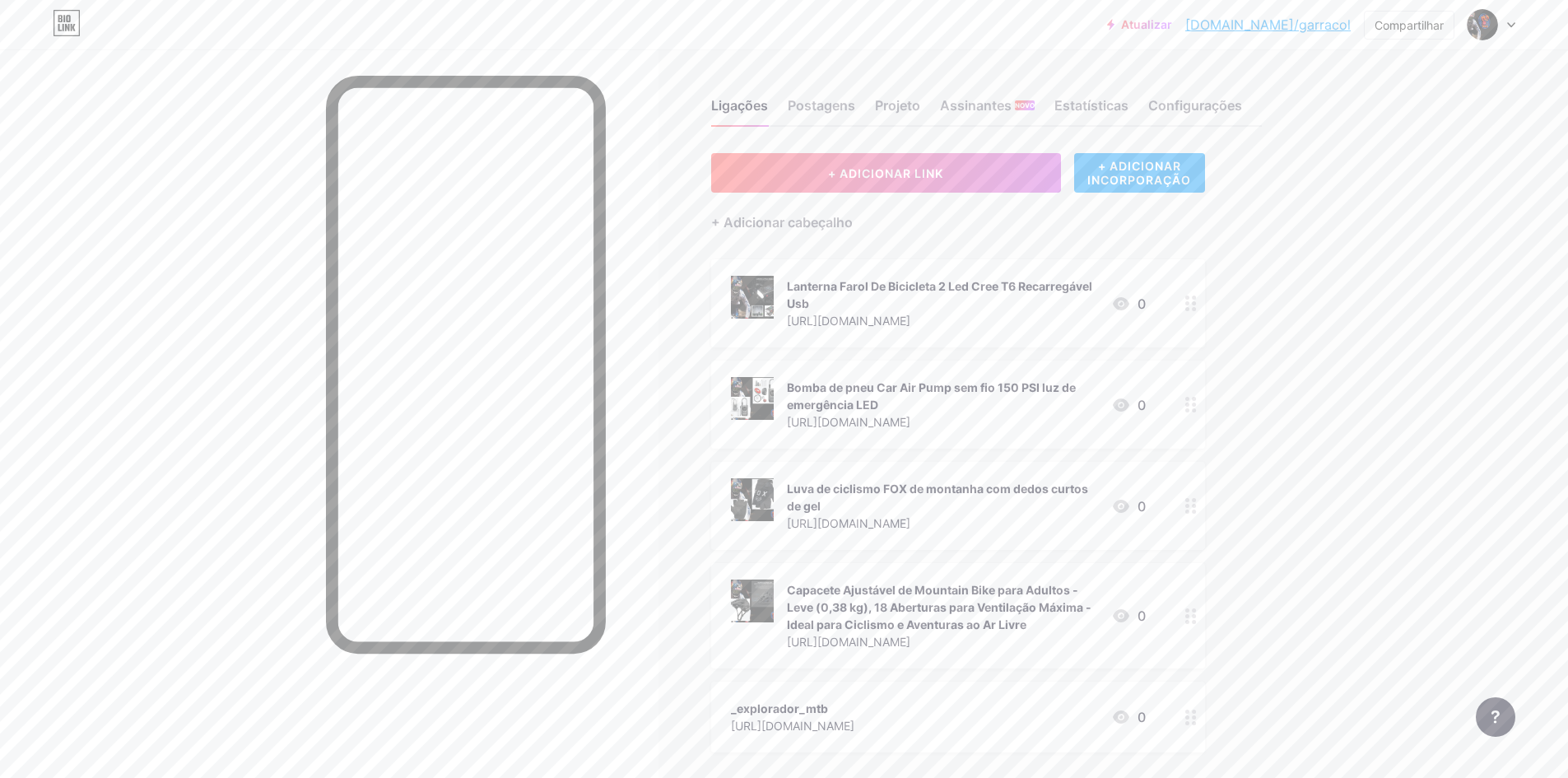
click at [1333, 23] on font "[DOMAIN_NAME]/garracol" at bounding box center [1268, 25] width 165 height 16
click at [894, 176] on font "+ ADICIONAR LINK" at bounding box center [885, 173] width 115 height 14
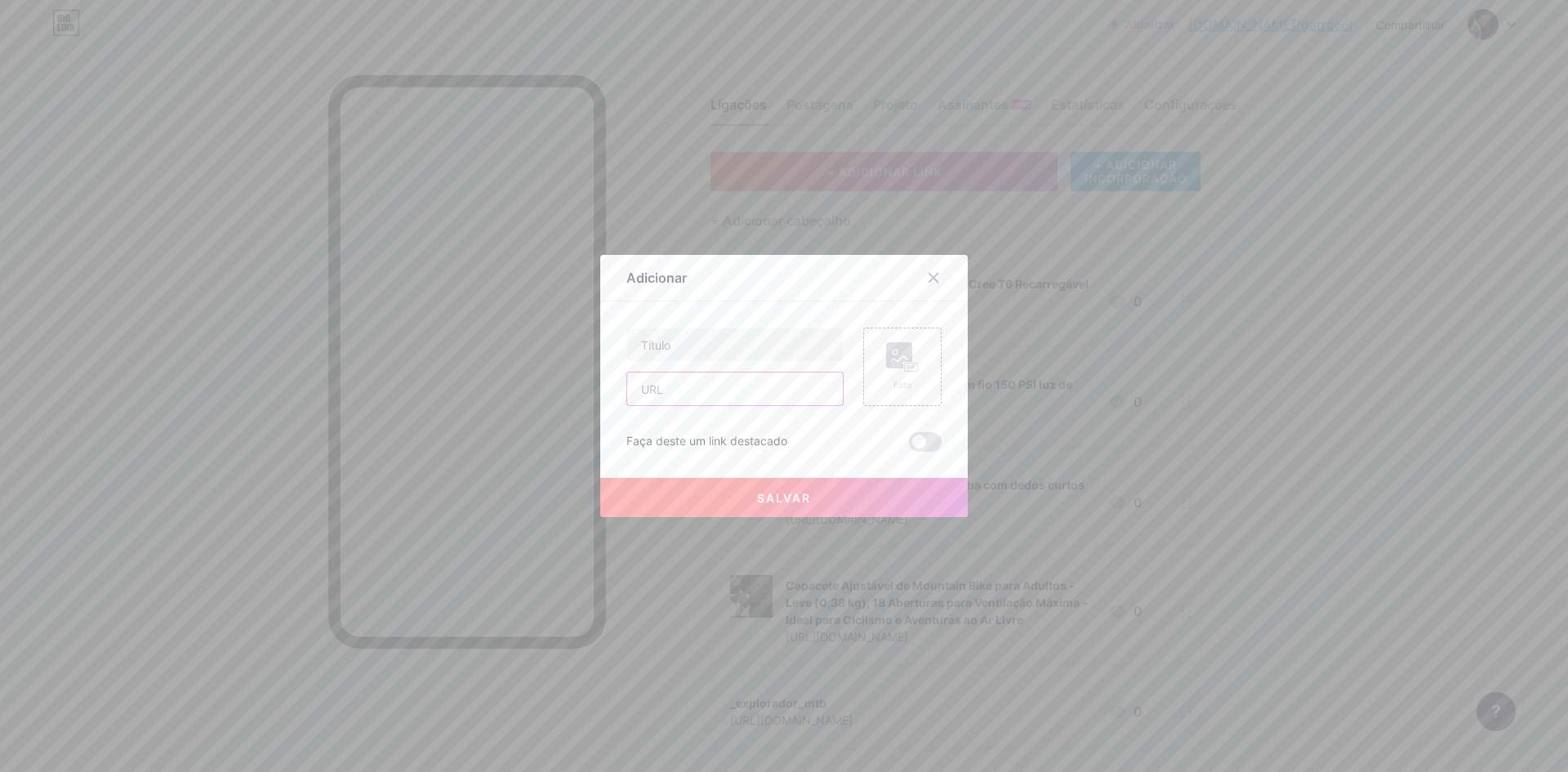
click at [701, 390] on input "text" at bounding box center [734, 389] width 216 height 32
paste input "[URL][DOMAIN_NAME]"
type input "[URL][DOMAIN_NAME]"
click at [705, 341] on input "text" at bounding box center [734, 345] width 216 height 32
click at [684, 343] on input "text" at bounding box center [734, 345] width 216 height 32
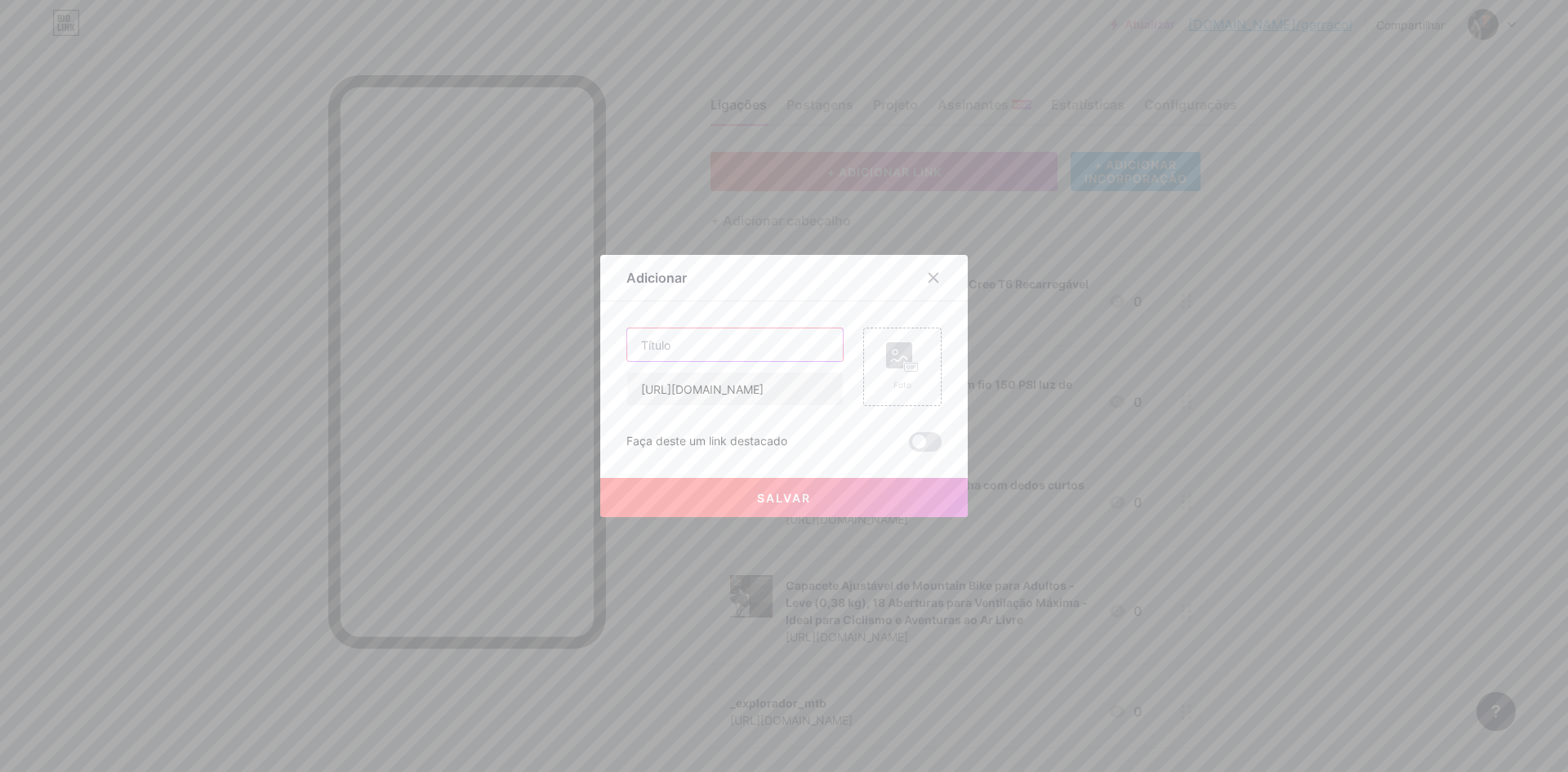
paste input "Motocross Jersey Fox RacingMasculino"
type input "Camiseta Motocross/MTB Jersey Fox Racing Masculino"
click at [896, 366] on rect at bounding box center [899, 354] width 26 height 26
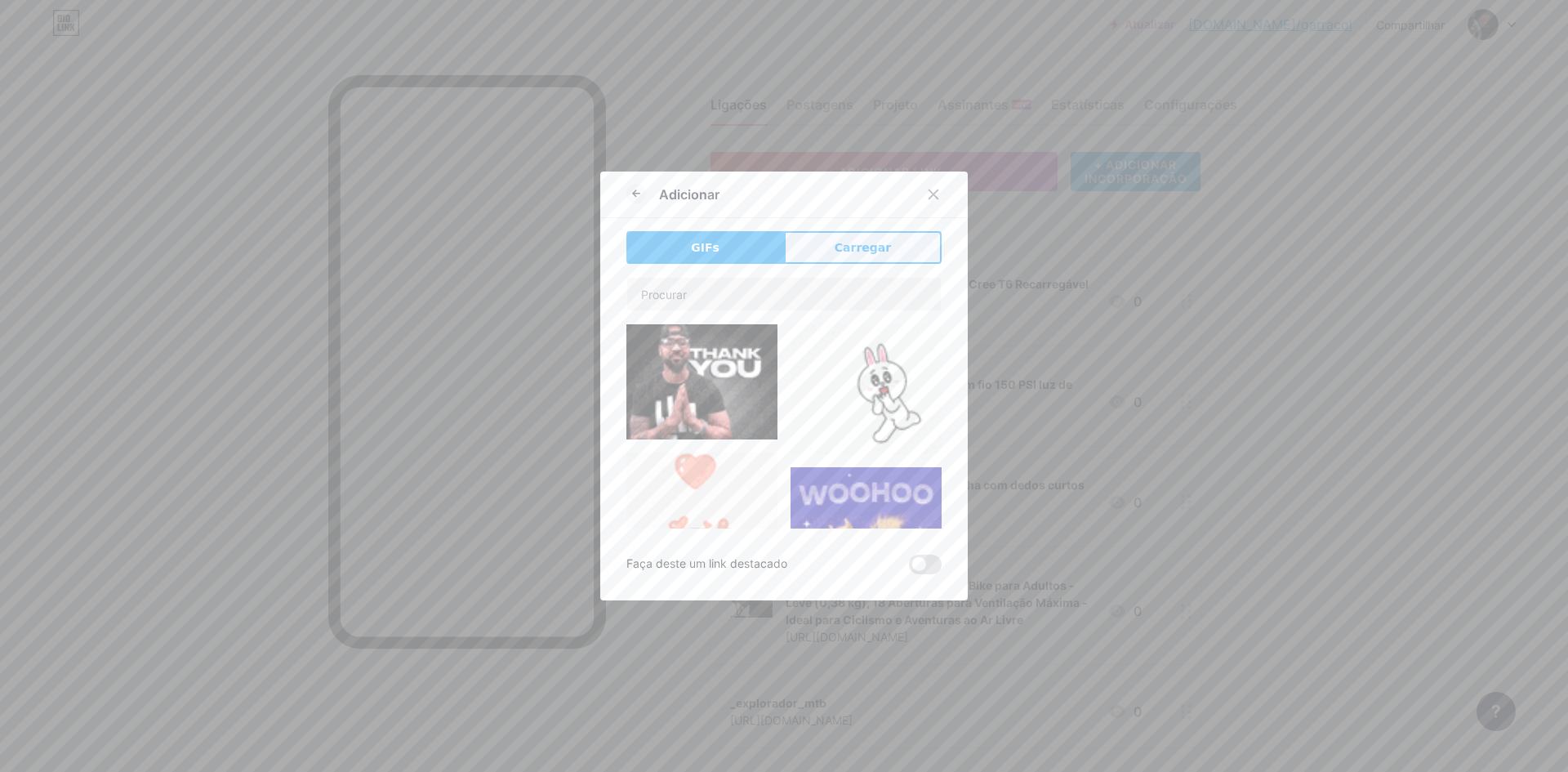
click at [896, 246] on button "Carregar" at bounding box center [862, 247] width 158 height 32
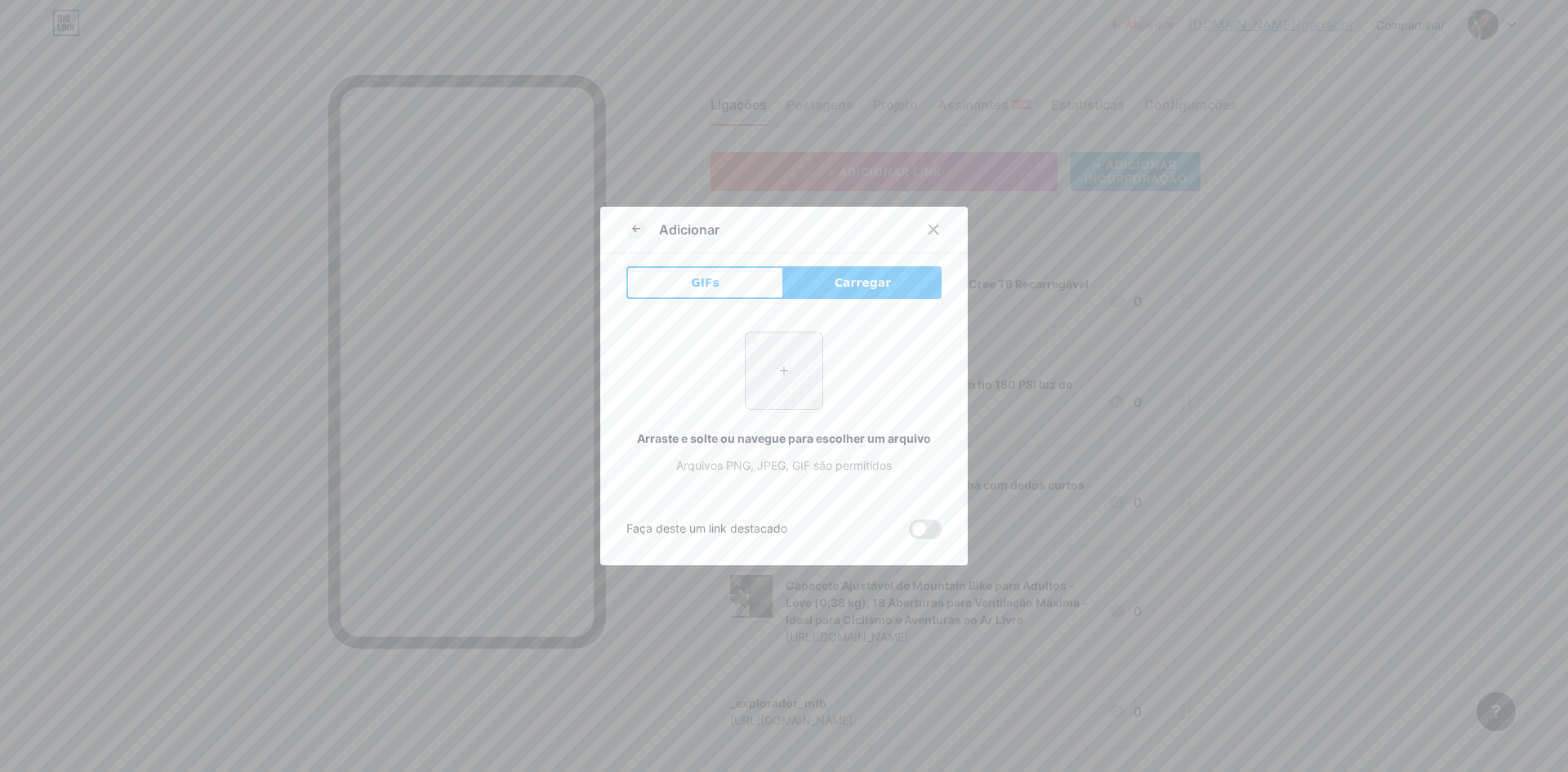
click at [786, 370] on input "file" at bounding box center [784, 370] width 77 height 77
type input "C:\fakepath\1°TORNEIODE PENALTI (8).png"
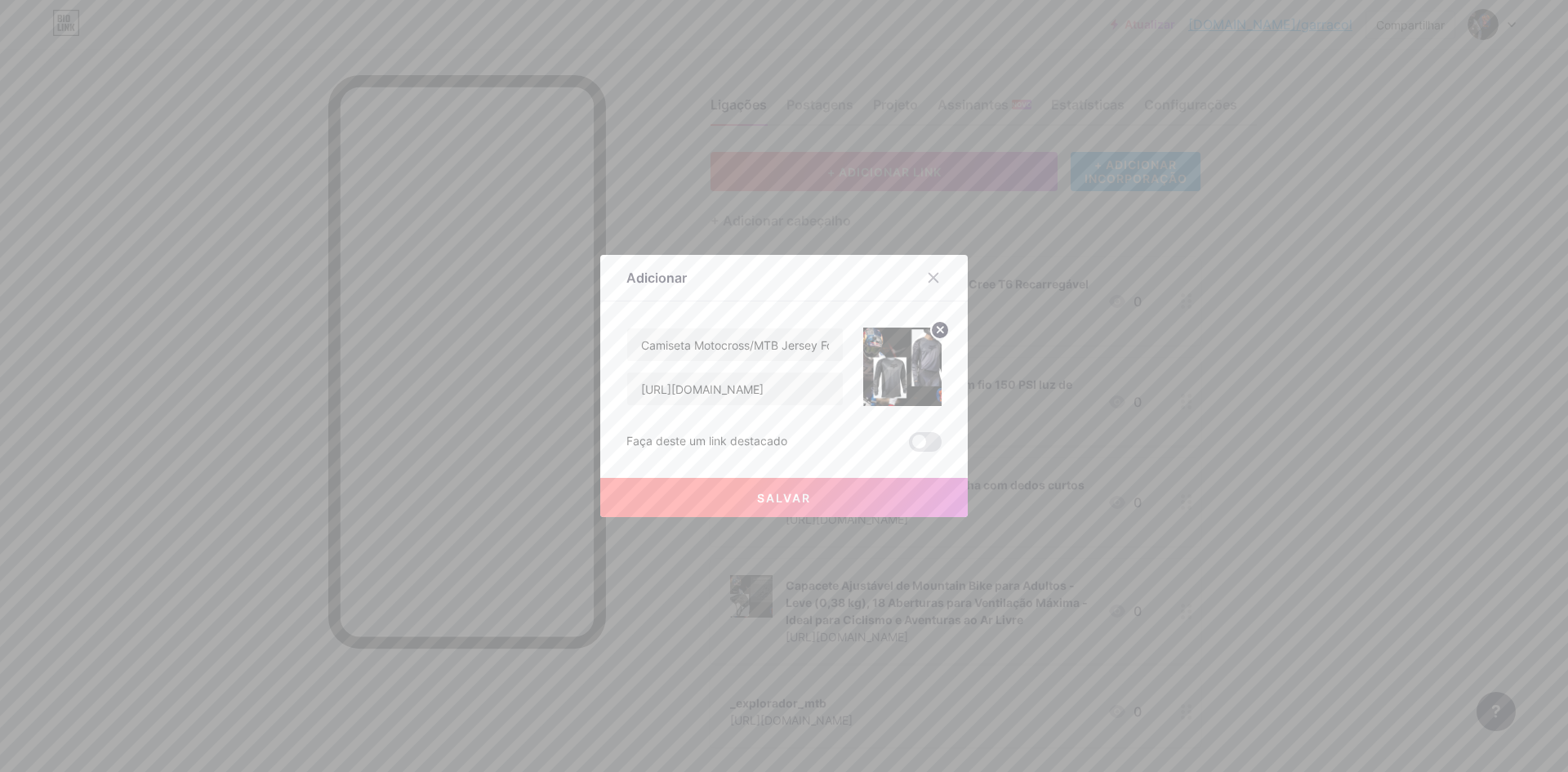
click at [801, 502] on font "Salvar" at bounding box center [784, 497] width 54 height 14
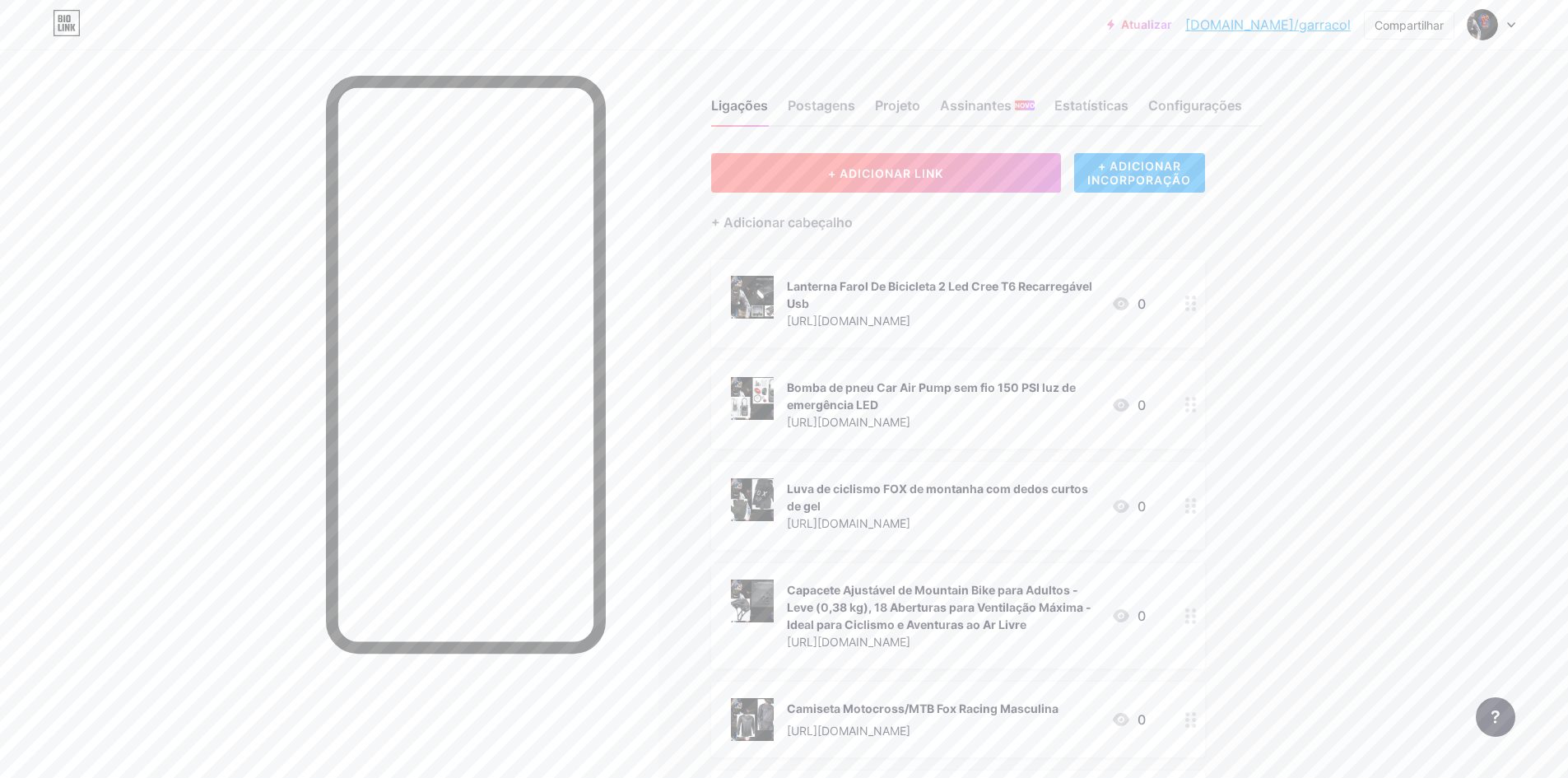
click at [935, 161] on button "+ ADICIONAR LINK" at bounding box center [885, 172] width 350 height 39
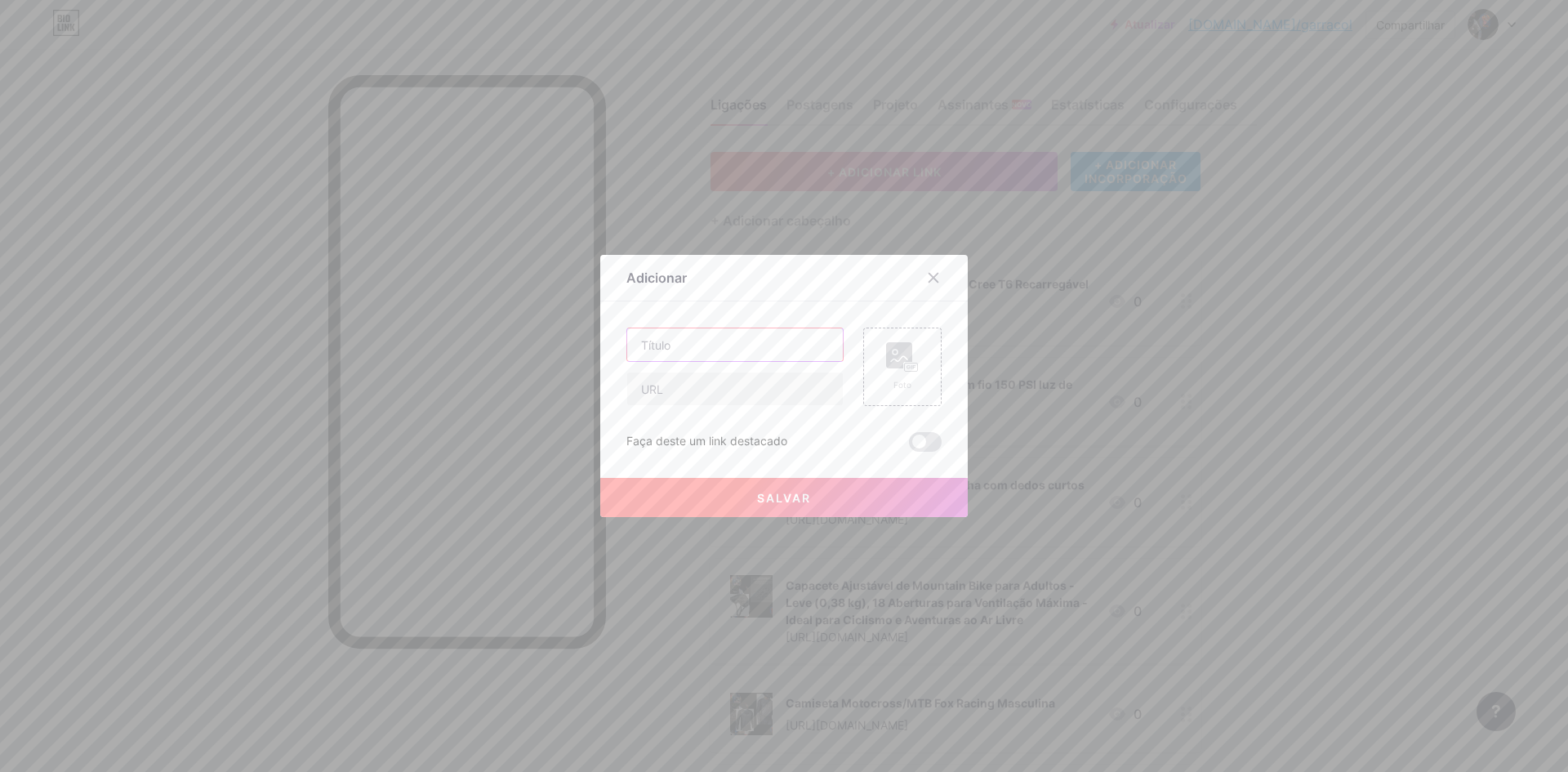
click at [695, 346] on input "text" at bounding box center [734, 345] width 216 height 32
paste input "Fone de Ouvido Bluetooth, Basike Fone sem Fio OWS Bluetooth 5.4, Som Estéreo HD…"
type input "Fone de Ouvido Bluetooth, Basike Fone sem Fio OWS Bluetooth 5.4, Som Estéreo HD…"
click at [678, 394] on input "text" at bounding box center [734, 389] width 216 height 32
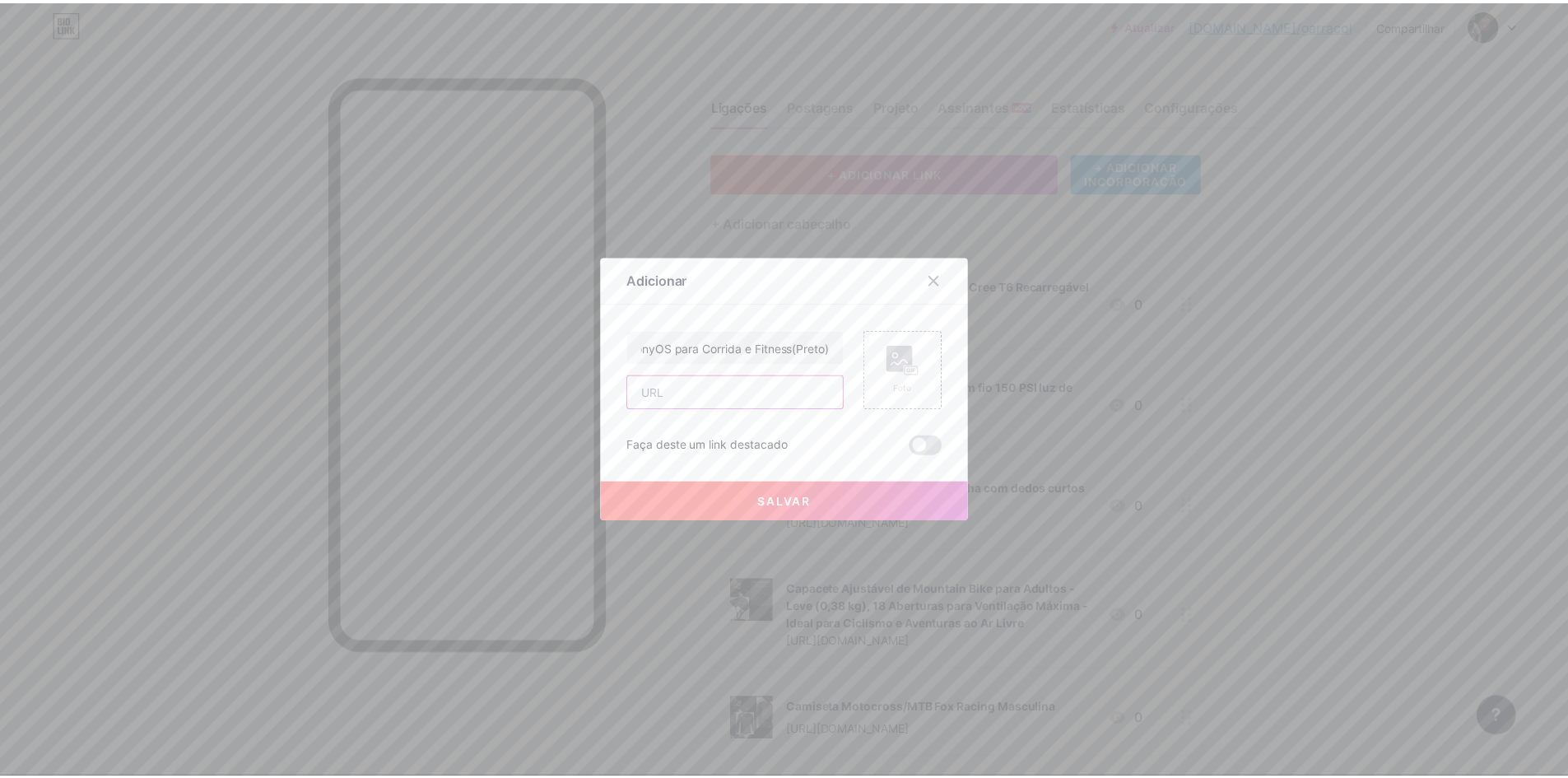
scroll to position [0, 0]
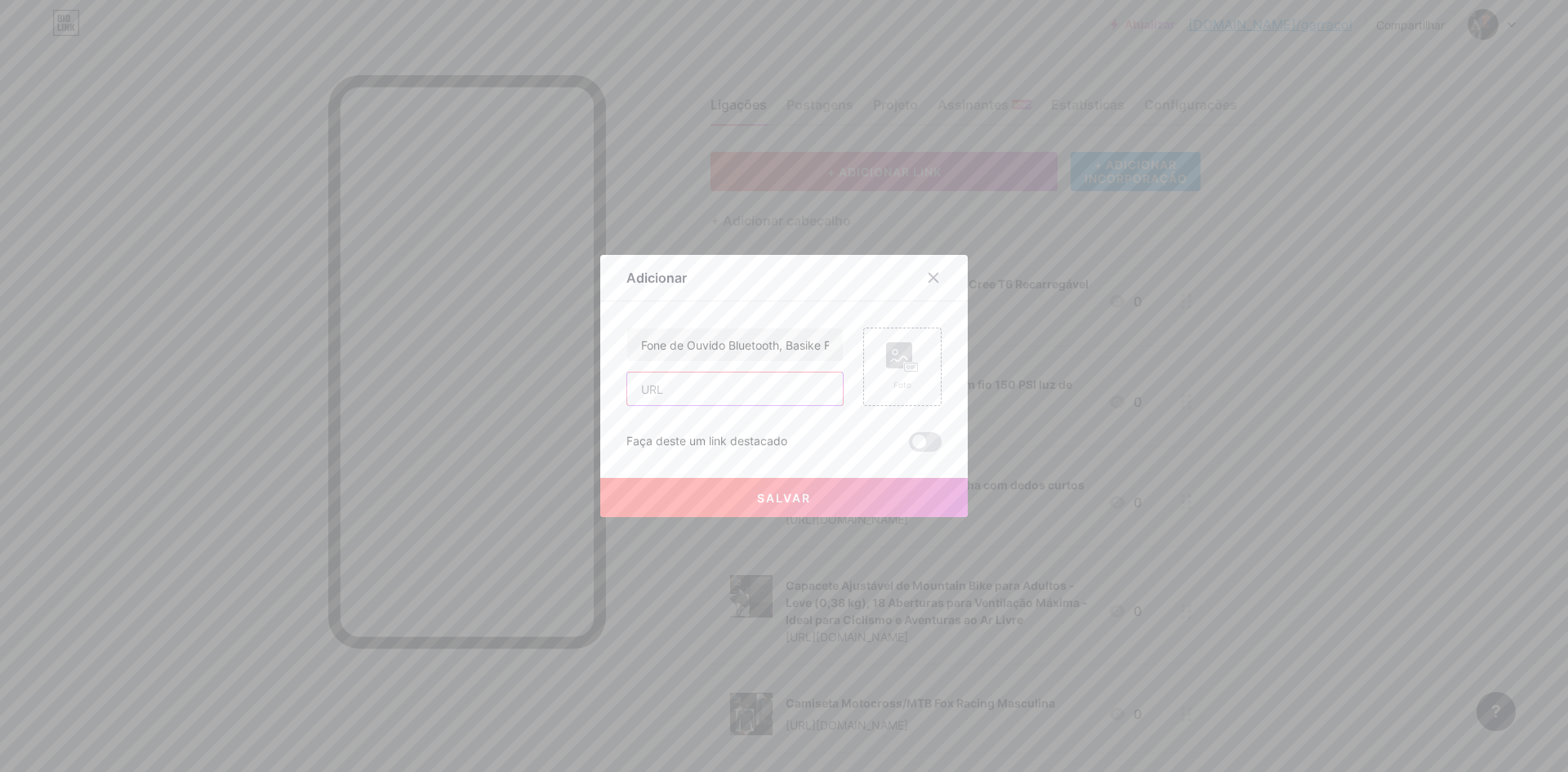
click at [699, 390] on input "text" at bounding box center [734, 389] width 216 height 32
paste input "[URL][DOMAIN_NAME]"
type input "[URL][DOMAIN_NAME]"
click at [905, 364] on rect at bounding box center [911, 367] width 13 height 8
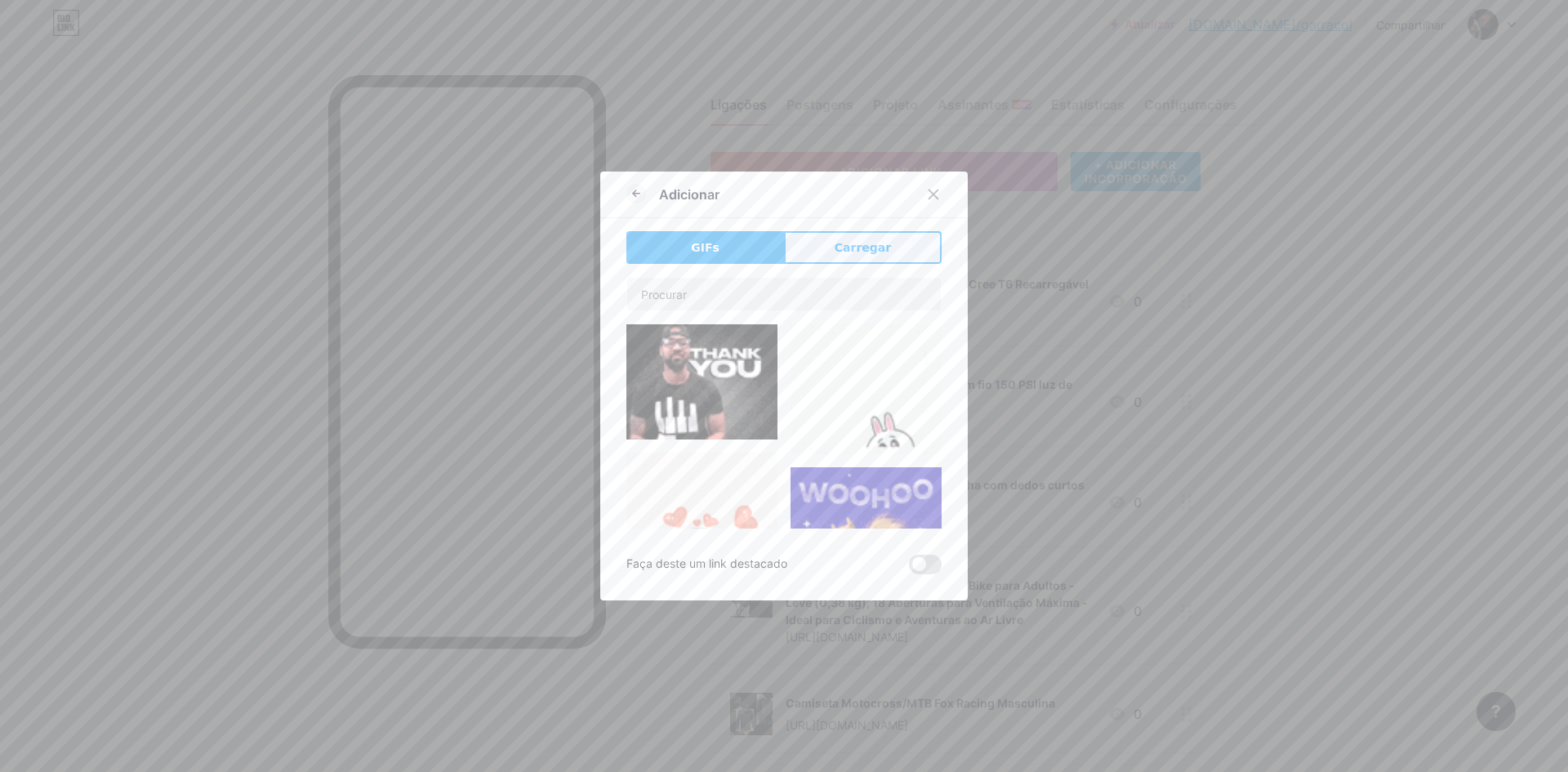
click at [829, 243] on button "Carregar" at bounding box center [862, 247] width 158 height 32
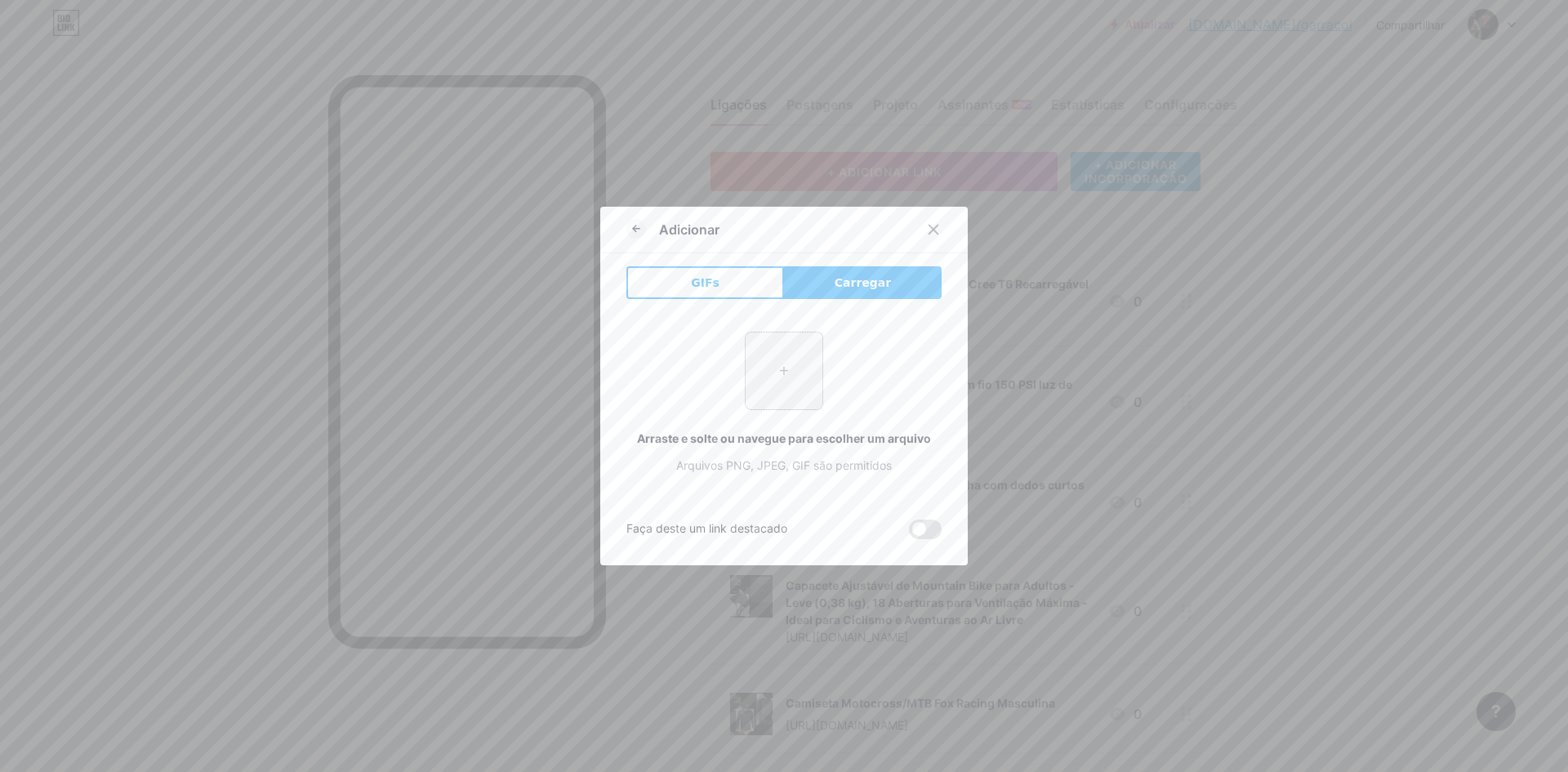
click at [791, 372] on input "file" at bounding box center [784, 370] width 77 height 77
type input "C:\fakepath\1°TORNEIODE PENALTI (9).png"
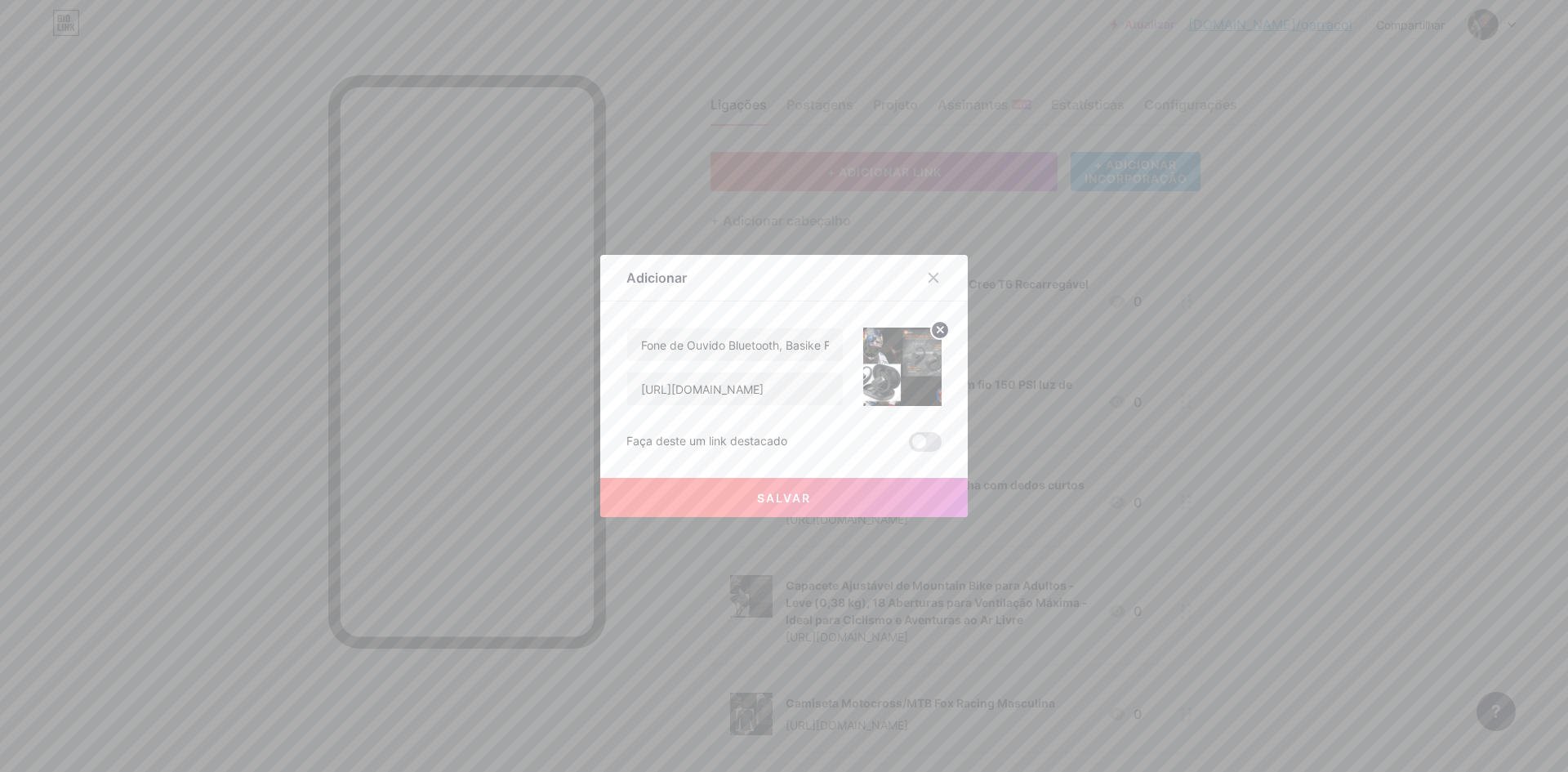
click at [795, 496] on font "Salvar" at bounding box center [784, 497] width 54 height 14
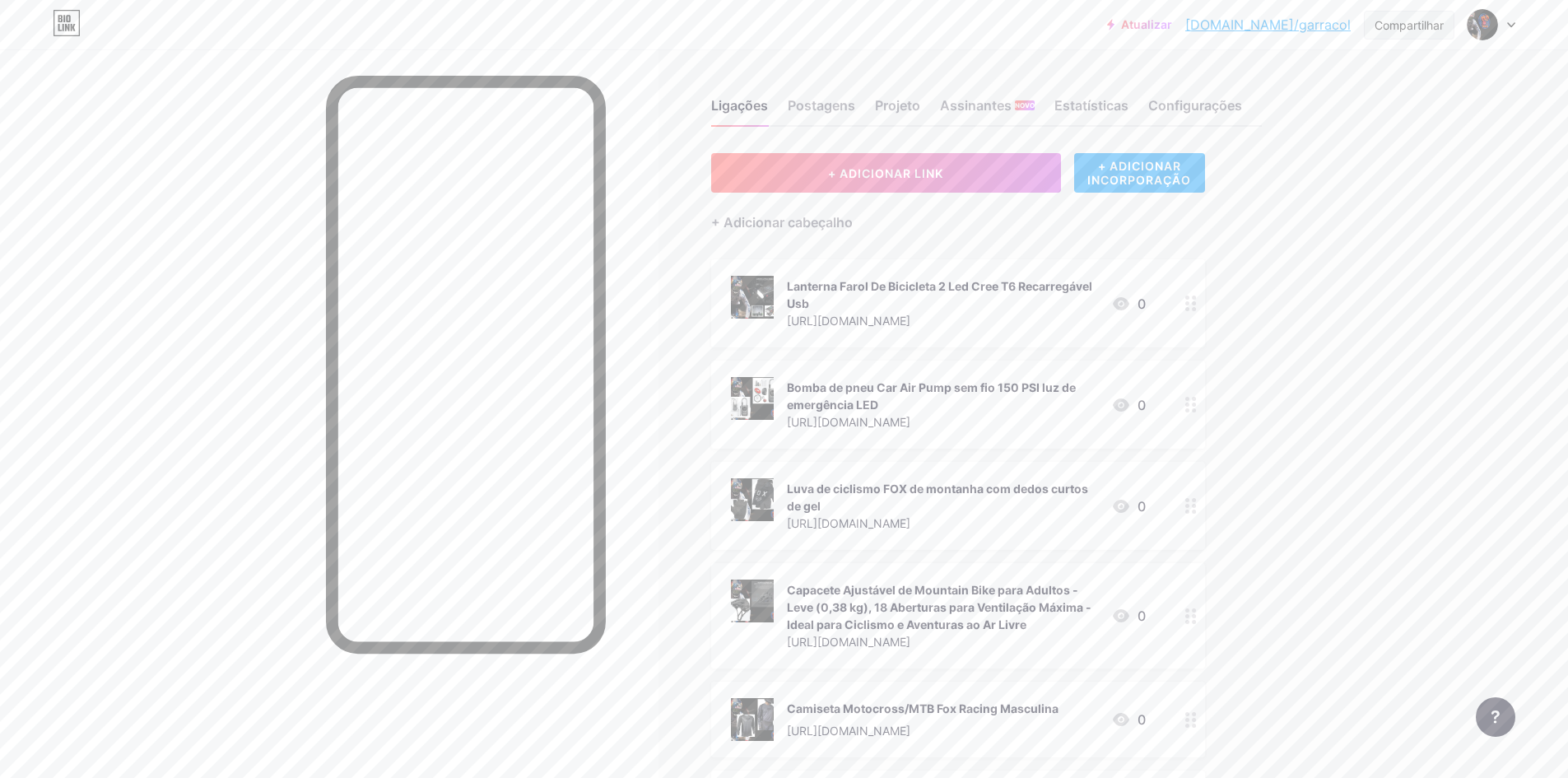
click at [1439, 29] on font "Compartilhar" at bounding box center [1409, 25] width 69 height 14
click at [1354, 121] on font "Obtenha meu código QR" at bounding box center [1337, 125] width 153 height 16
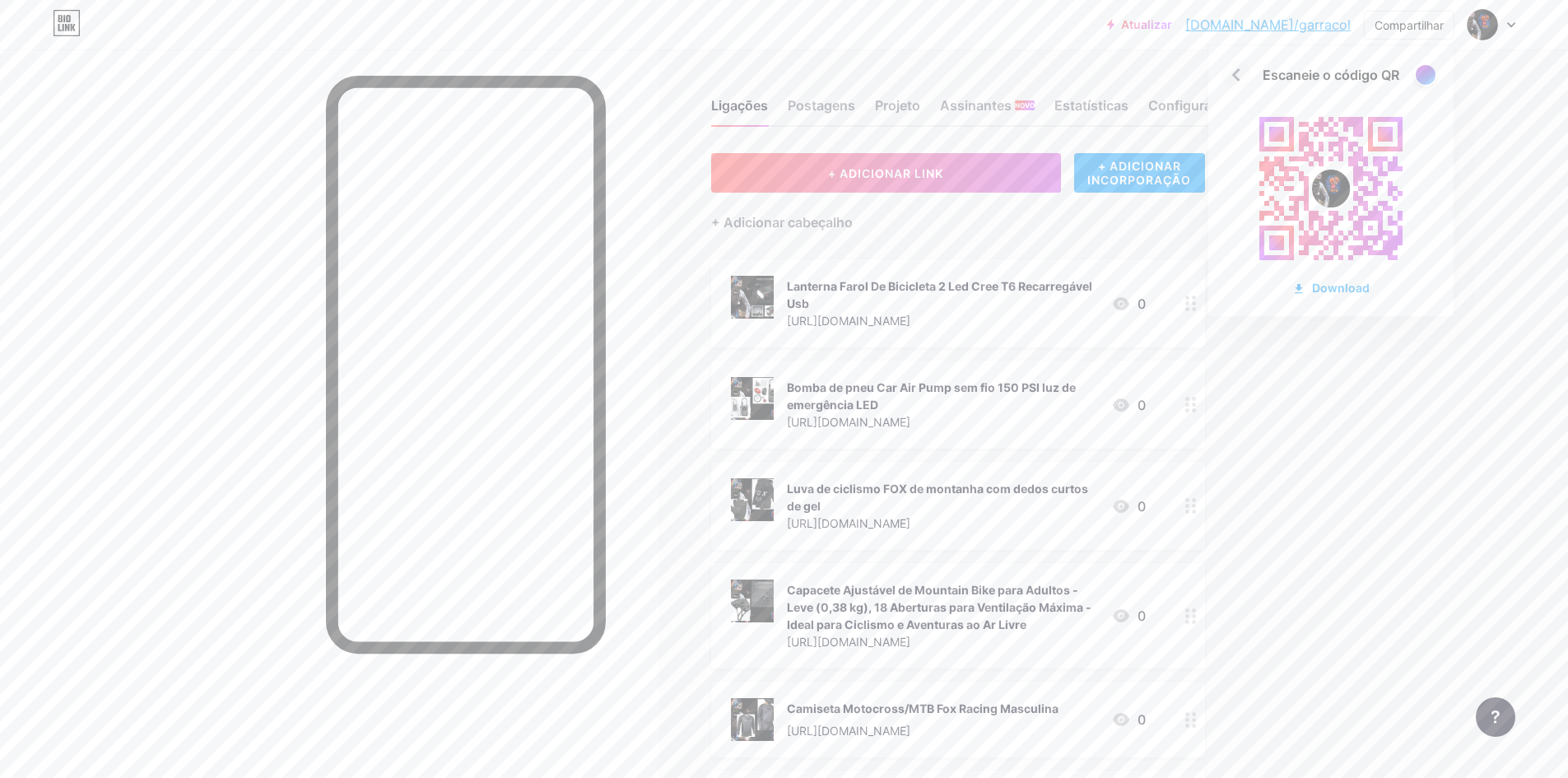
click at [1237, 72] on icon at bounding box center [1235, 75] width 8 height 13
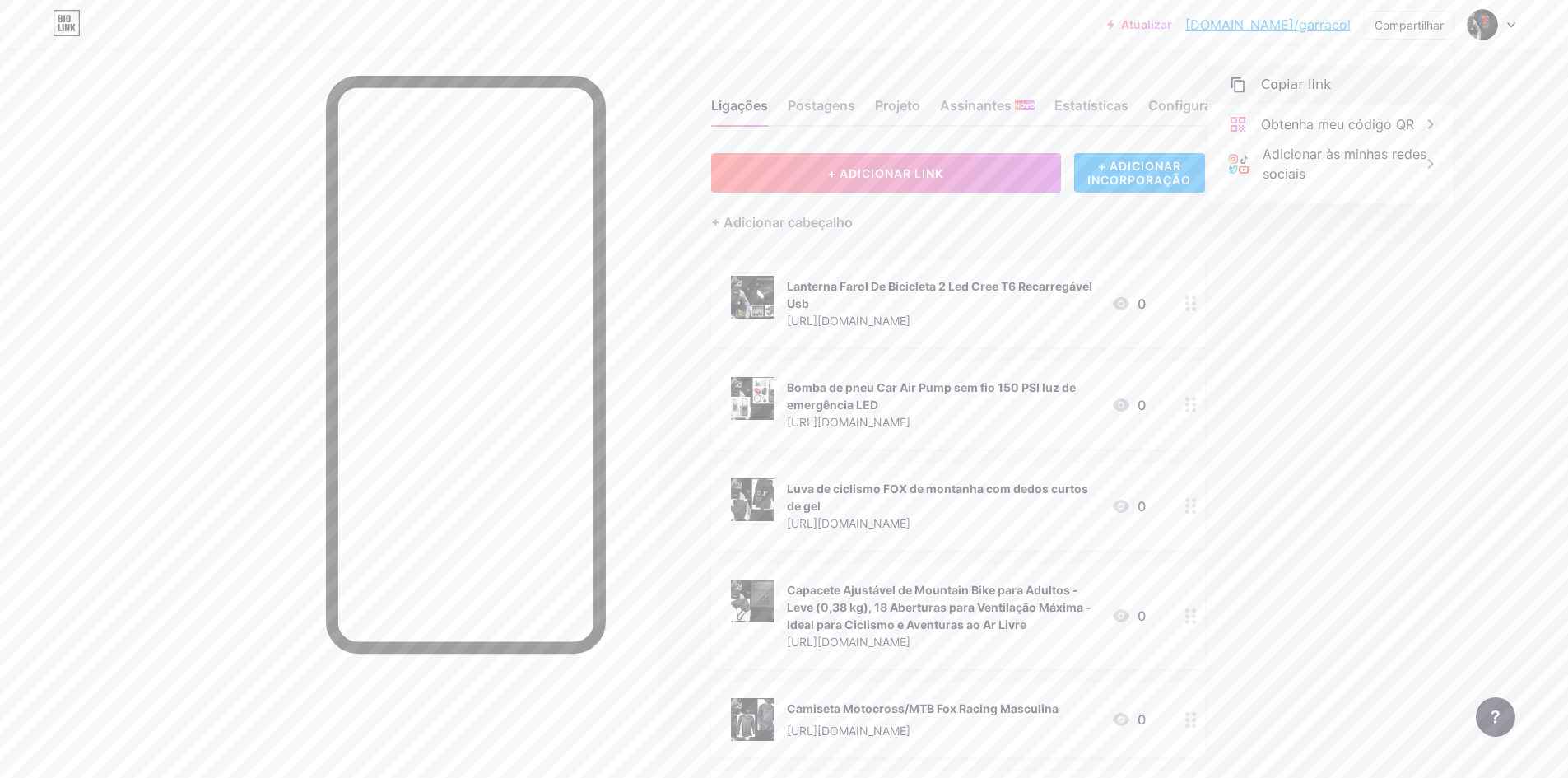
click at [1316, 83] on font "Copiar link" at bounding box center [1295, 84] width 70 height 15
click at [1284, 88] on font "Copiar link" at bounding box center [1295, 84] width 70 height 15
click at [1363, 421] on div "Atualizar [DOMAIN_NAME]/garrac... [DOMAIN_NAME]/garracol Compartilhar Copiar li…" at bounding box center [784, 584] width 1568 height 1169
click at [1335, 24] on font "[DOMAIN_NAME]/garracol" at bounding box center [1268, 25] width 165 height 16
